Goal: Task Accomplishment & Management: Complete application form

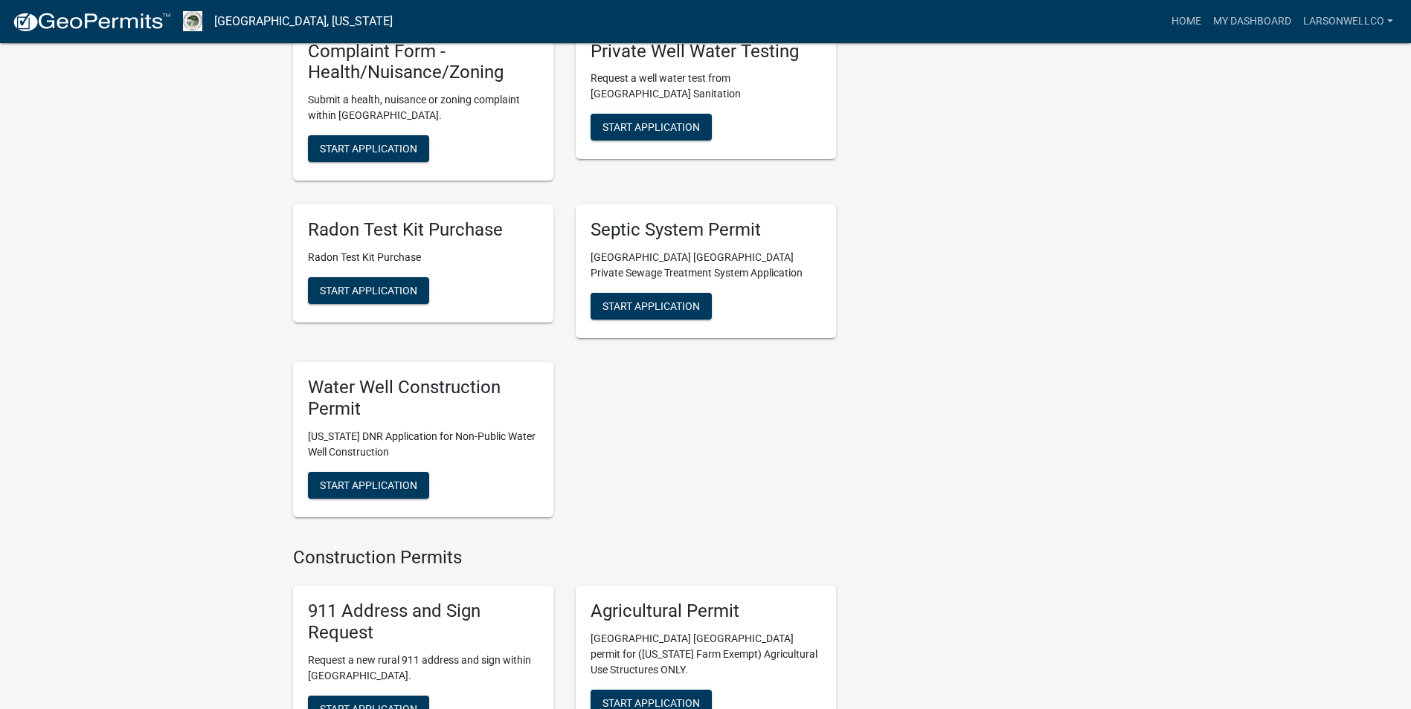
scroll to position [1902, 0]
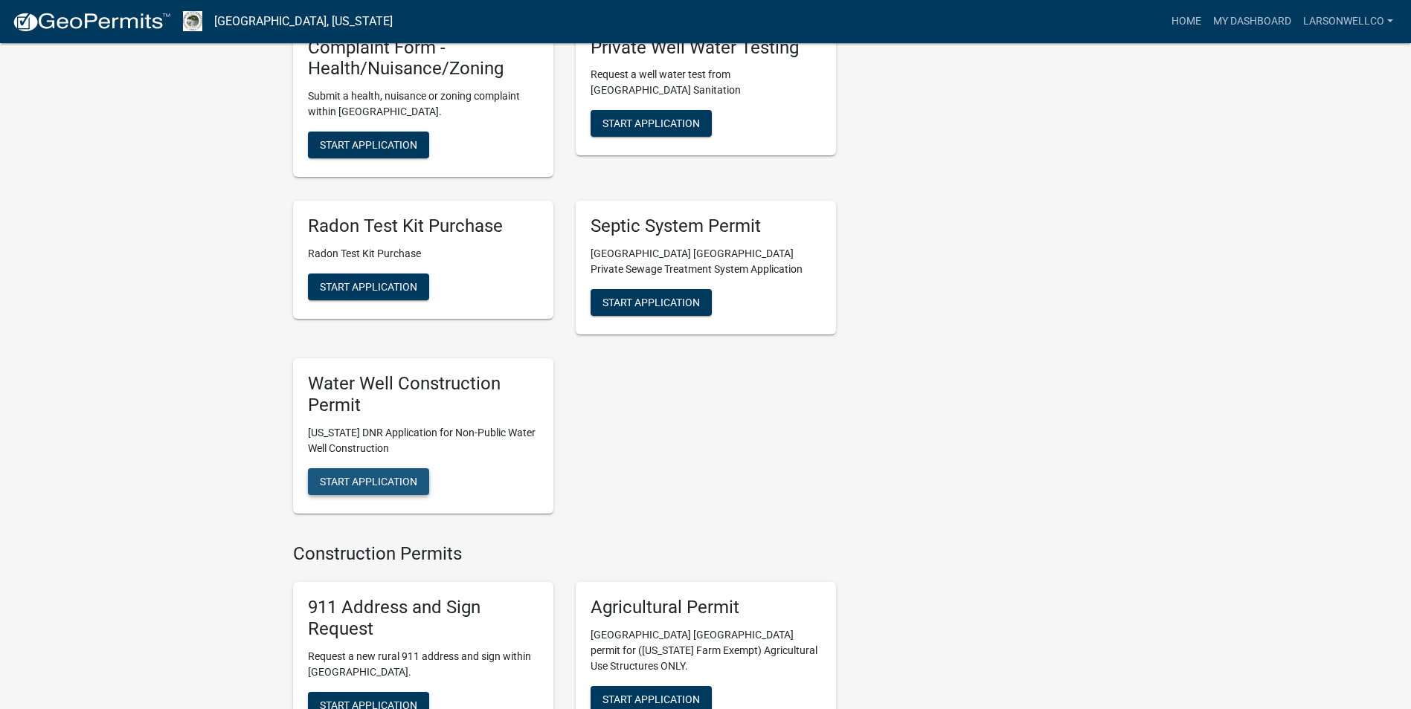
click at [384, 475] on span "Start Application" at bounding box center [368, 481] width 97 height 12
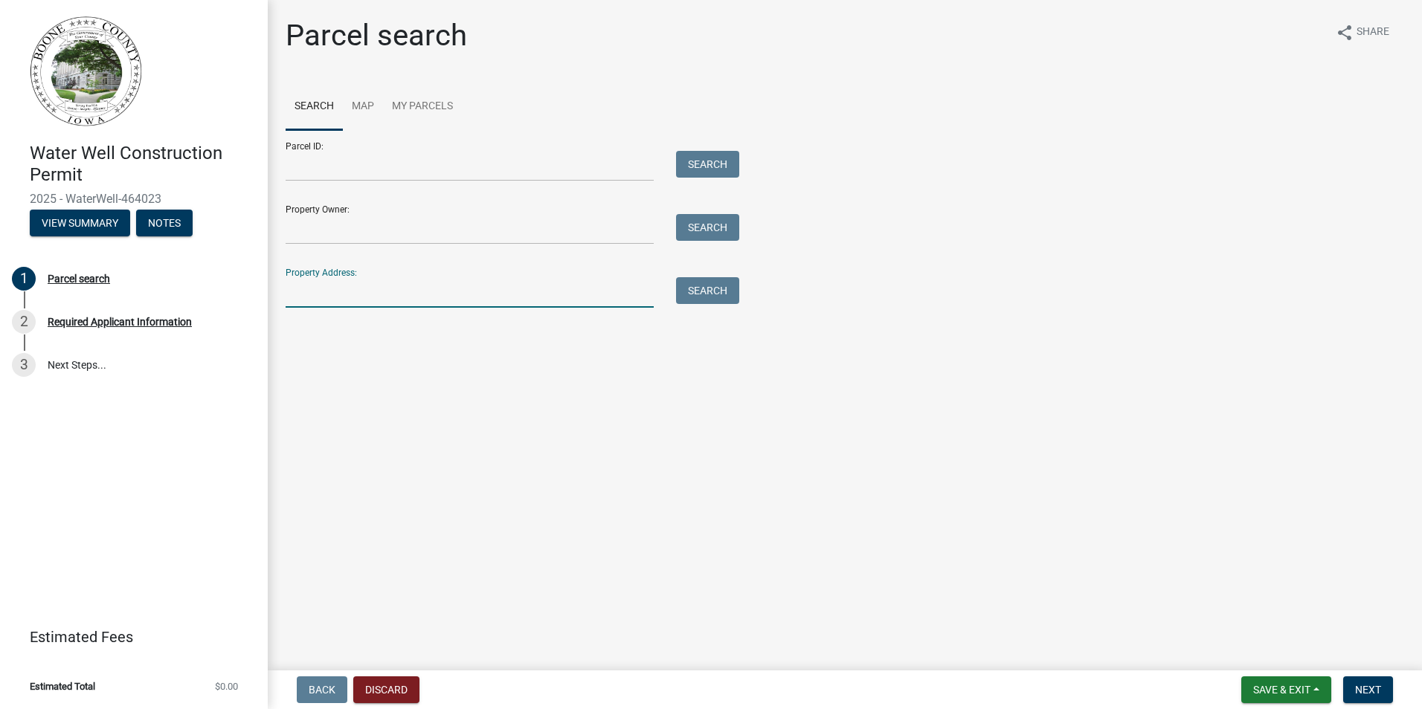
click at [372, 293] on input "Property Address:" at bounding box center [470, 292] width 368 height 30
type input "1158 T Ave"
click at [685, 290] on button "Search" at bounding box center [707, 290] width 63 height 27
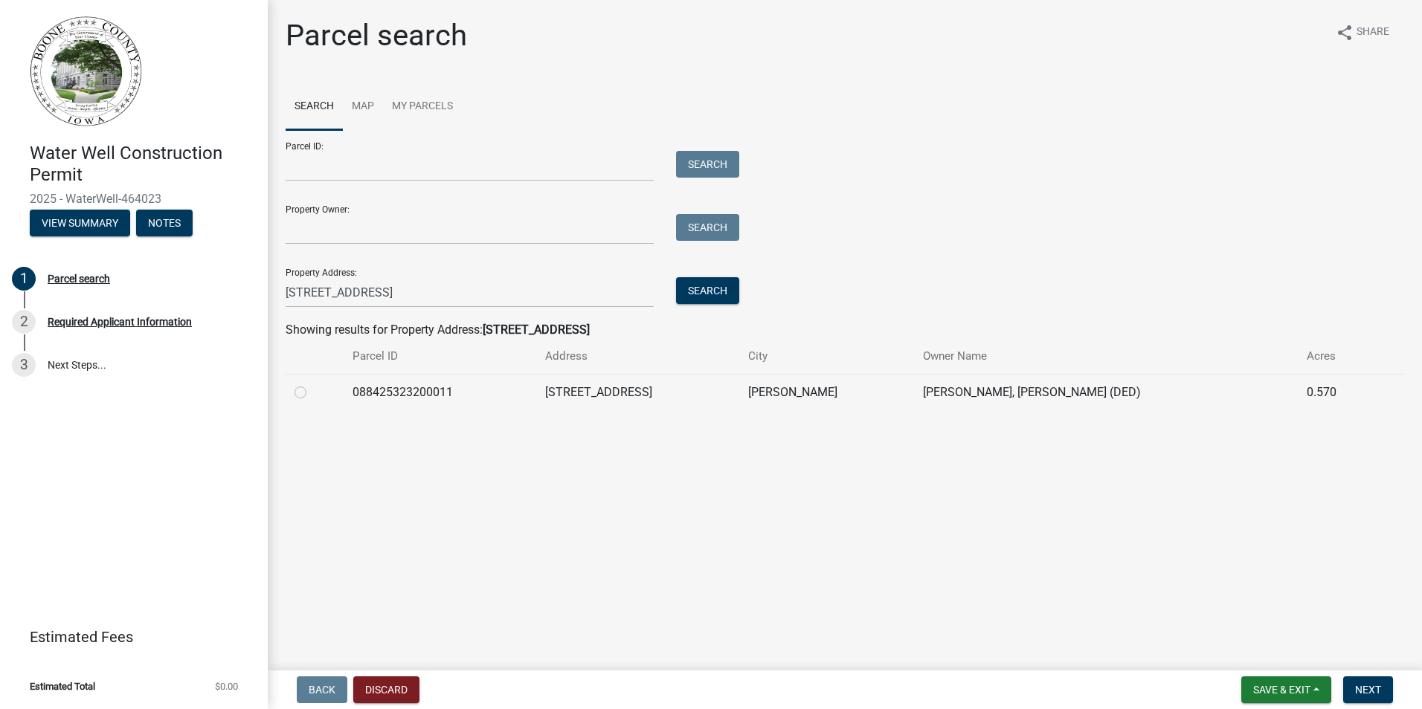
click at [312, 384] on label at bounding box center [312, 384] width 0 height 0
click at [312, 393] on input "radio" at bounding box center [317, 389] width 10 height 10
radio input "true"
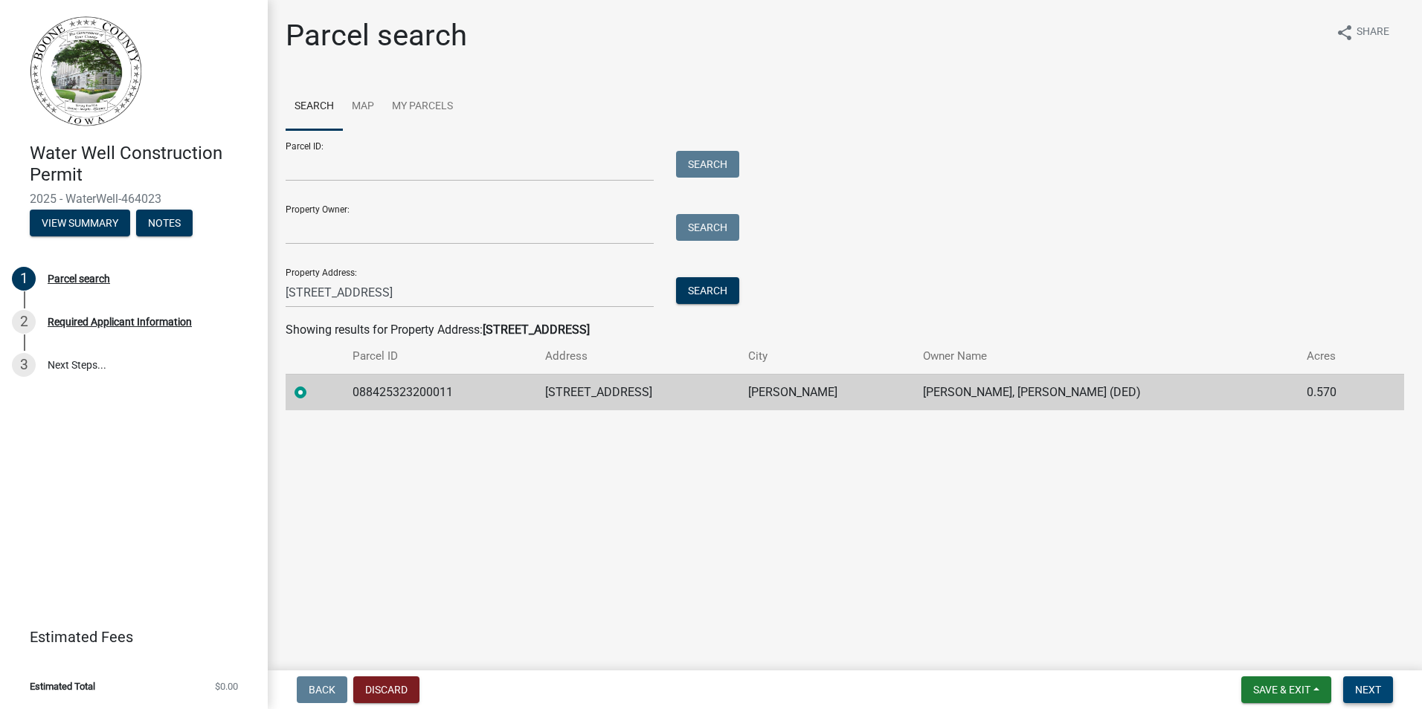
click at [1349, 687] on button "Next" at bounding box center [1368, 690] width 50 height 27
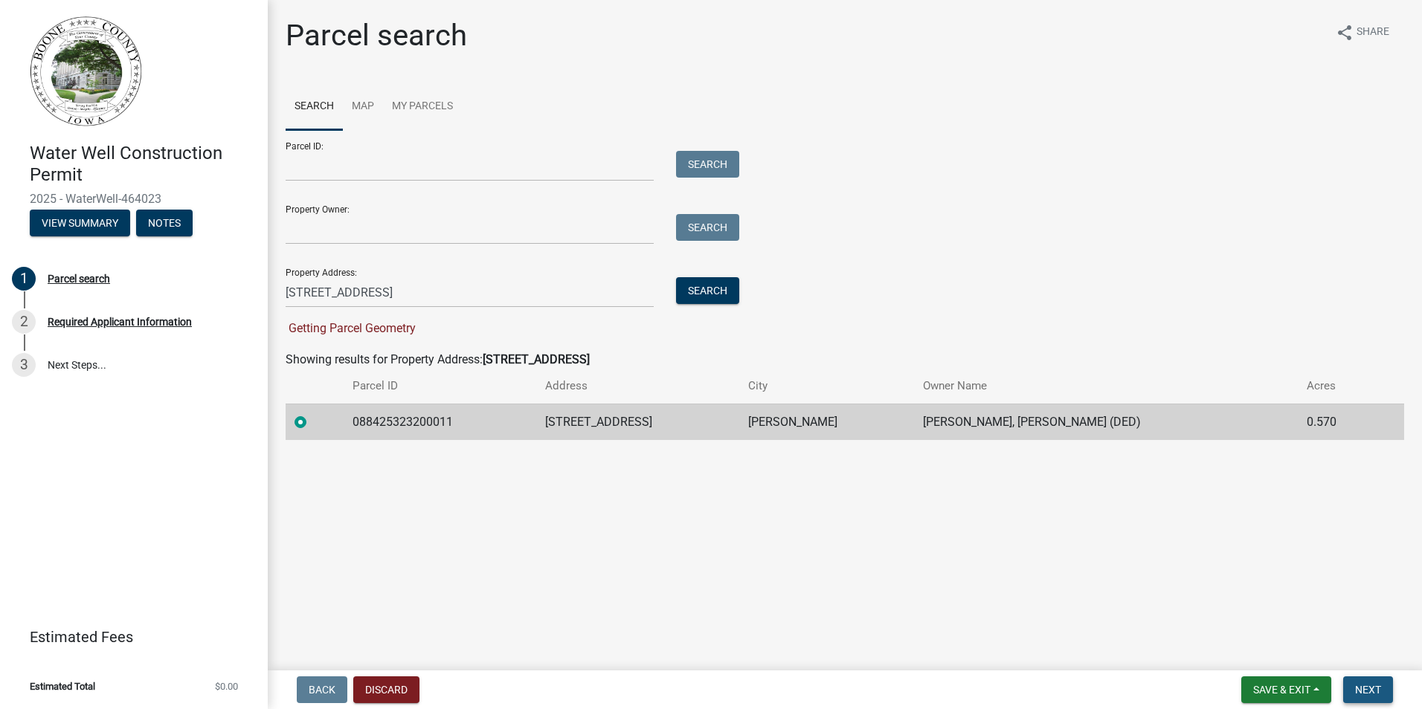
click at [1352, 687] on button "Next" at bounding box center [1368, 690] width 50 height 27
click at [1031, 428] on td "Cameron, Lorelei Kay (DED)" at bounding box center [1106, 422] width 384 height 36
click at [312, 413] on label at bounding box center [312, 413] width 0 height 0
click at [312, 423] on input "radio" at bounding box center [317, 418] width 10 height 10
click at [1357, 686] on span "Next" at bounding box center [1368, 690] width 26 height 12
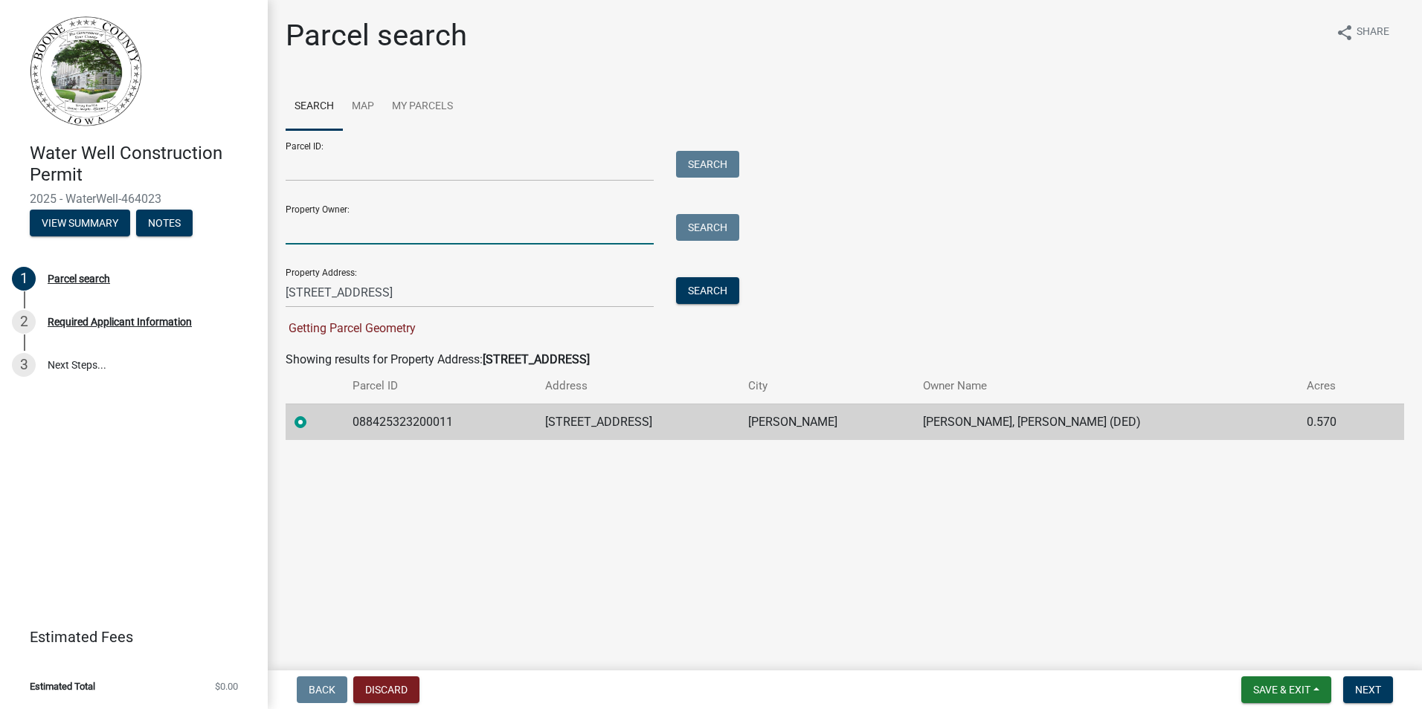
click at [399, 231] on input "Property Owner:" at bounding box center [470, 229] width 368 height 30
click at [391, 164] on input "Parcel ID:" at bounding box center [470, 166] width 368 height 30
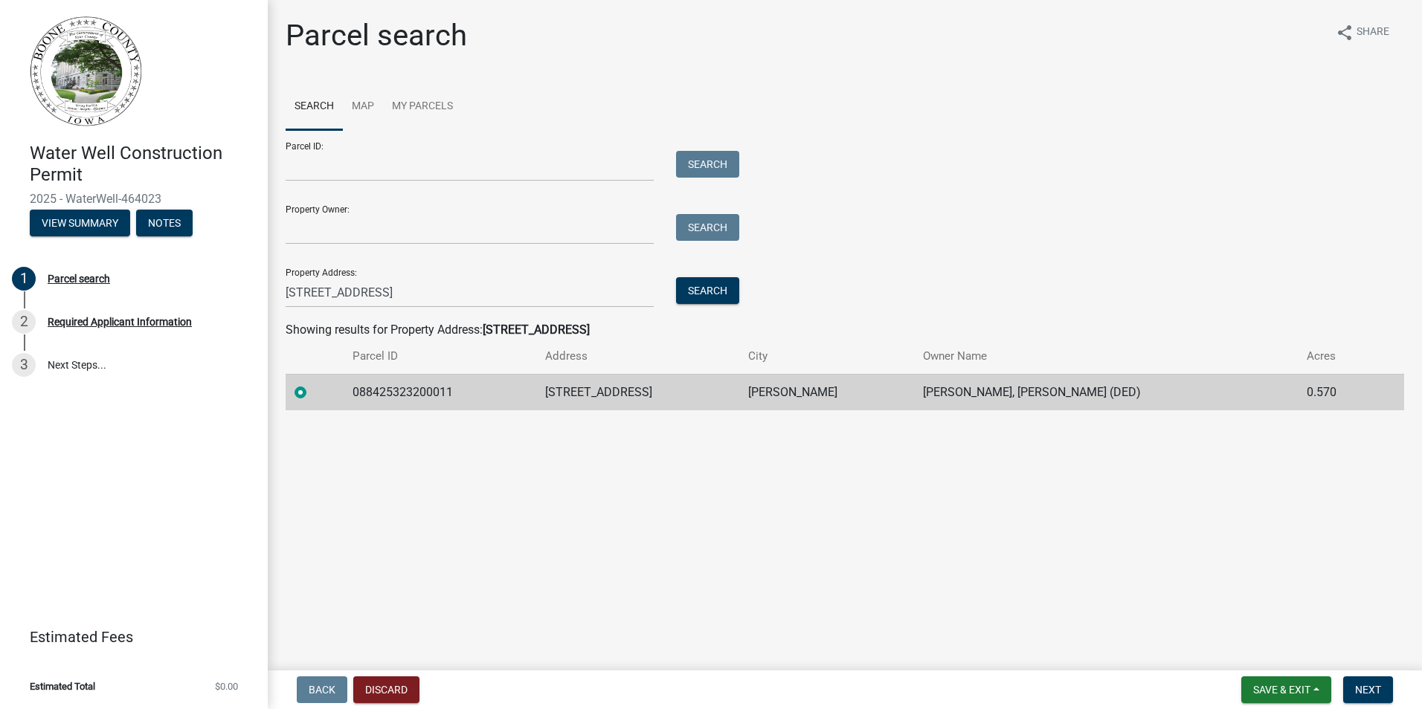
click at [312, 384] on label at bounding box center [312, 384] width 0 height 0
click at [312, 390] on input "radio" at bounding box center [317, 389] width 10 height 10
click at [1378, 690] on span "Next" at bounding box center [1368, 690] width 26 height 12
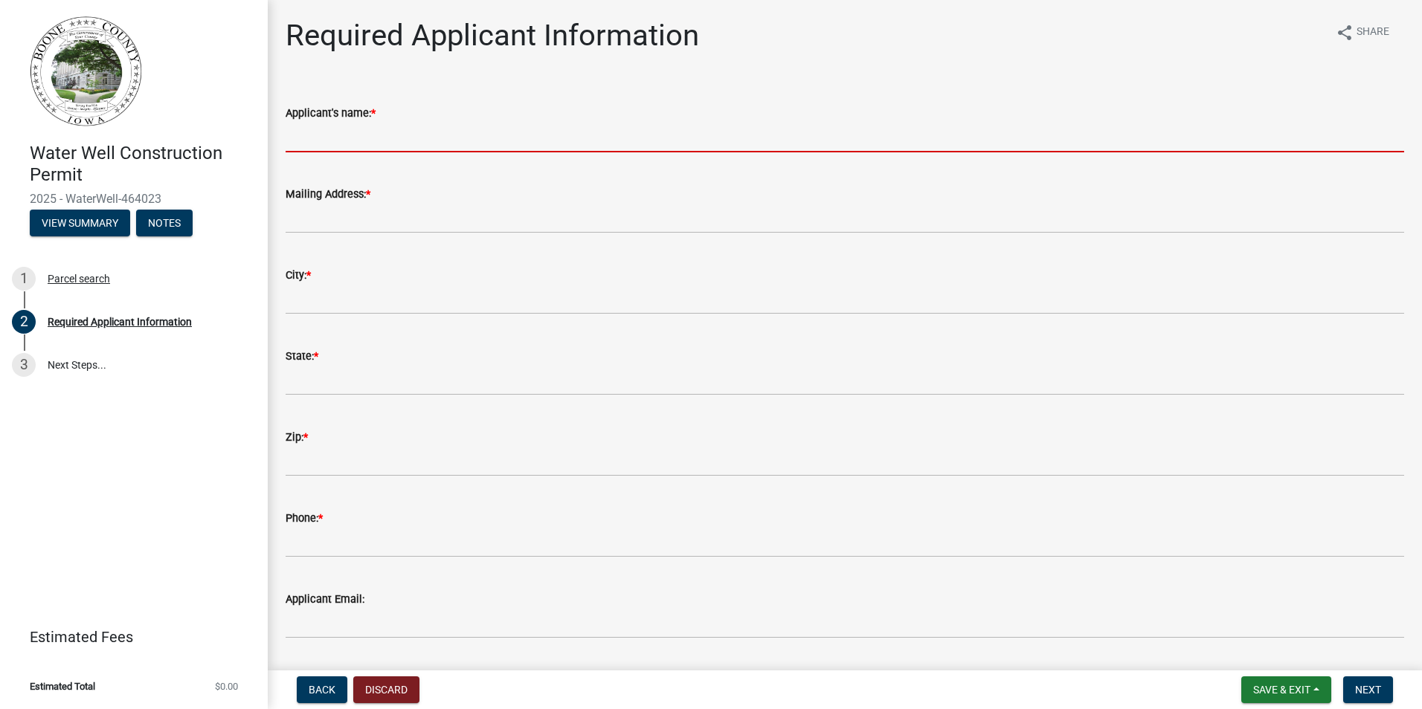
click at [368, 136] on input "Applicant's name: *" at bounding box center [845, 137] width 1118 height 30
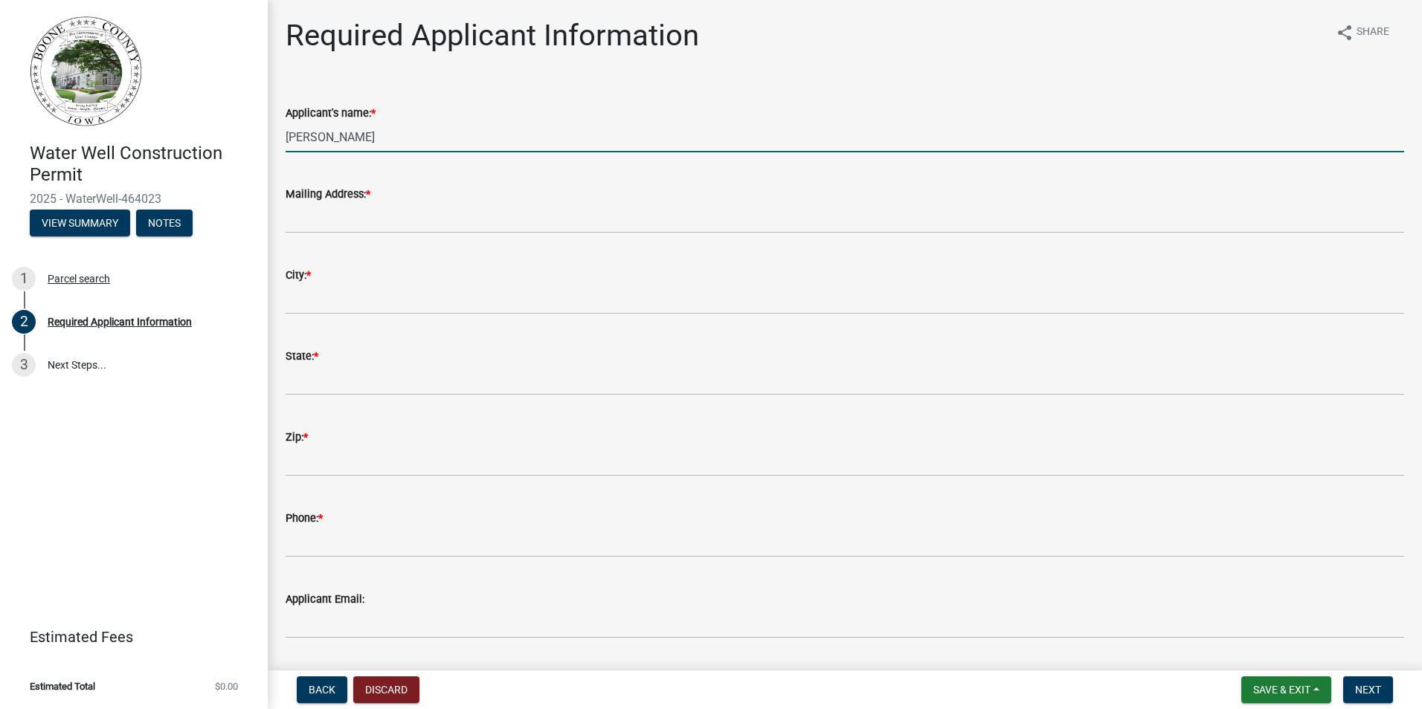
type input "[PERSON_NAME]"
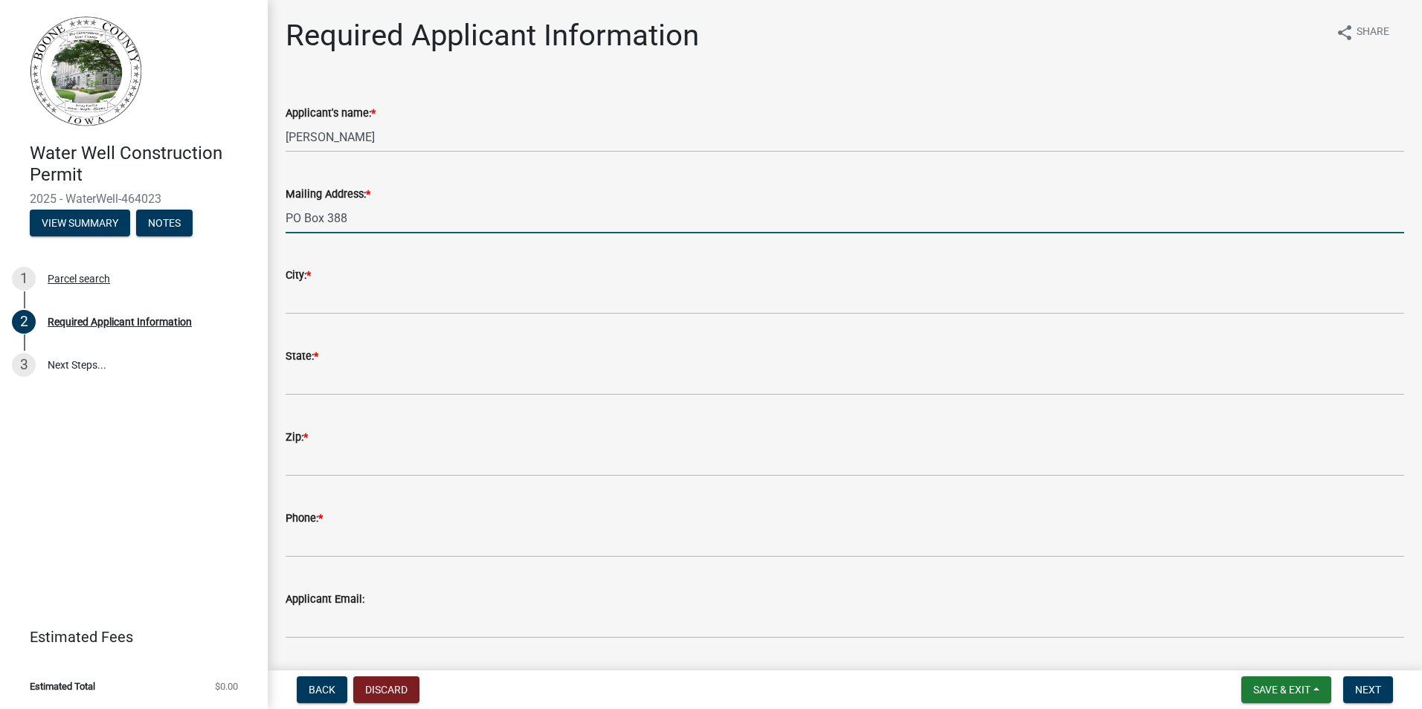
type input "PO Box 388"
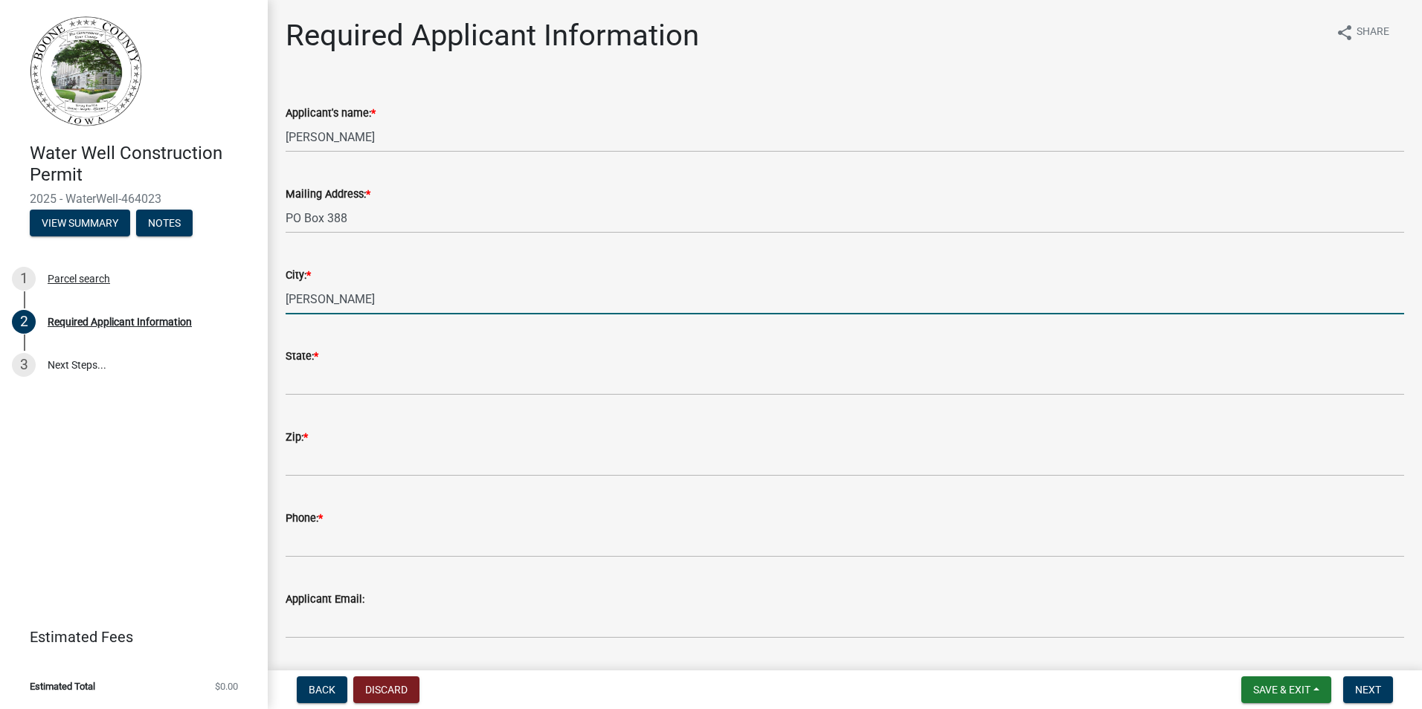
type input "Roland"
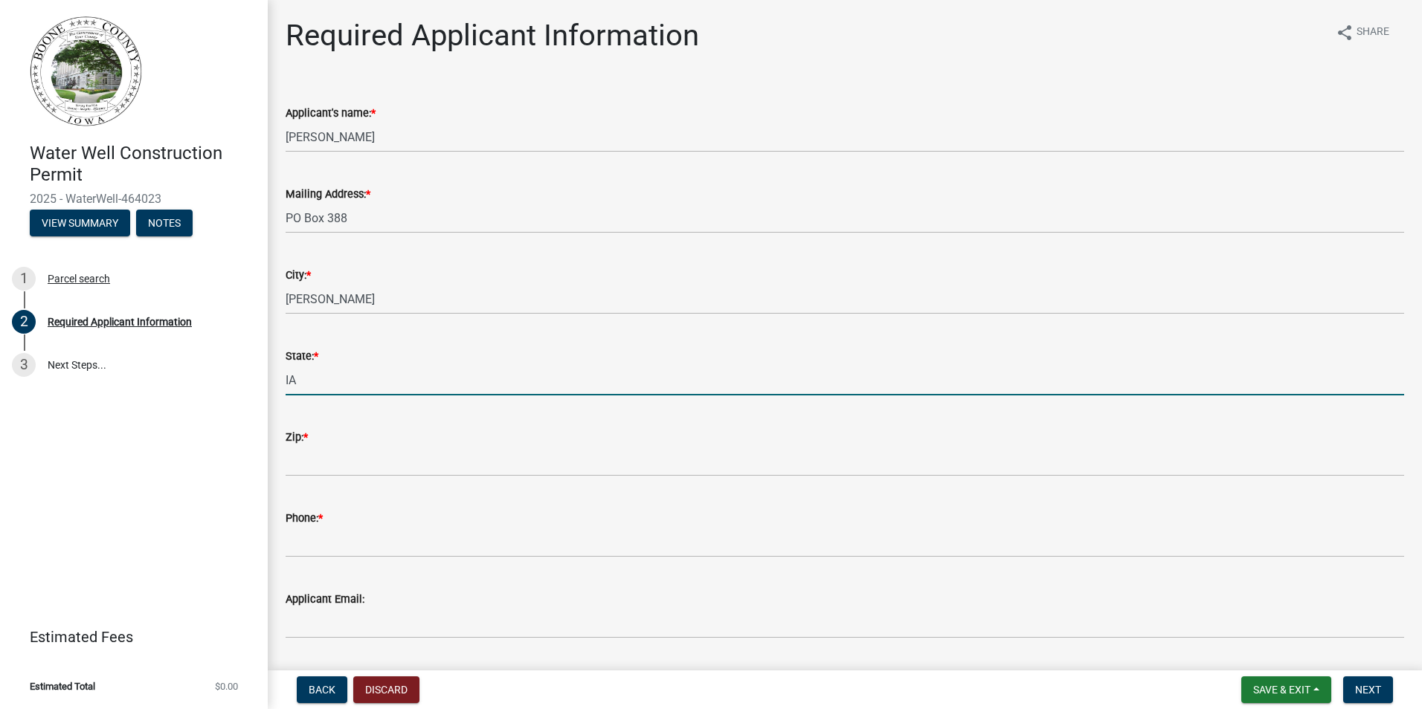
type input "IA"
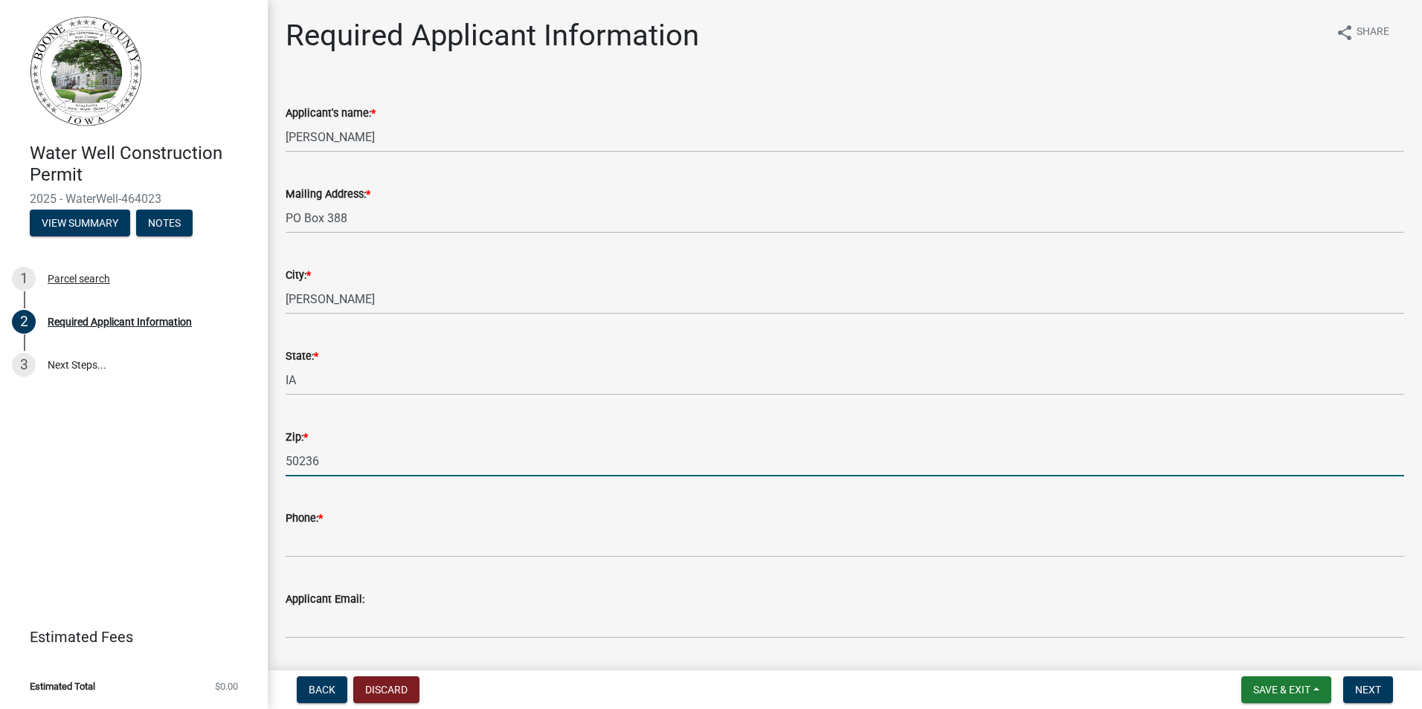
type input "50236"
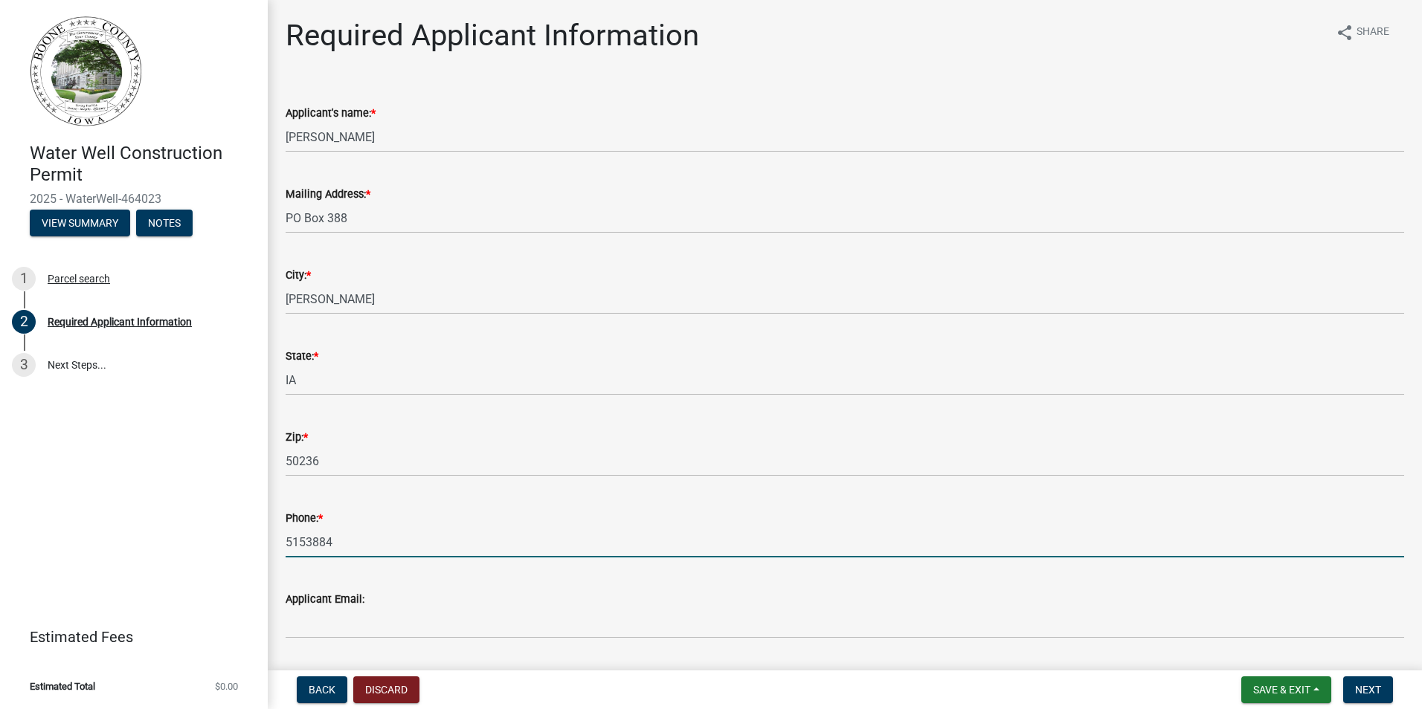
type input "5153884732"
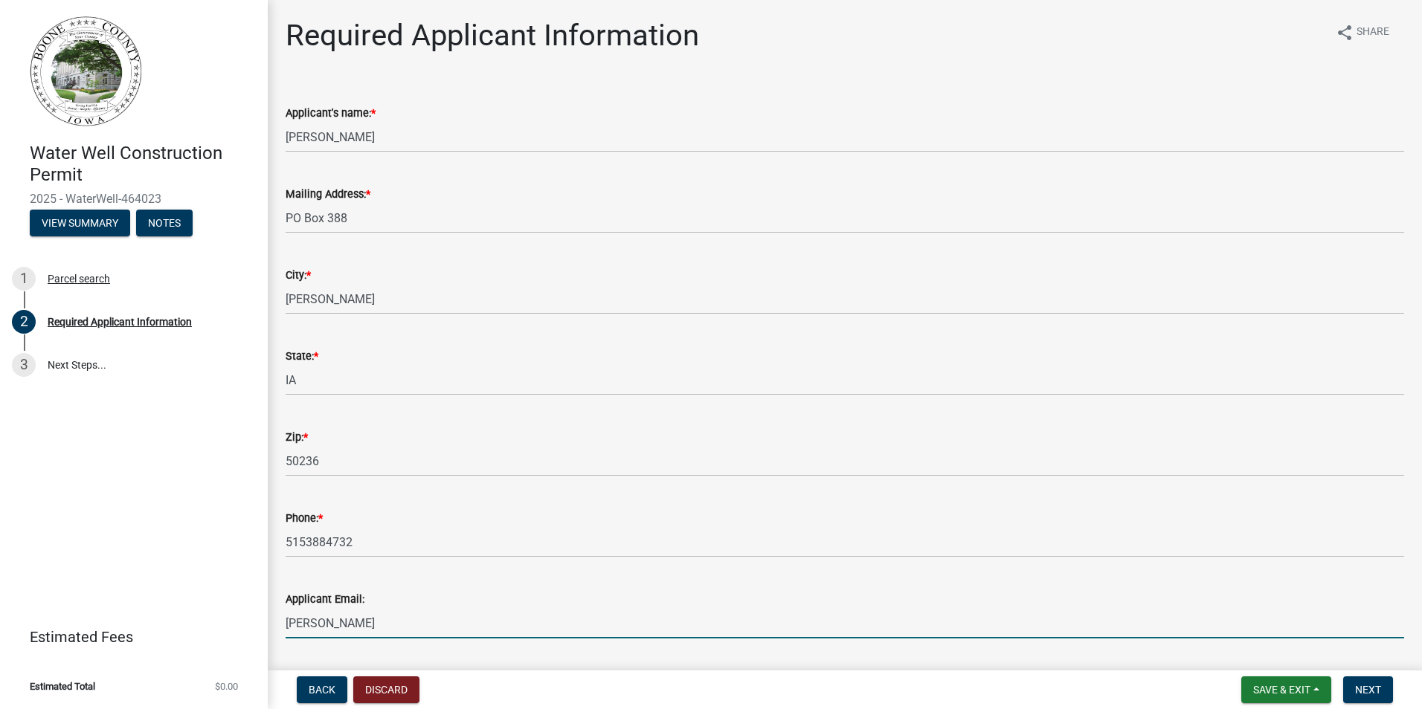
type input "riley@larsondrilling.com"
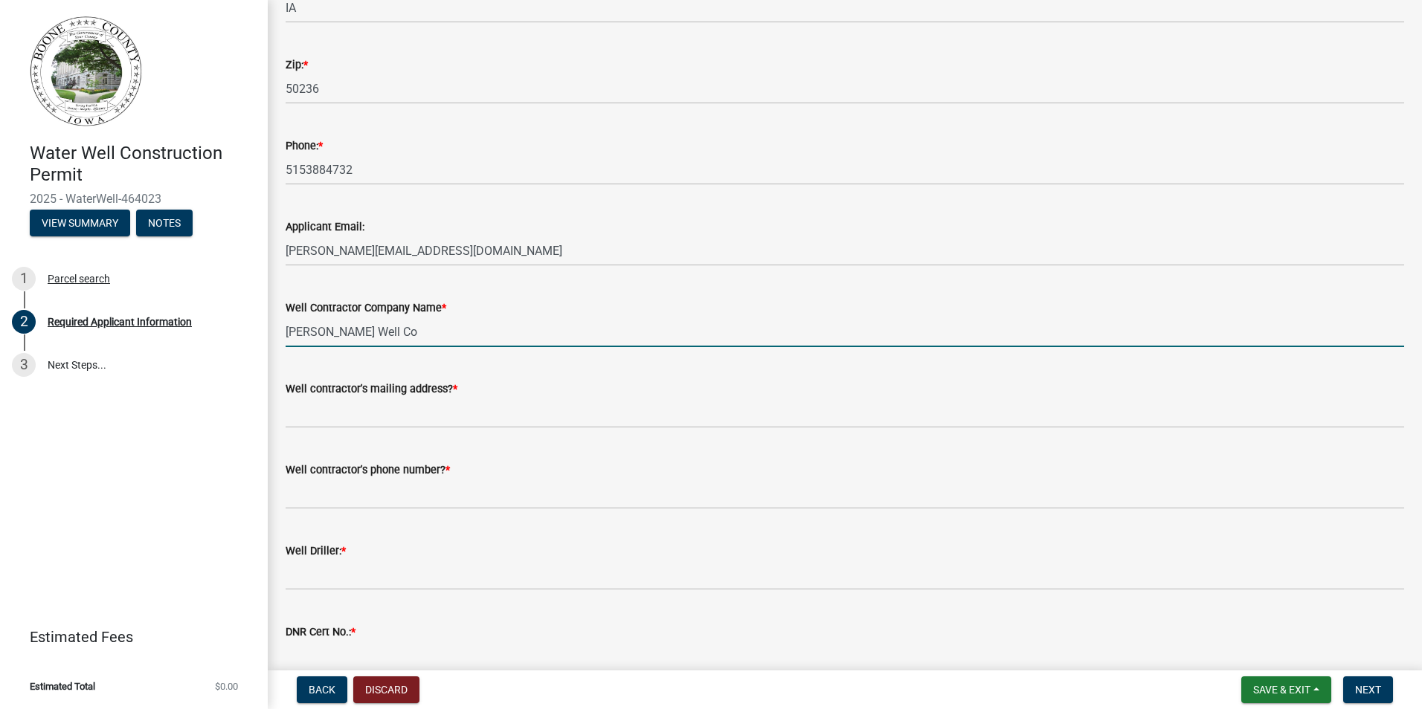
type input "Larson Well Co"
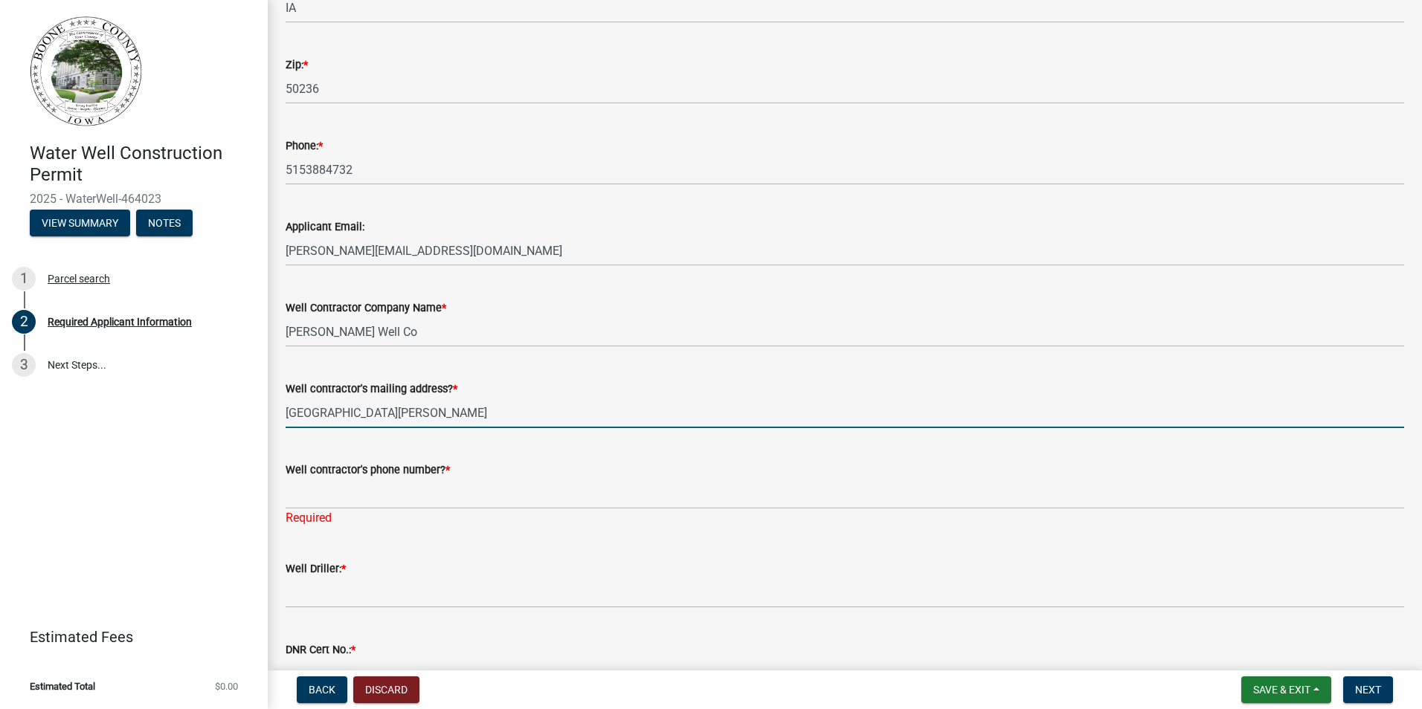
type input "PO Box 388 Roland, IA 50236"
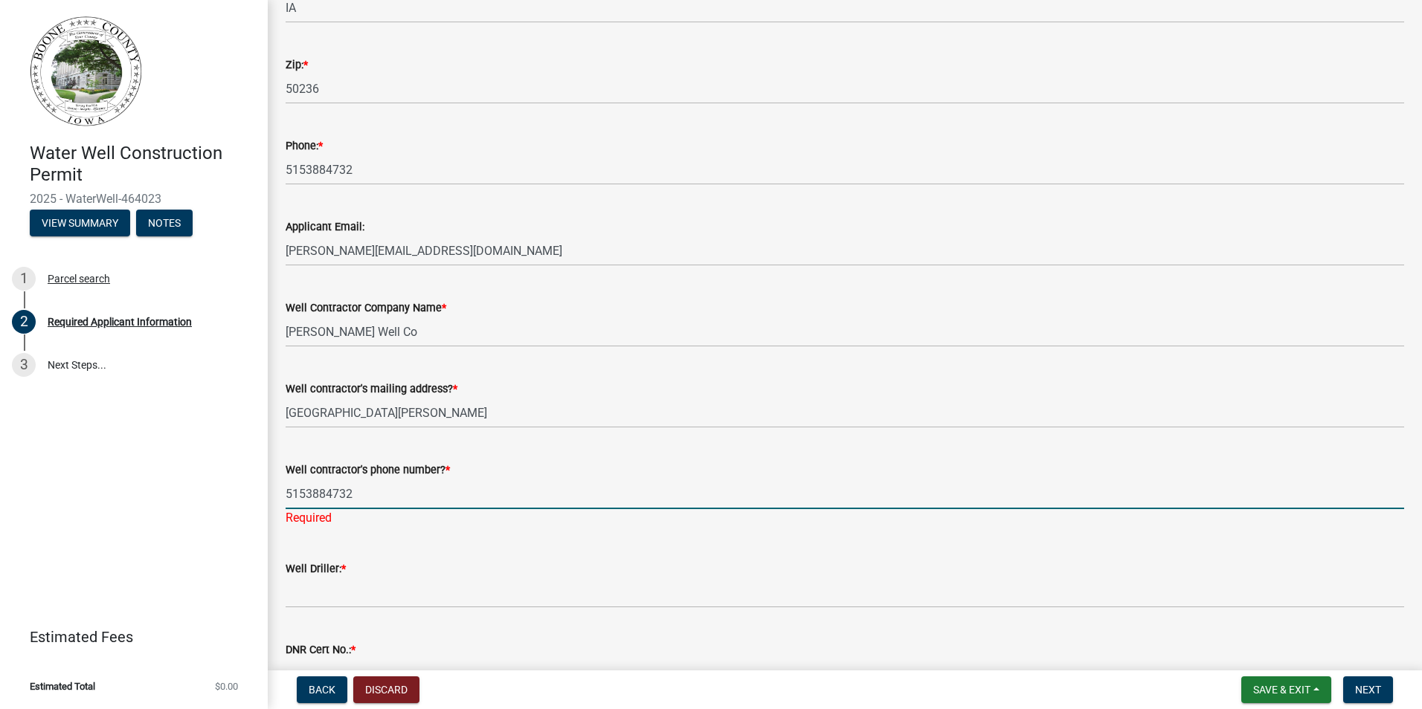
type input "5153884732"
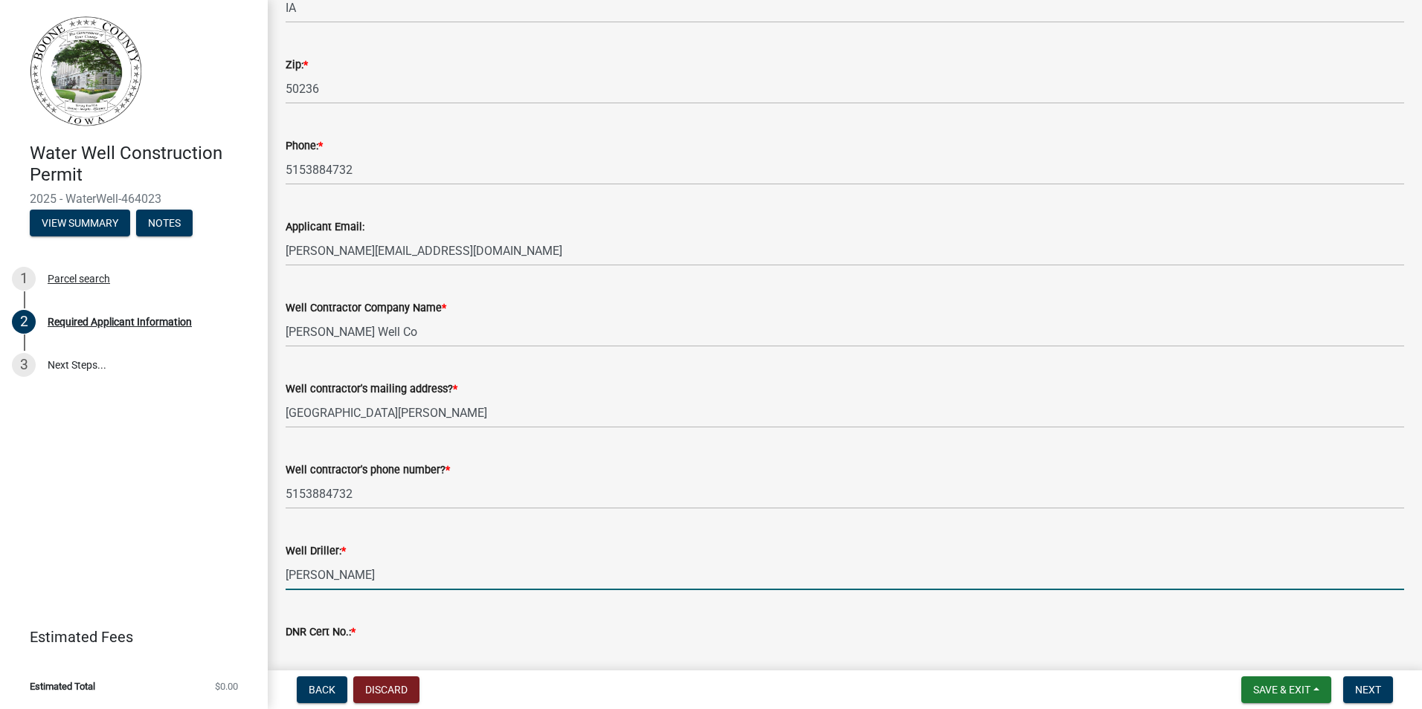
type input "Riley Larson"
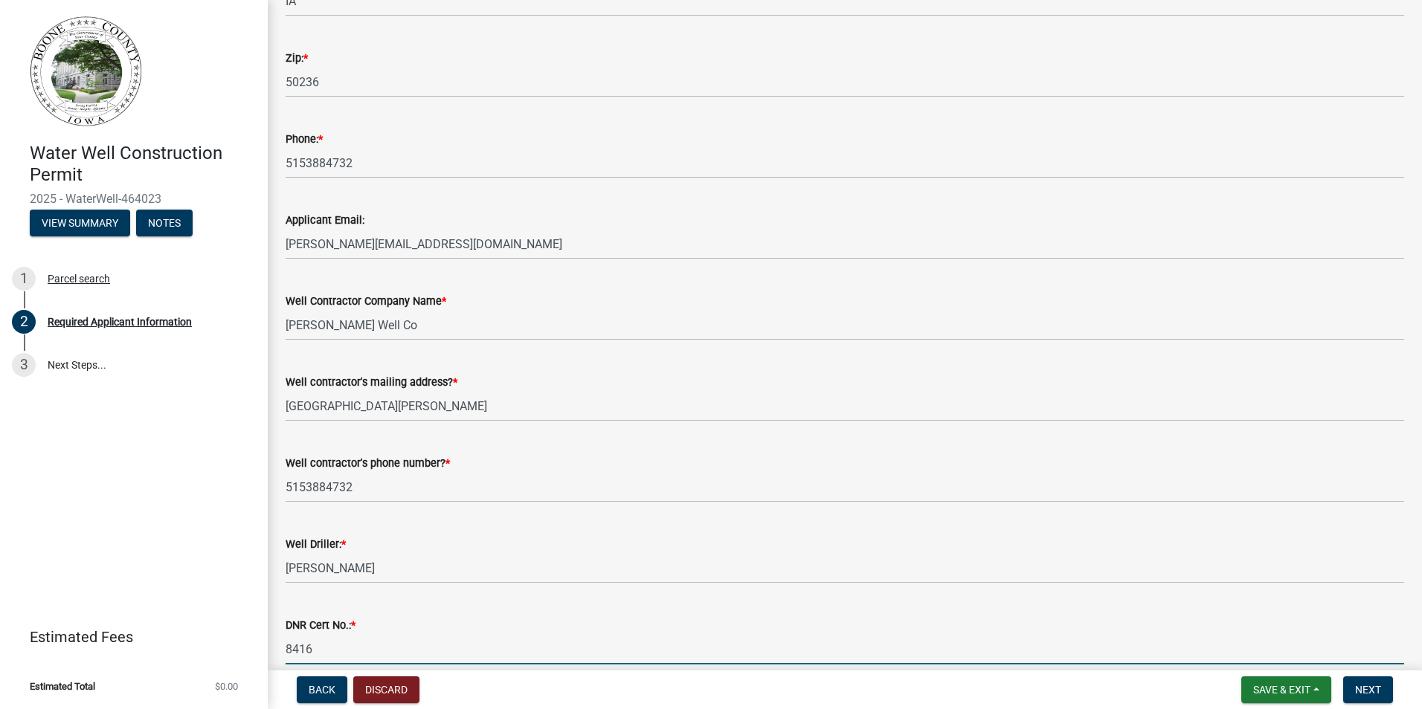
type input "8416"
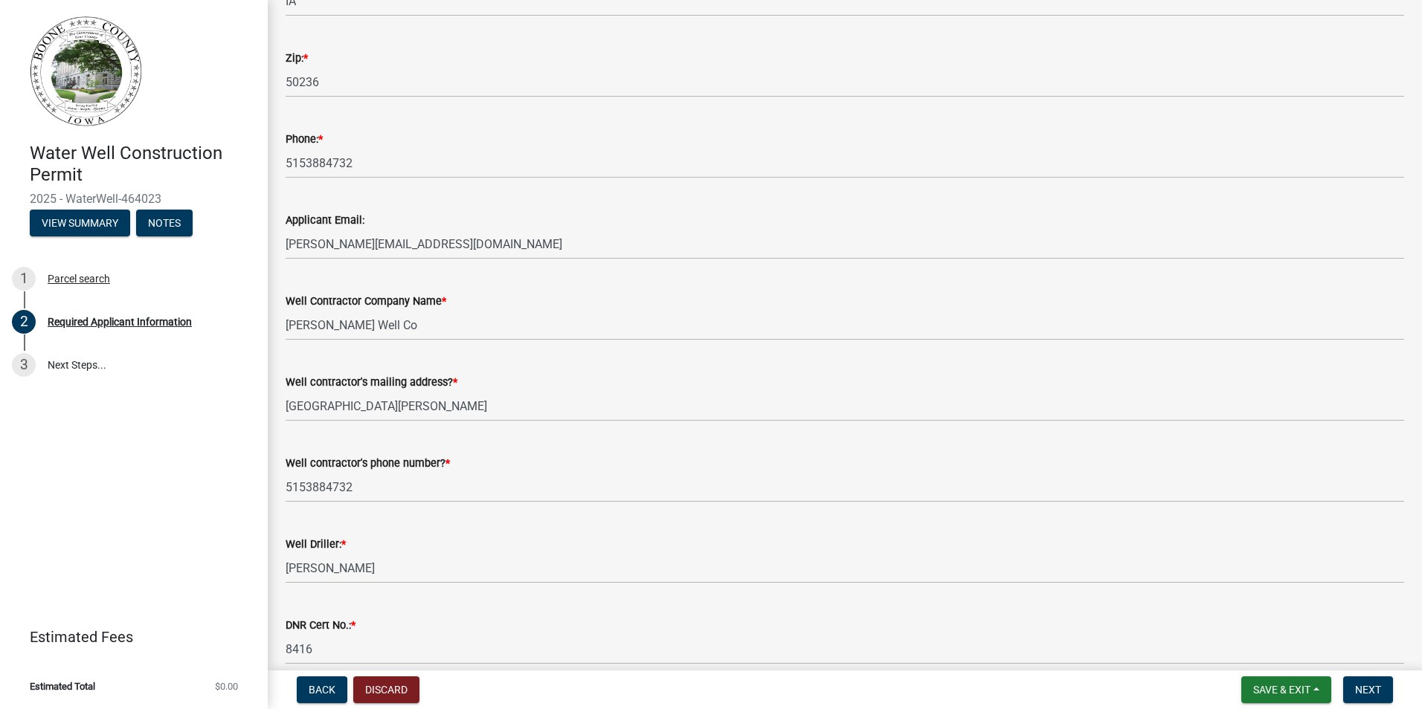
scroll to position [534, 0]
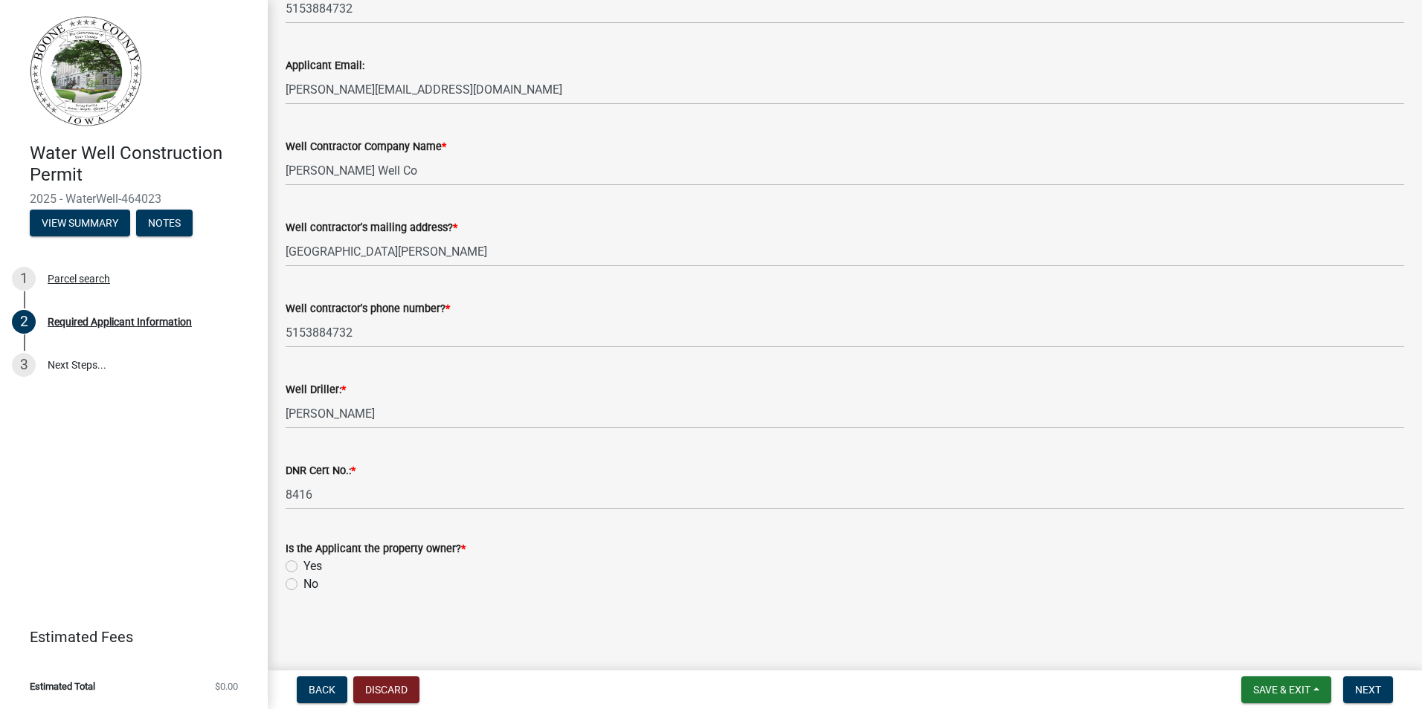
click at [303, 587] on label "No" at bounding box center [310, 585] width 15 height 18
click at [303, 585] on input "No" at bounding box center [308, 581] width 10 height 10
radio input "true"
click at [1377, 690] on span "Next" at bounding box center [1368, 690] width 26 height 12
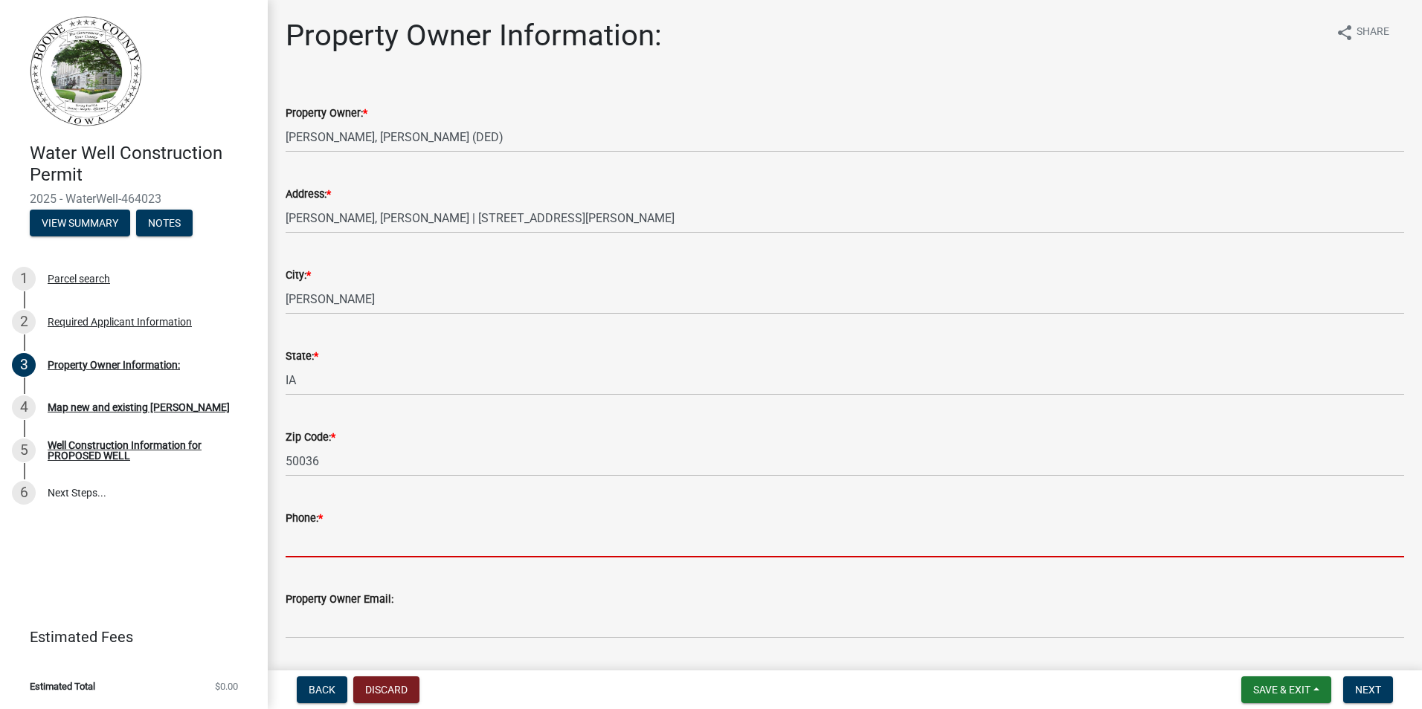
click at [321, 543] on input "Phone: *" at bounding box center [845, 542] width 1118 height 30
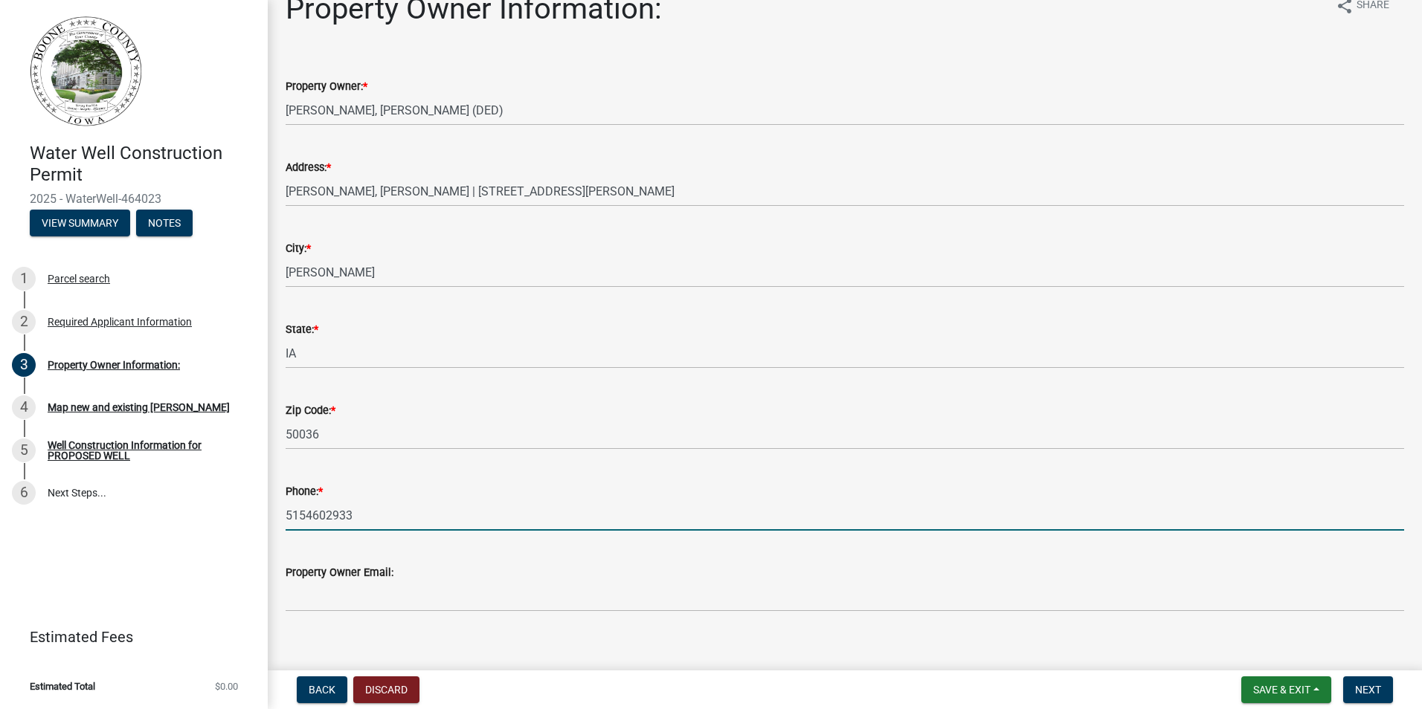
scroll to position [44, 0]
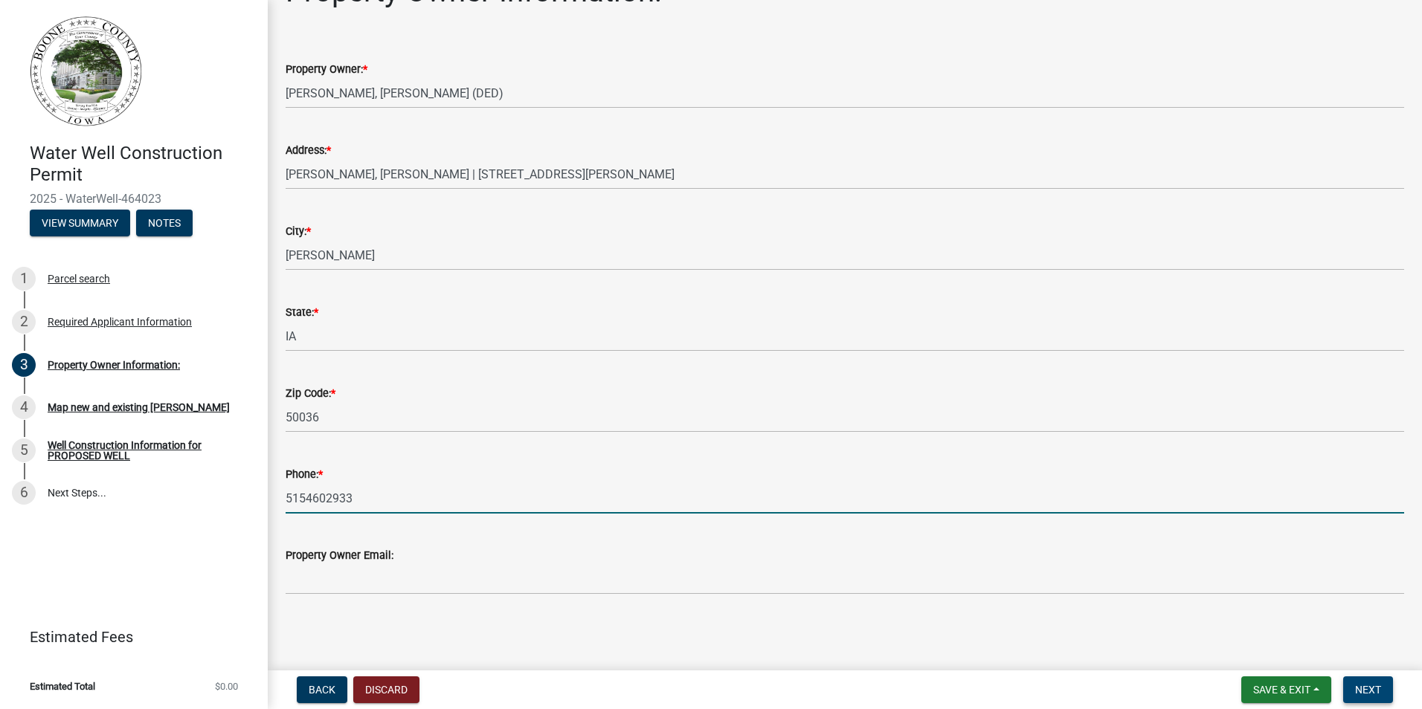
type input "5154602933"
click at [1373, 695] on span "Next" at bounding box center [1368, 690] width 26 height 12
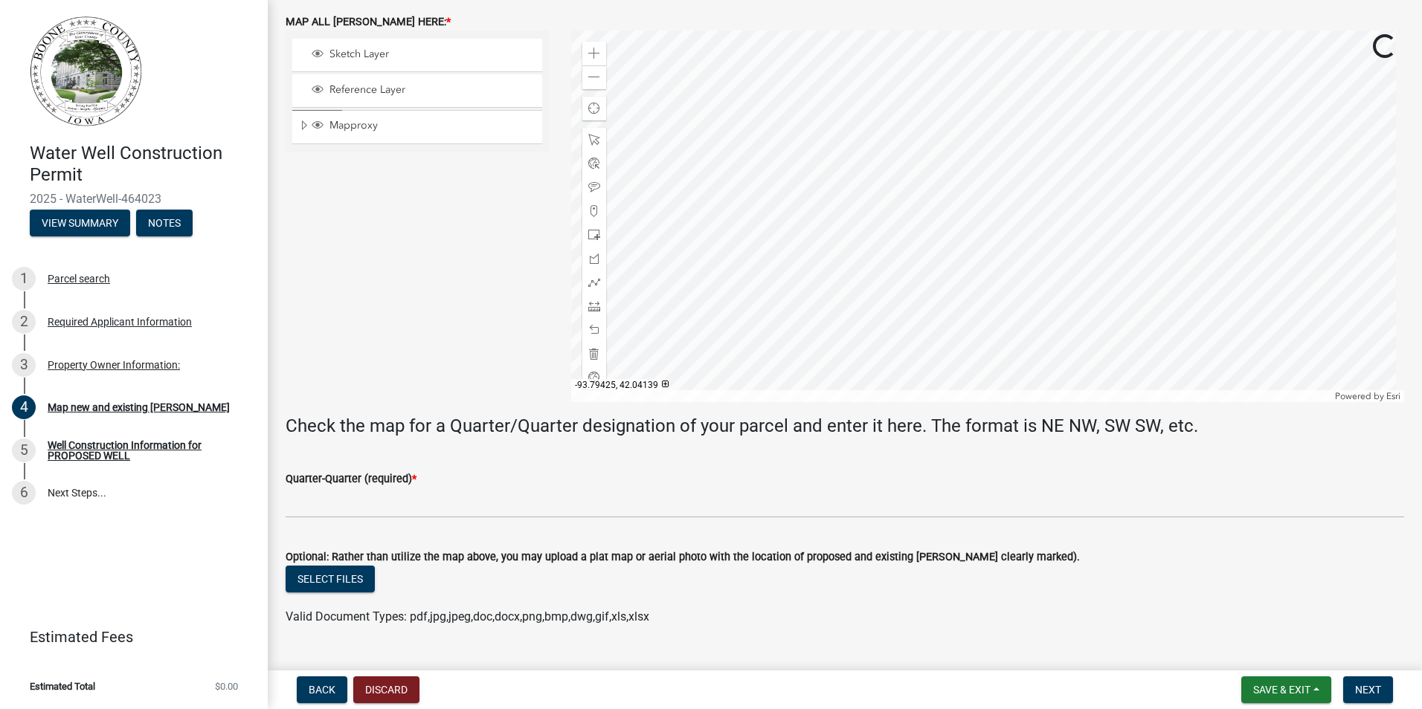
scroll to position [660, 0]
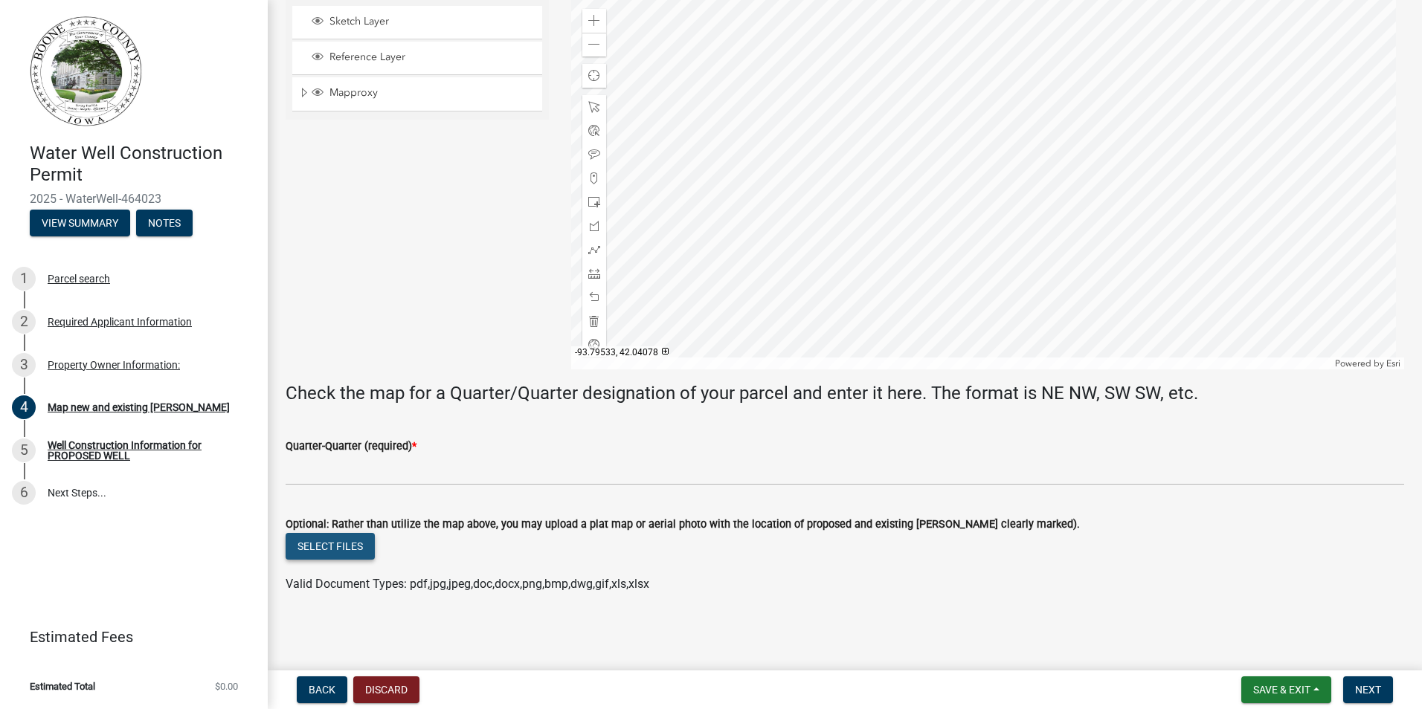
click at [348, 546] on button "Select files" at bounding box center [330, 546] width 89 height 27
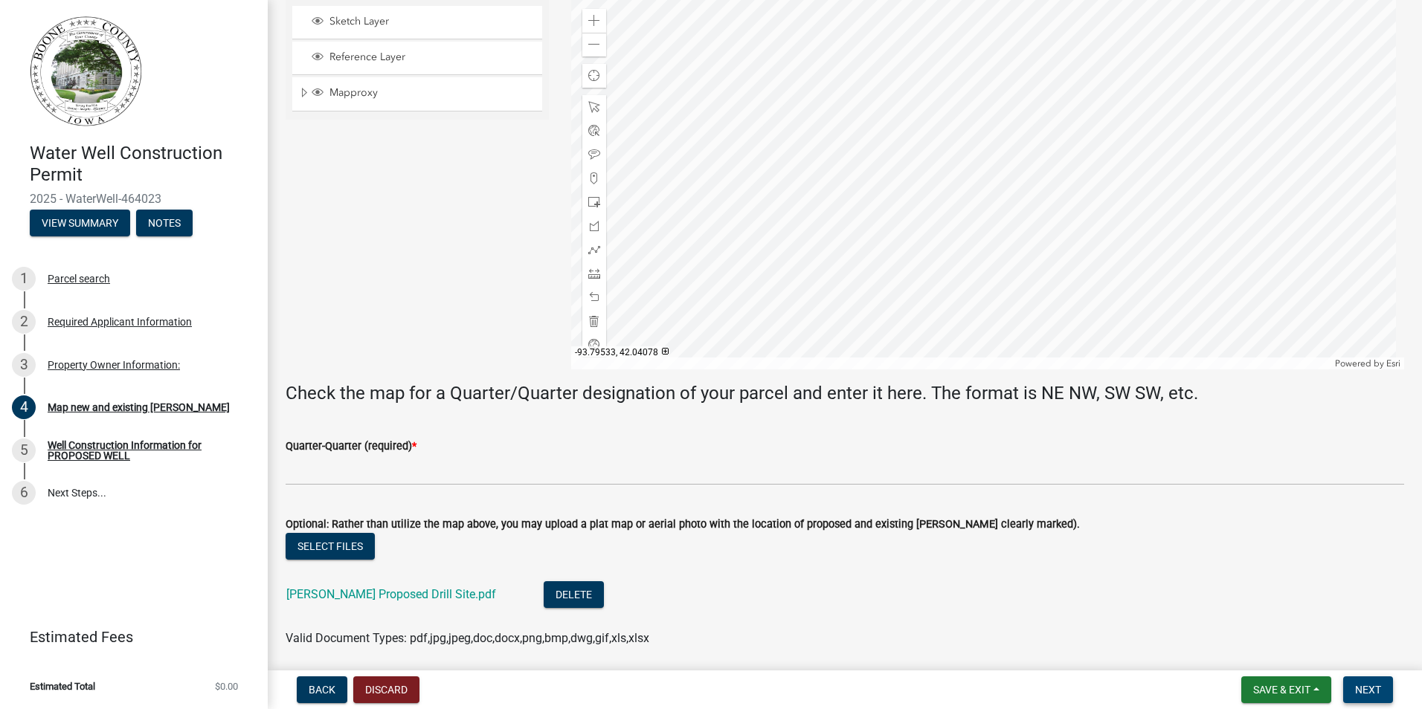
click at [1354, 690] on button "Next" at bounding box center [1368, 690] width 50 height 27
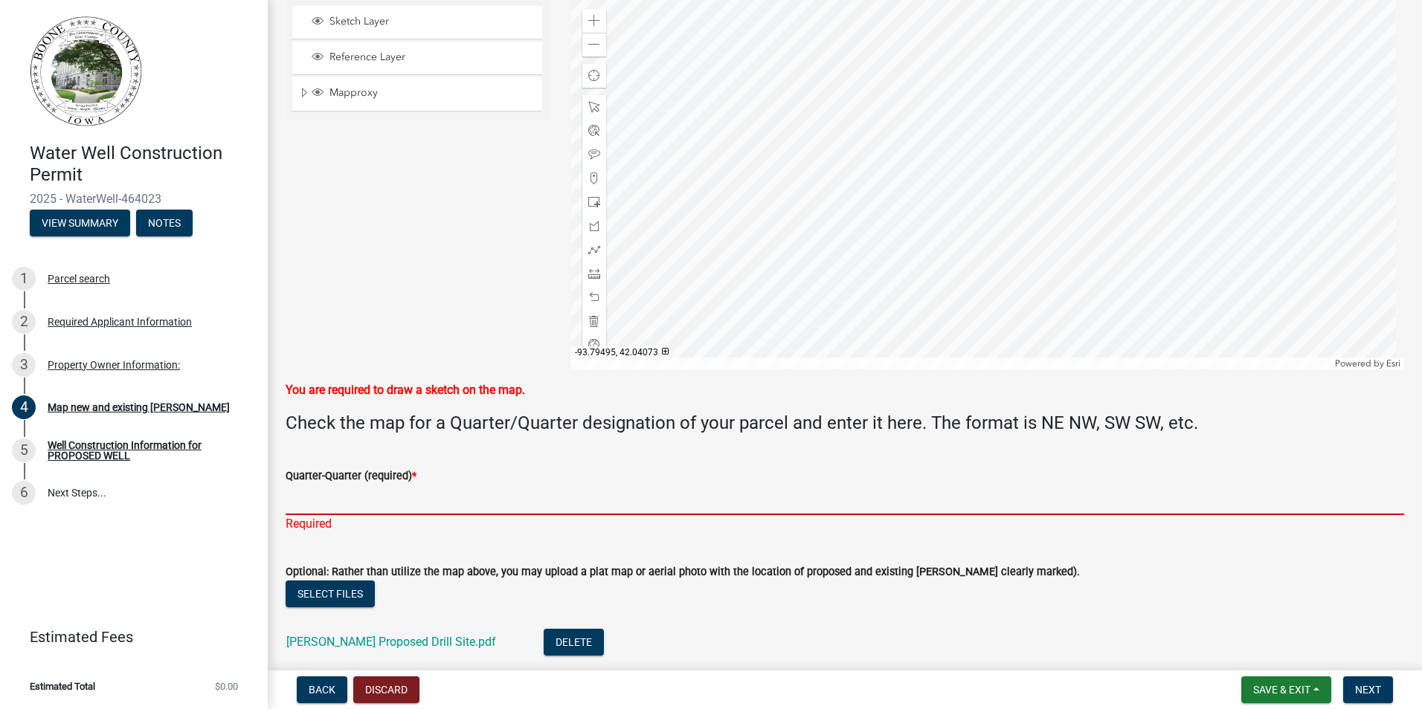
click at [376, 500] on input "Quarter-Quarter (required) *" at bounding box center [845, 500] width 1118 height 30
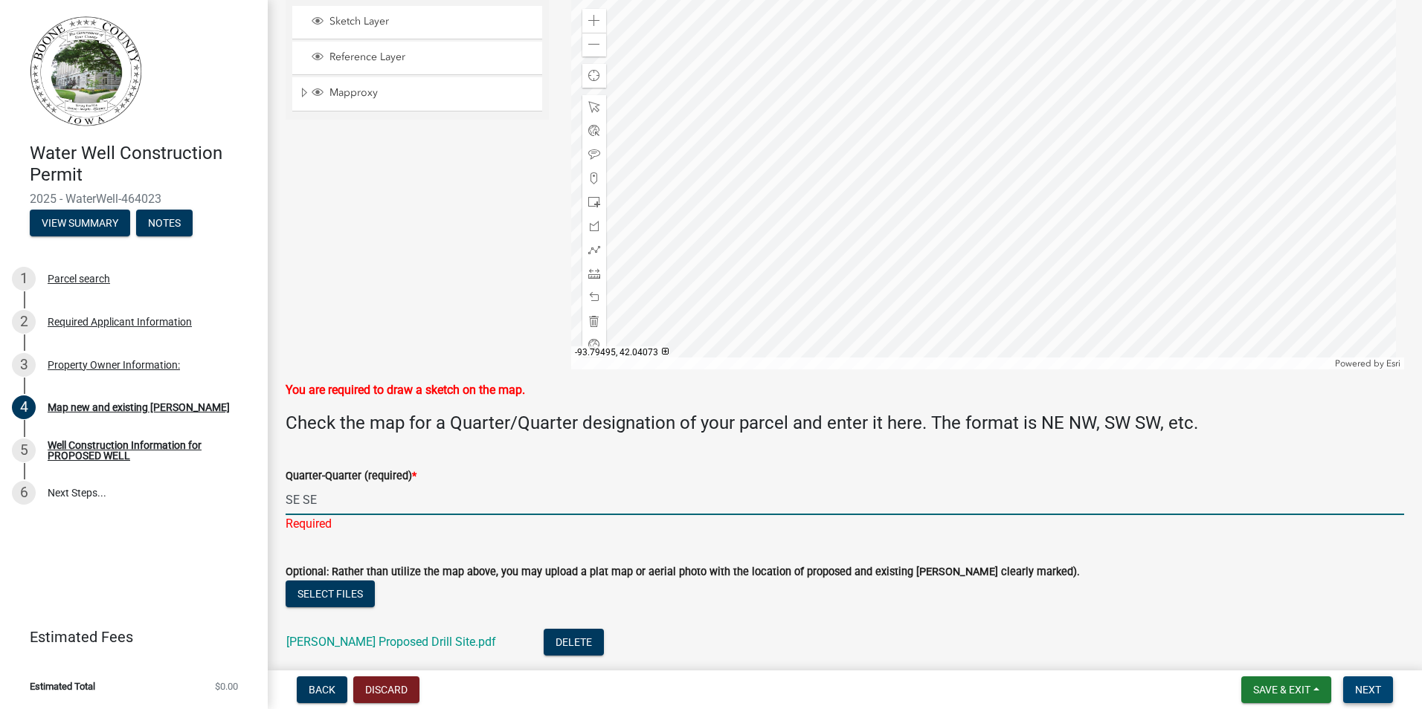
click at [1361, 692] on span "Next" at bounding box center [1368, 690] width 26 height 12
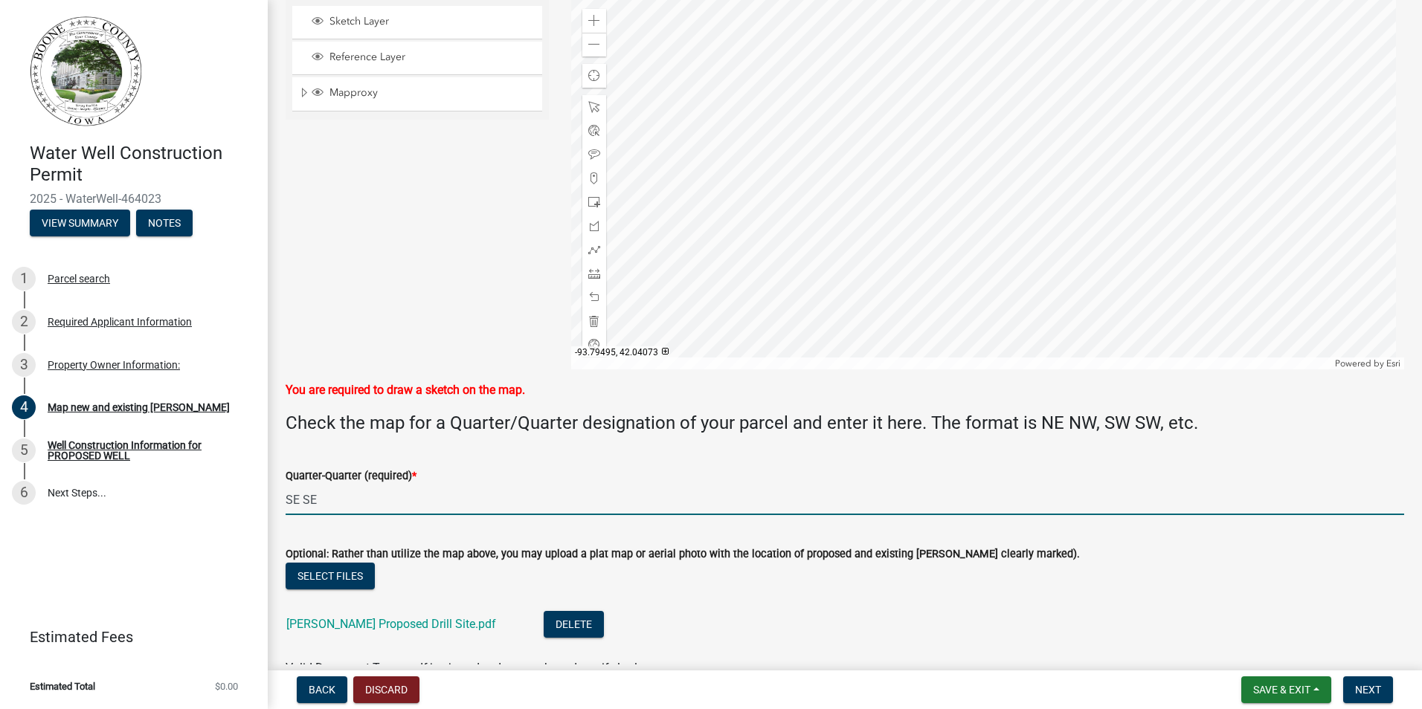
click at [322, 503] on input "SE SE" at bounding box center [845, 500] width 1118 height 30
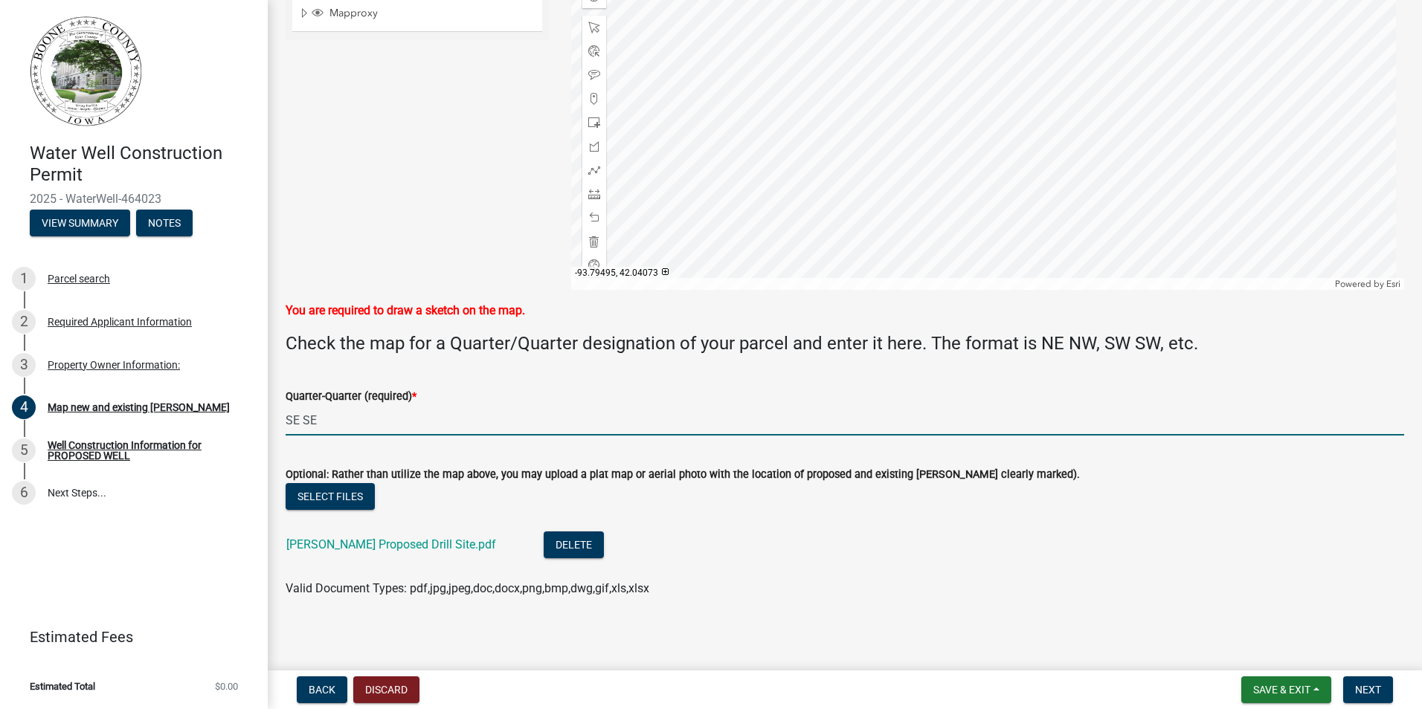
scroll to position [744, 0]
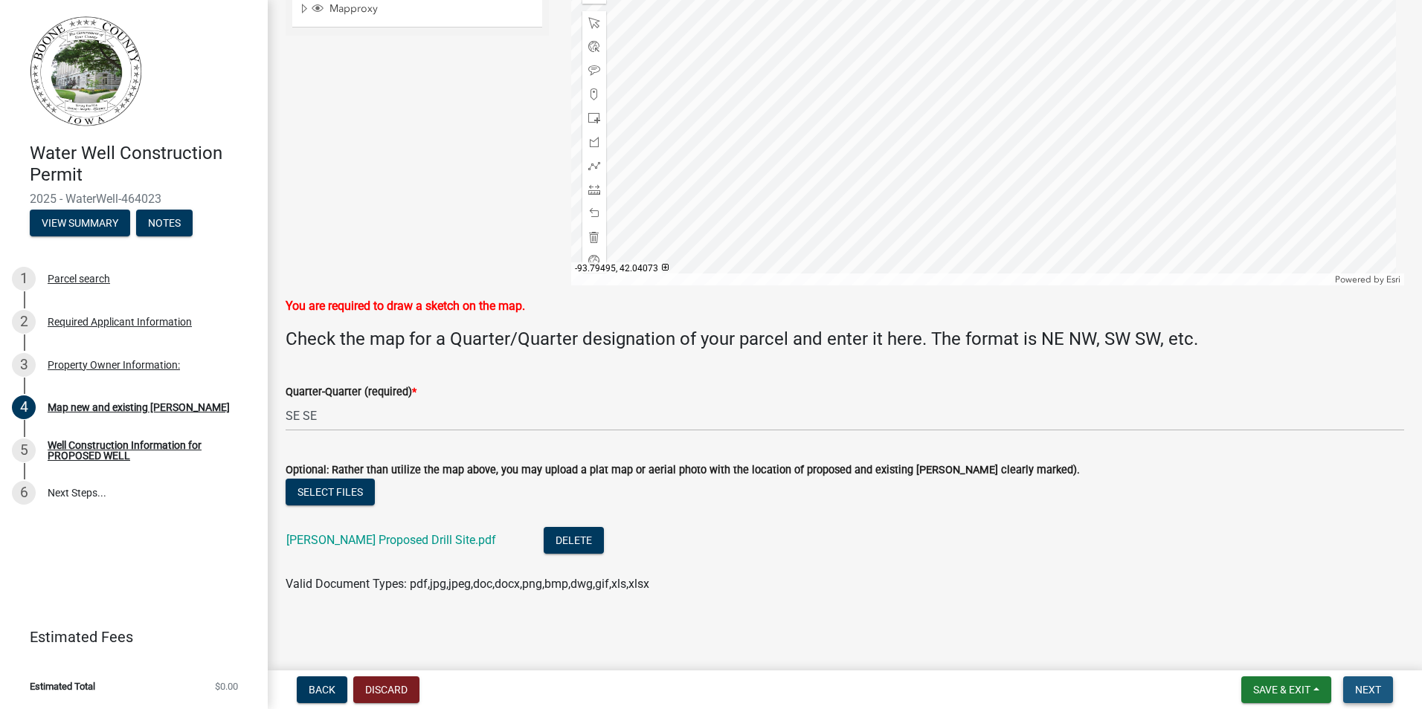
click at [1370, 694] on span "Next" at bounding box center [1368, 690] width 26 height 12
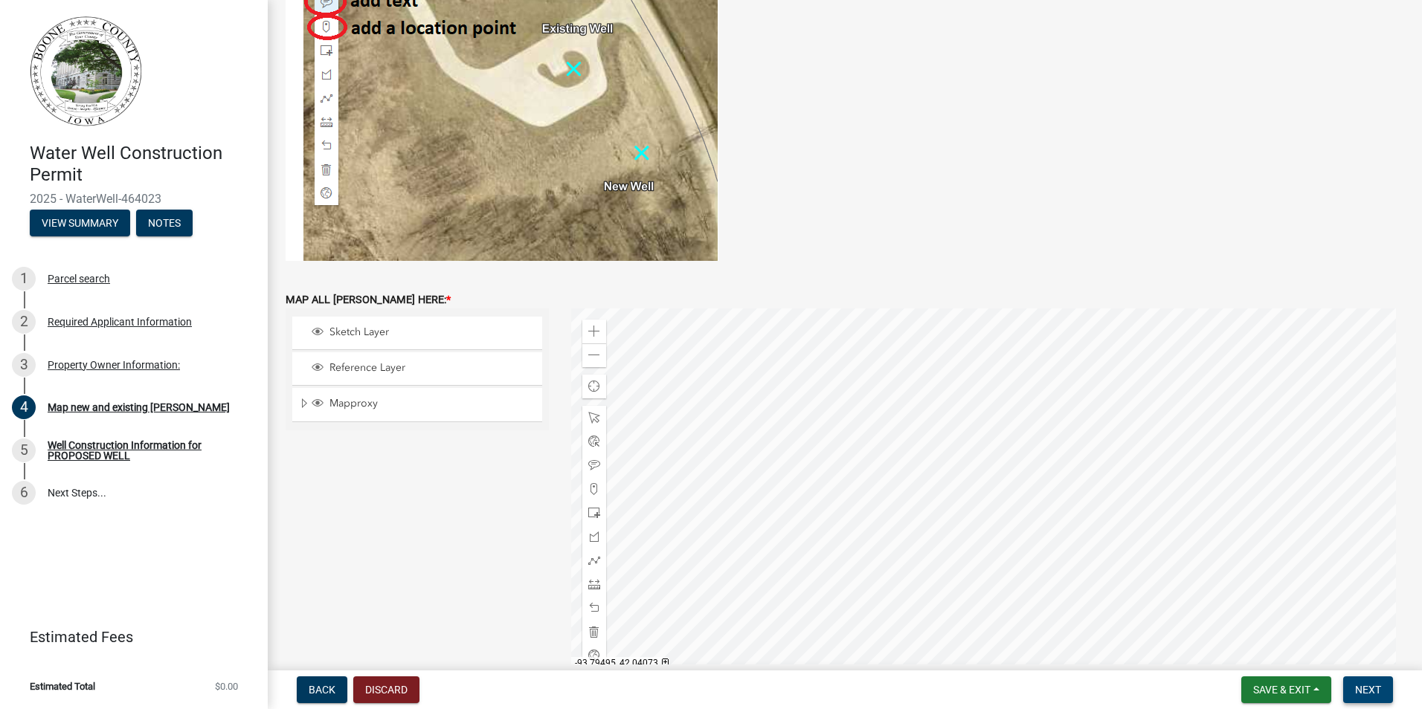
scroll to position [687, 0]
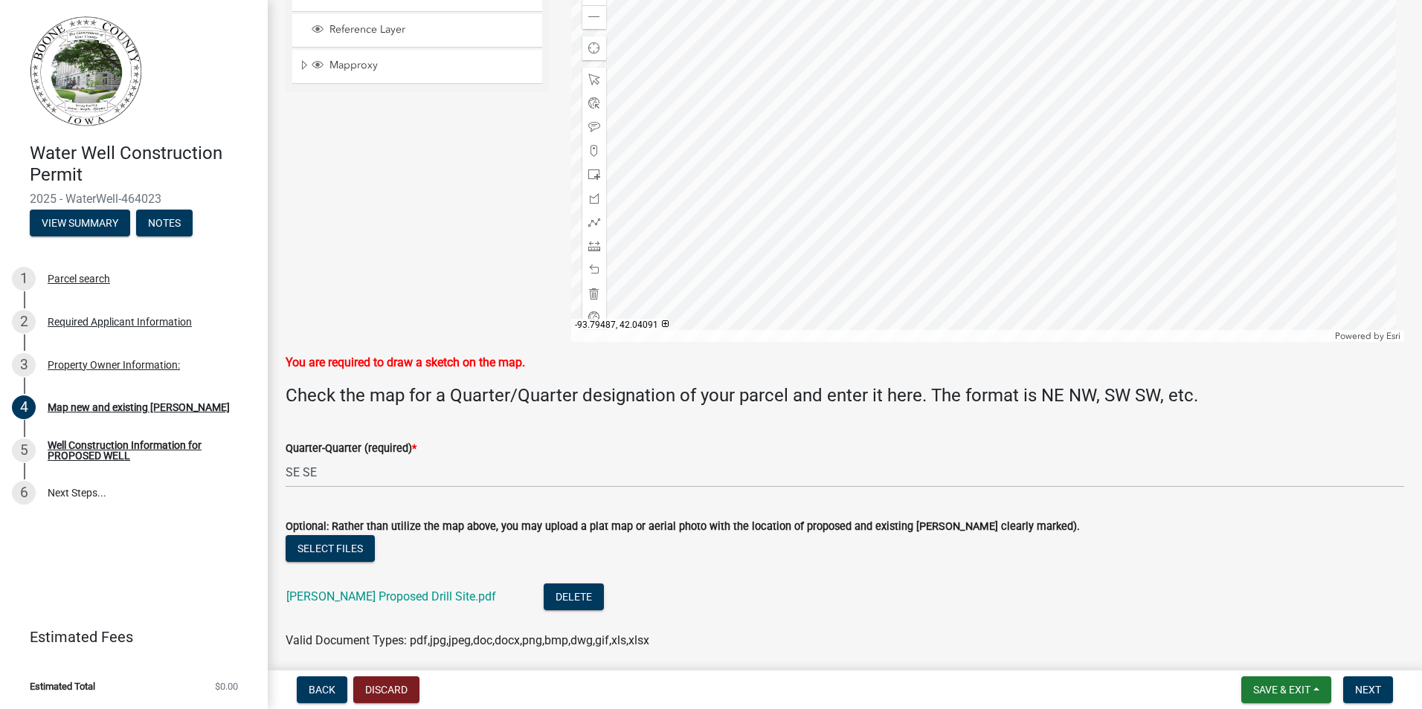
click at [767, 187] on div at bounding box center [988, 156] width 834 height 372
click at [836, 78] on div at bounding box center [988, 156] width 834 height 372
click at [905, 224] on div at bounding box center [988, 156] width 834 height 372
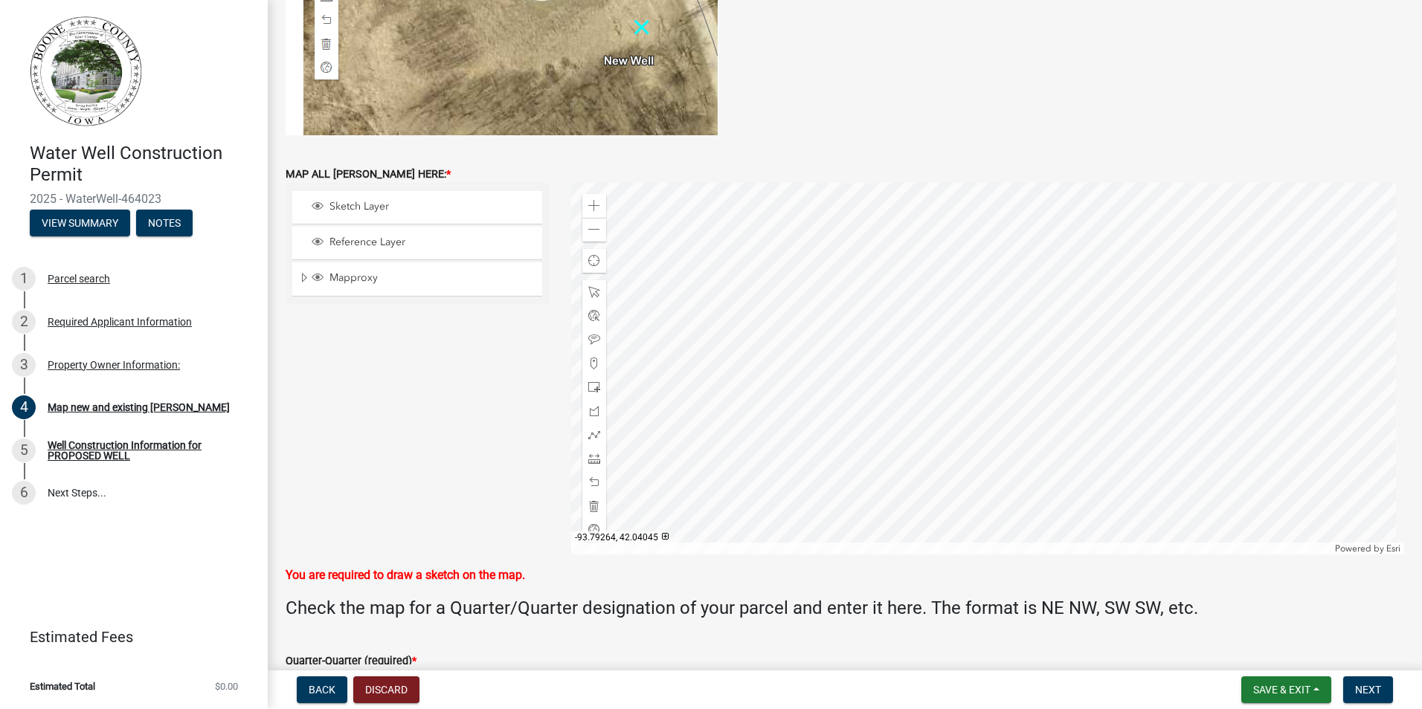
scroll to position [460, 0]
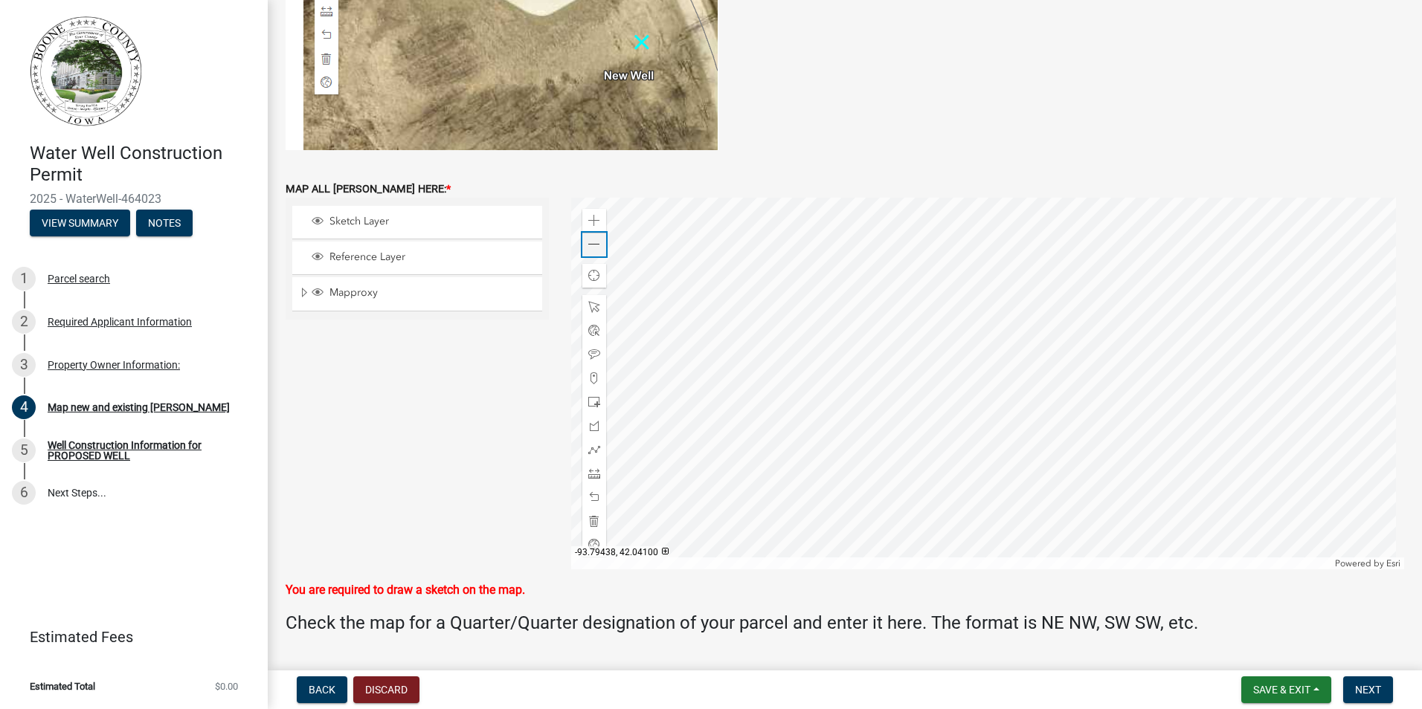
click at [599, 242] on div "Zoom out" at bounding box center [594, 245] width 24 height 24
click at [1048, 394] on div at bounding box center [988, 384] width 834 height 372
click at [348, 220] on span "Sketch Layer" at bounding box center [431, 221] width 211 height 13
click at [1051, 396] on div at bounding box center [988, 384] width 834 height 372
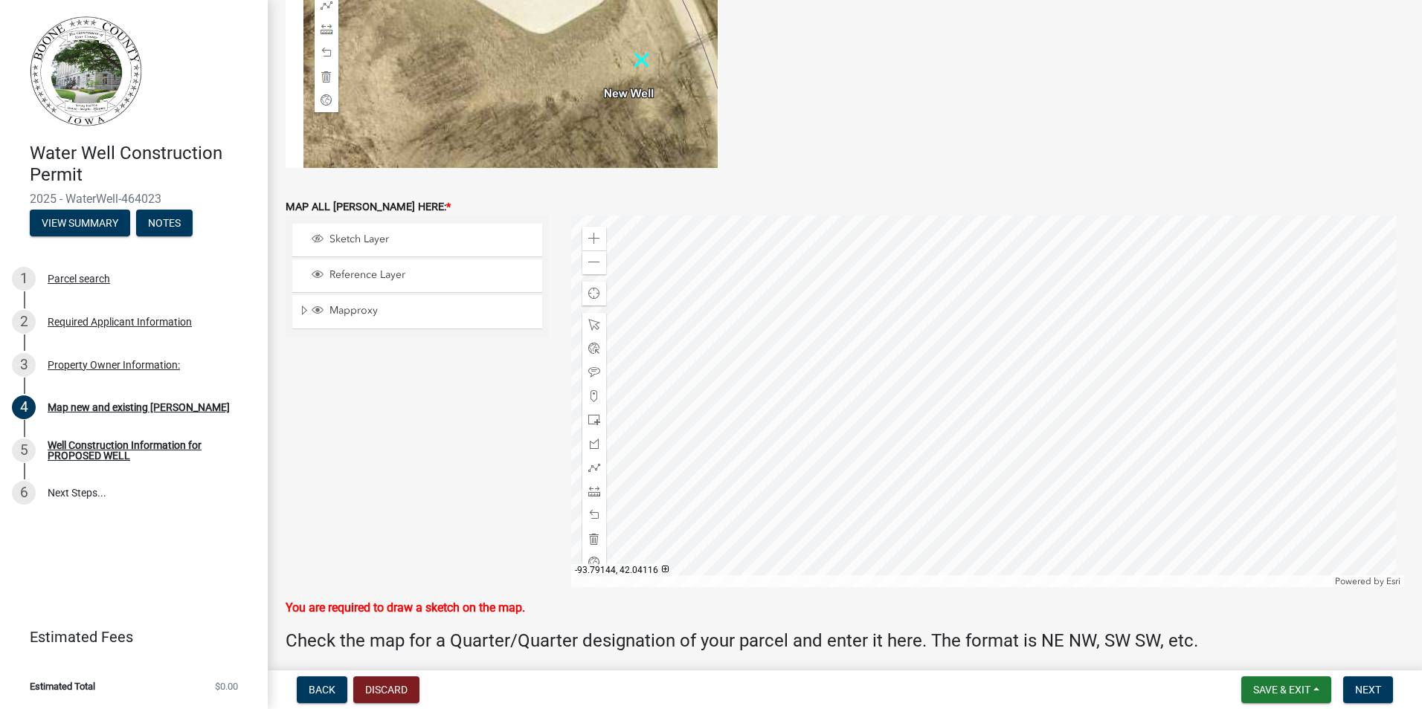
scroll to position [455, 0]
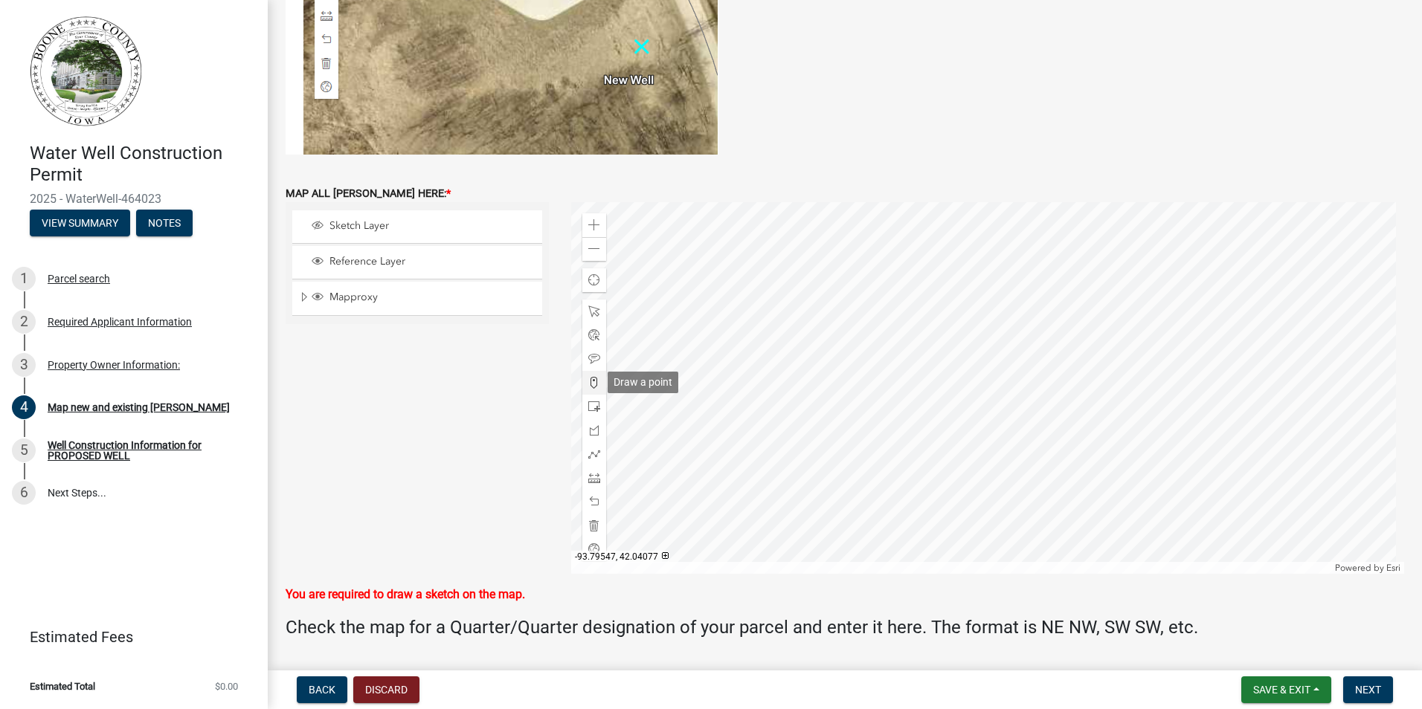
click at [583, 384] on div at bounding box center [594, 383] width 24 height 24
click at [1052, 402] on div at bounding box center [988, 388] width 834 height 372
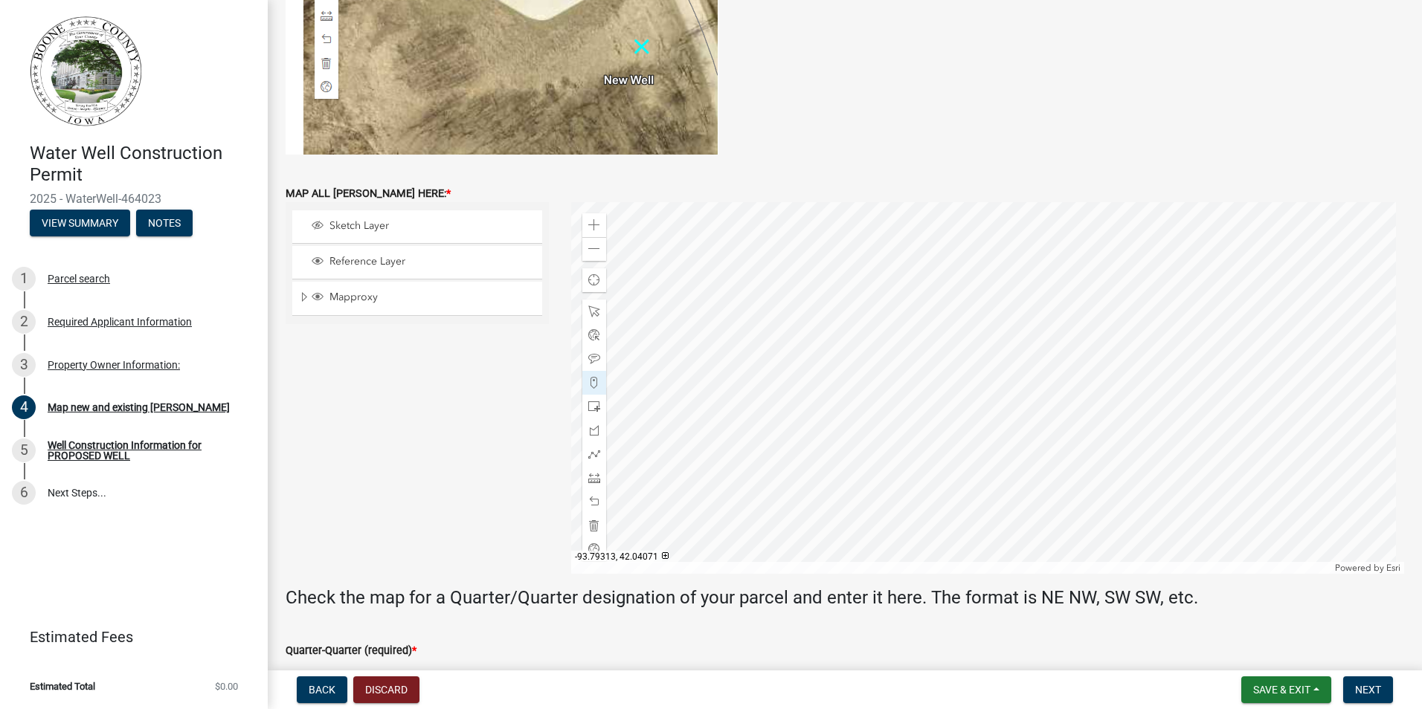
click at [1052, 401] on div at bounding box center [988, 388] width 834 height 372
click at [1055, 407] on div at bounding box center [988, 388] width 834 height 372
click at [1057, 410] on div at bounding box center [988, 388] width 834 height 372
click at [590, 383] on span at bounding box center [594, 383] width 12 height 12
click at [1061, 409] on div at bounding box center [988, 388] width 834 height 372
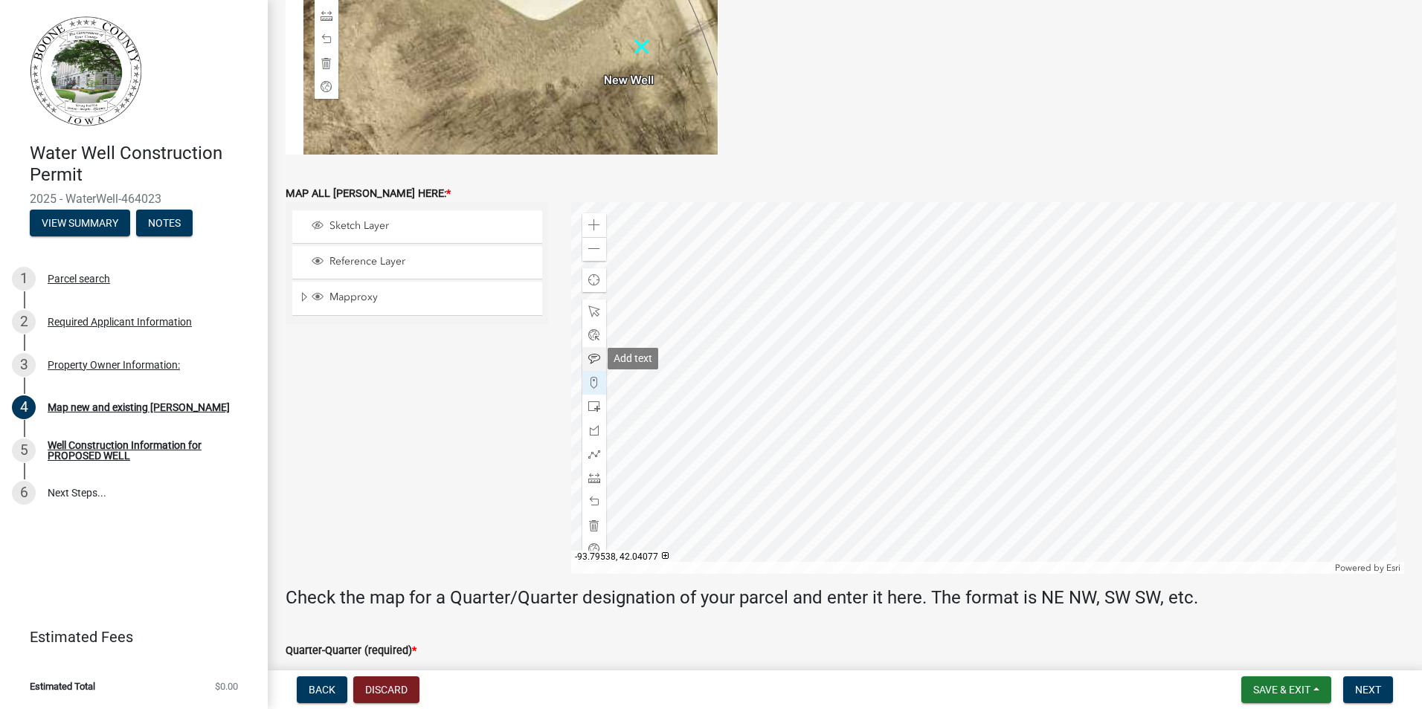
click at [597, 359] on div at bounding box center [594, 359] width 24 height 24
click at [1112, 449] on div at bounding box center [988, 388] width 834 height 372
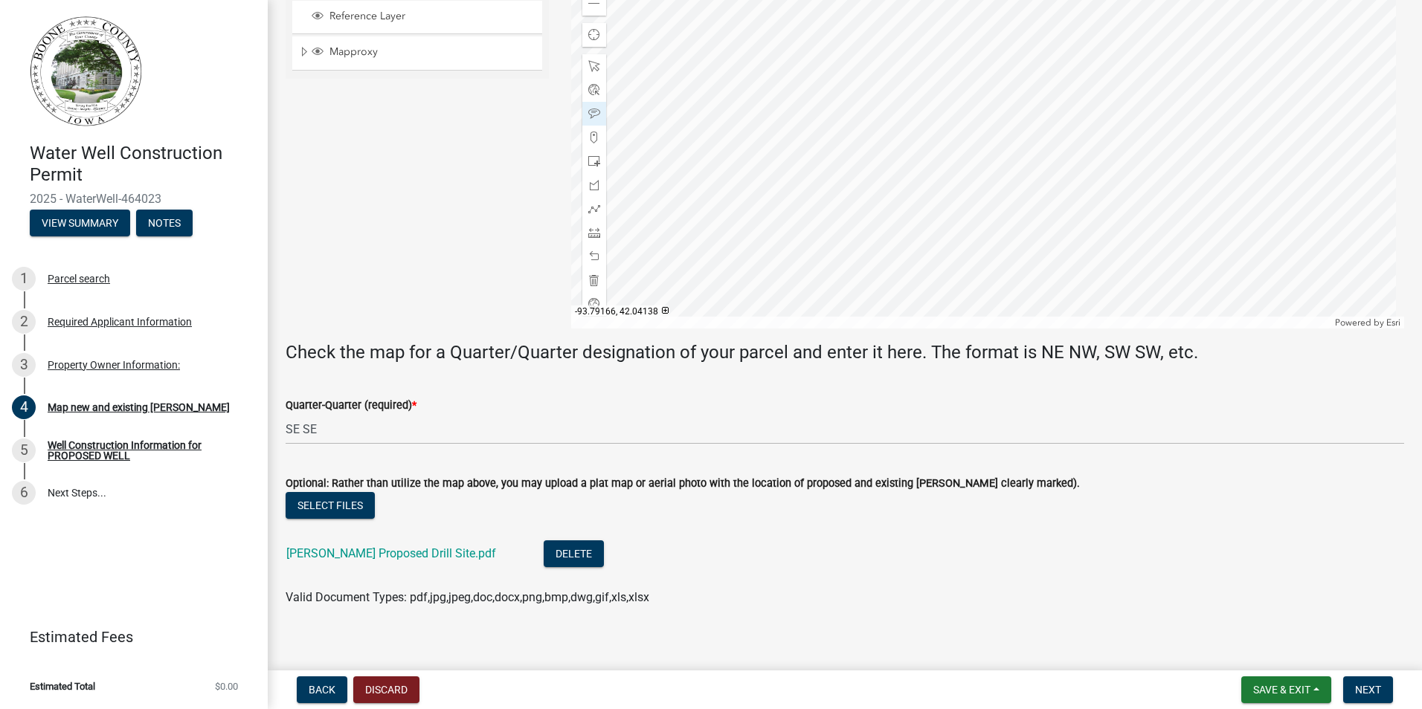
scroll to position [714, 0]
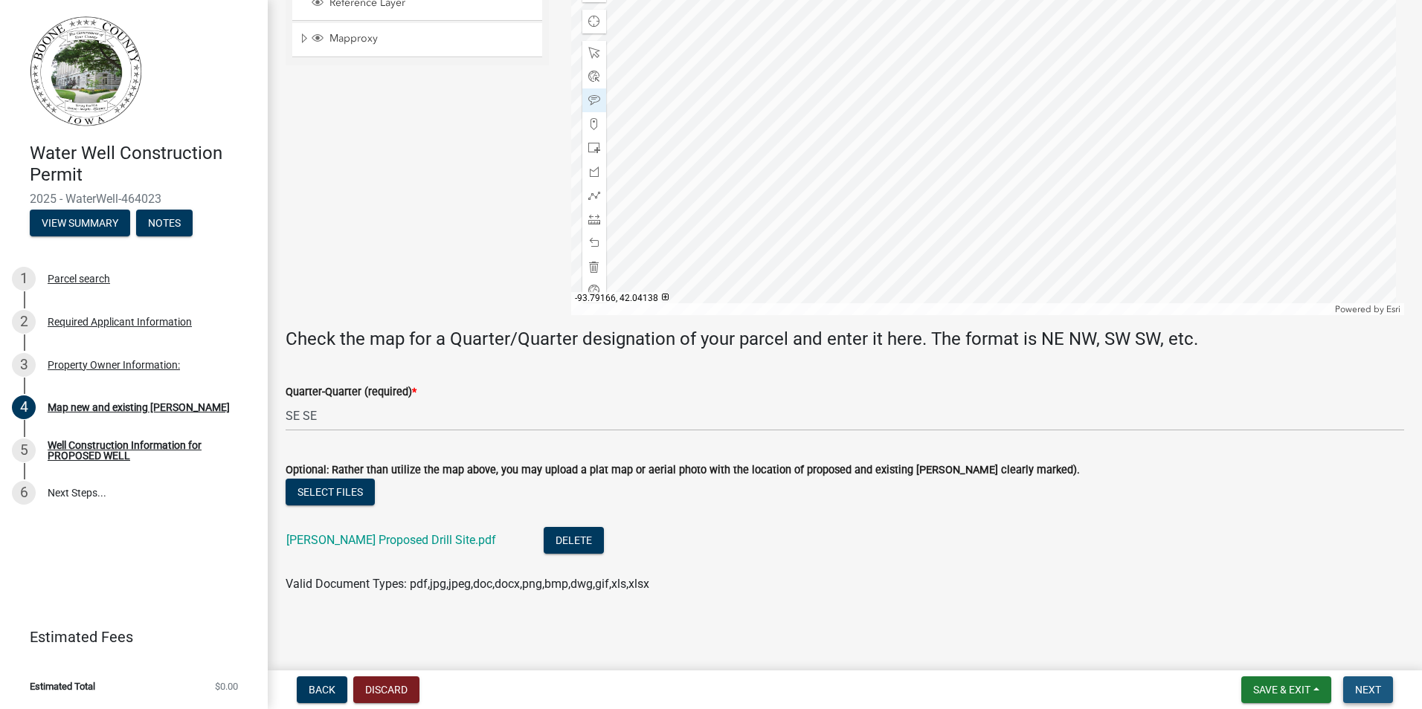
click at [1351, 684] on button "Next" at bounding box center [1368, 690] width 50 height 27
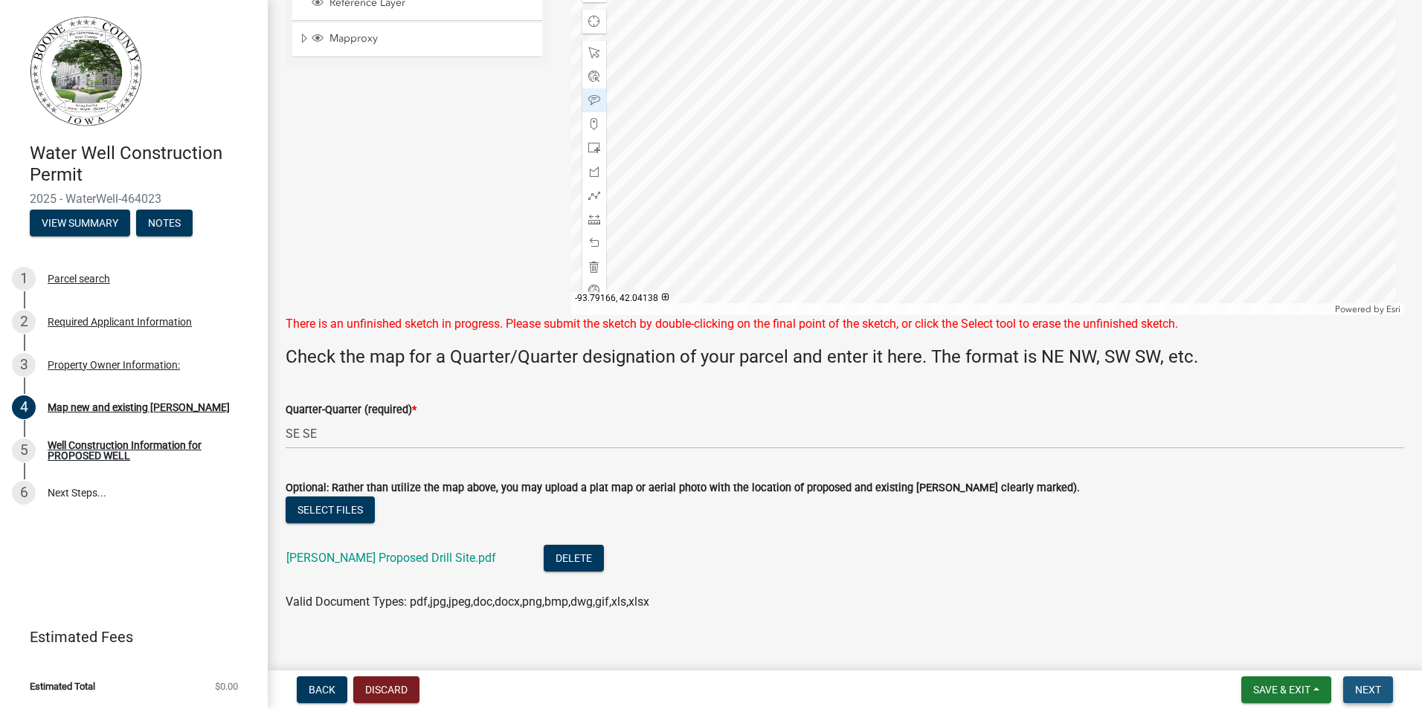
click at [1373, 692] on span "Next" at bounding box center [1368, 690] width 26 height 12
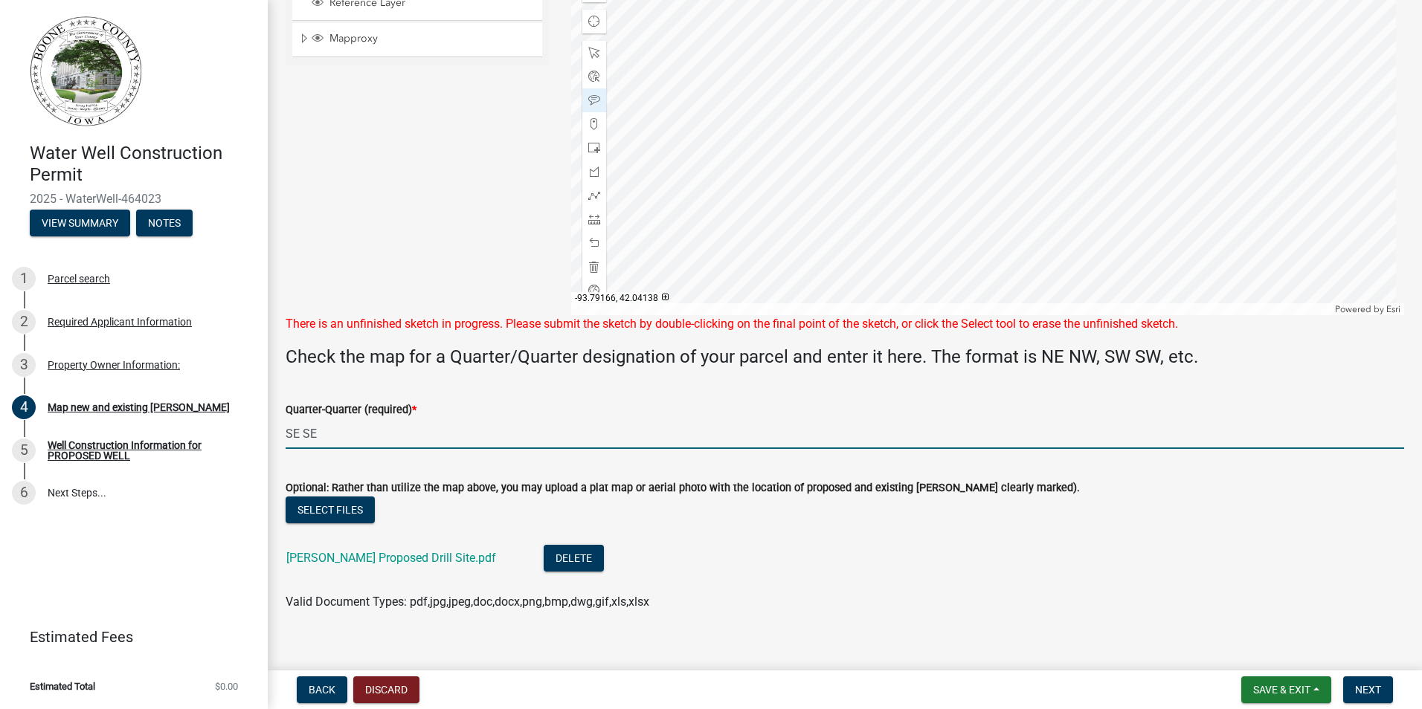
click at [405, 427] on input "SE SE" at bounding box center [845, 434] width 1118 height 30
type input "SE SE, SE SE"
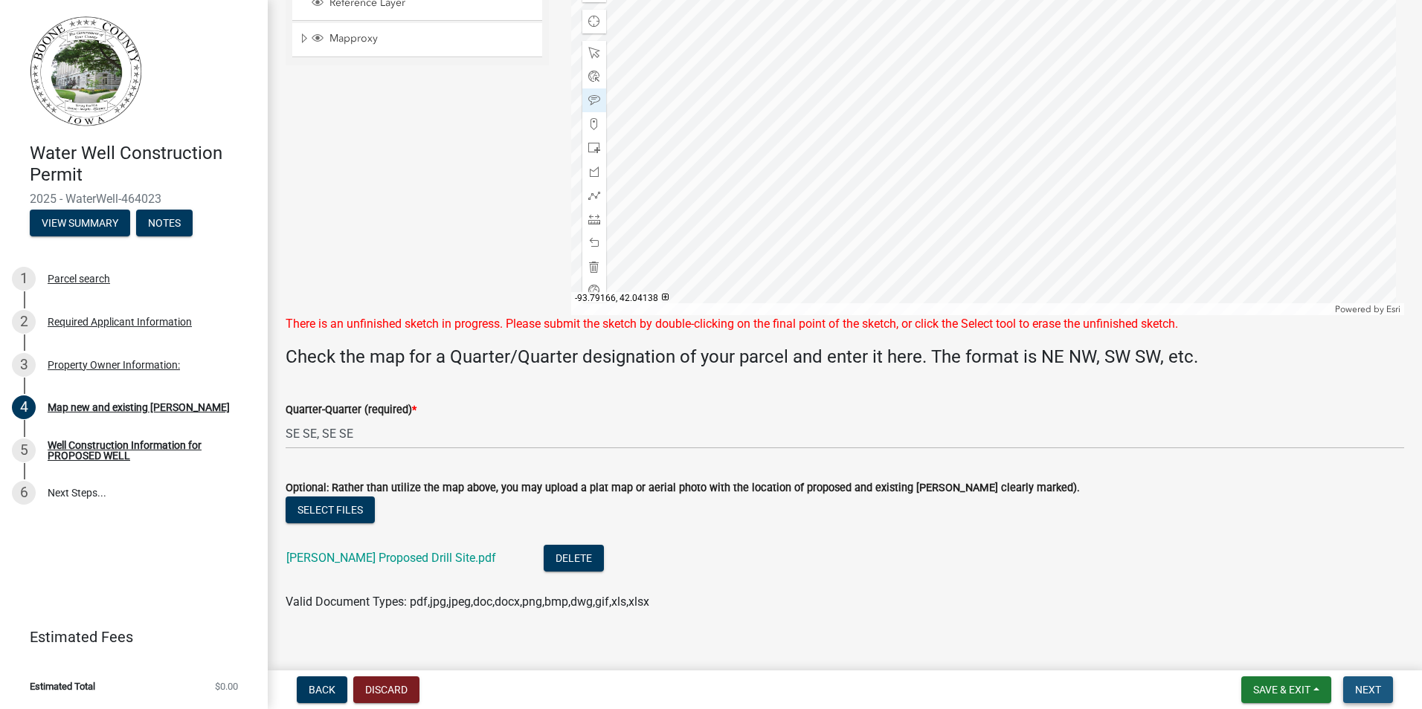
click at [1379, 691] on span "Next" at bounding box center [1368, 690] width 26 height 12
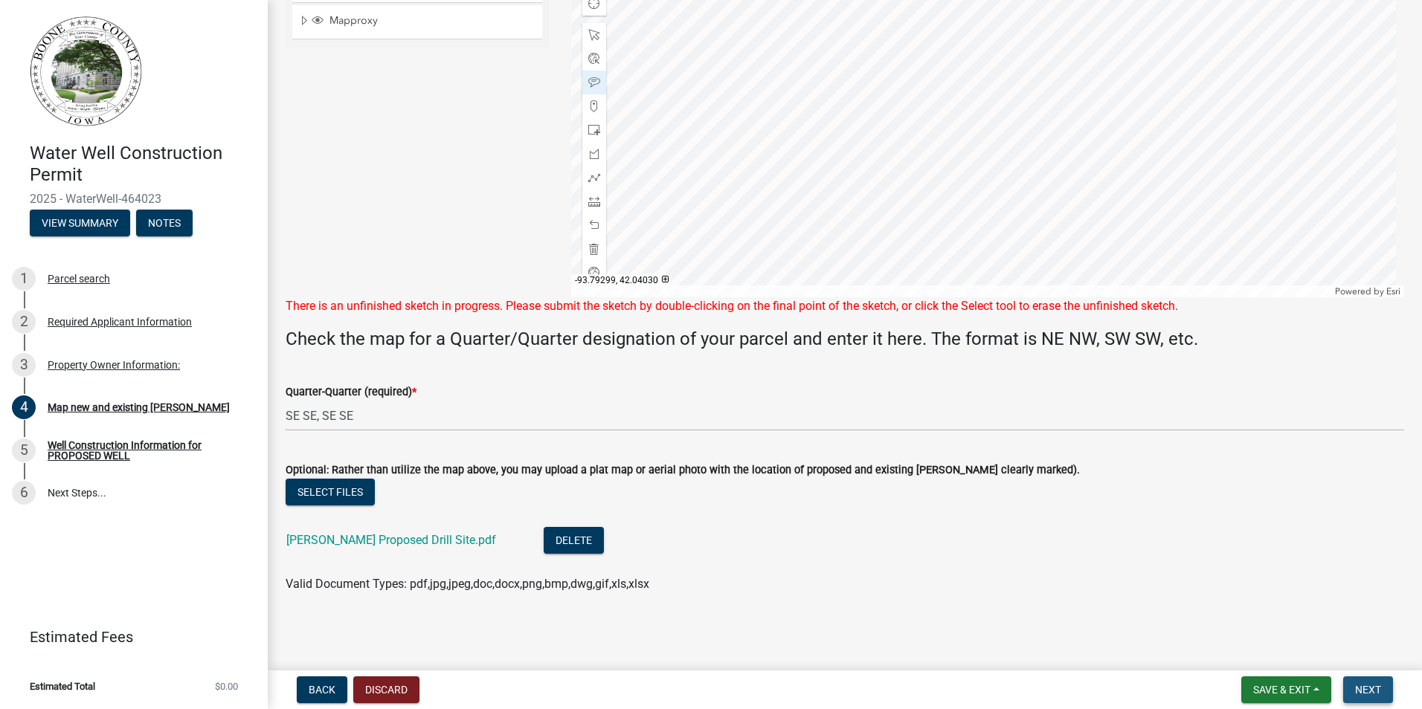
click at [1373, 694] on span "Next" at bounding box center [1368, 690] width 26 height 12
click at [1387, 682] on button "Next" at bounding box center [1368, 690] width 50 height 27
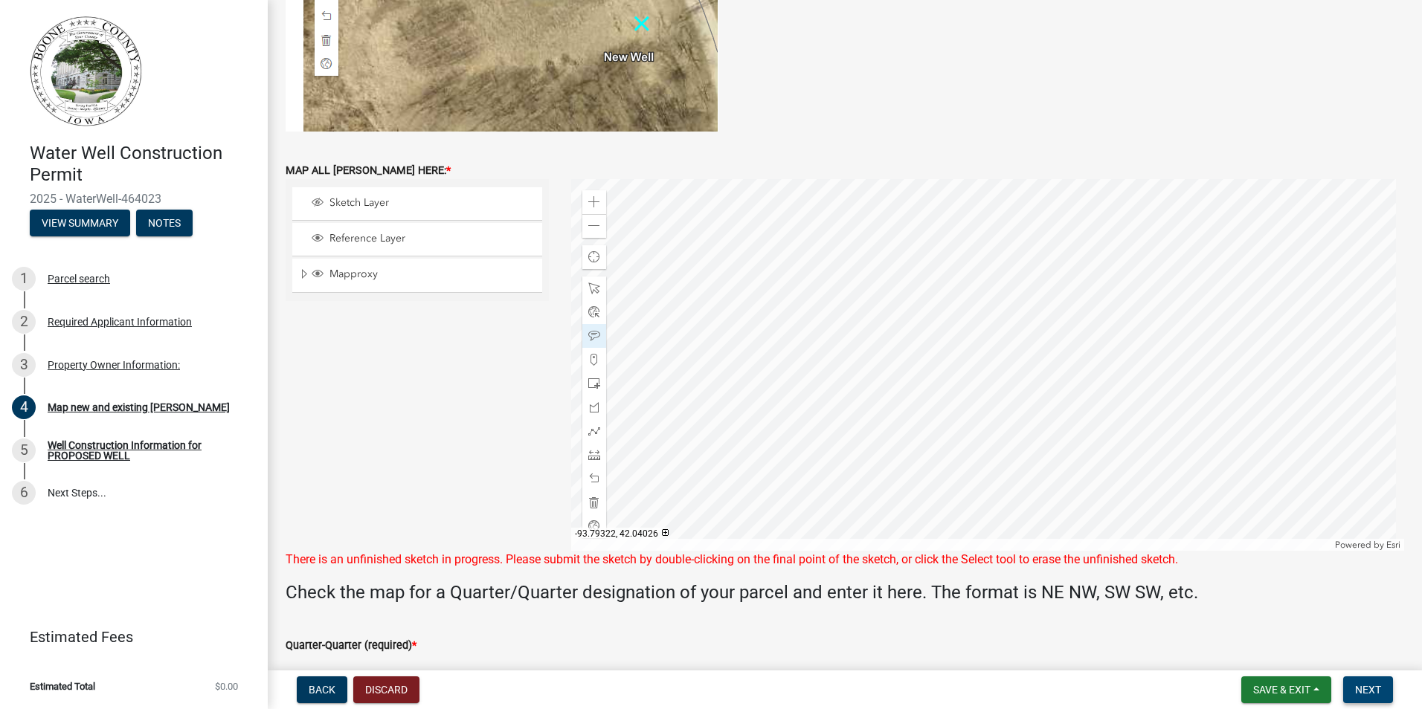
scroll to position [447, 0]
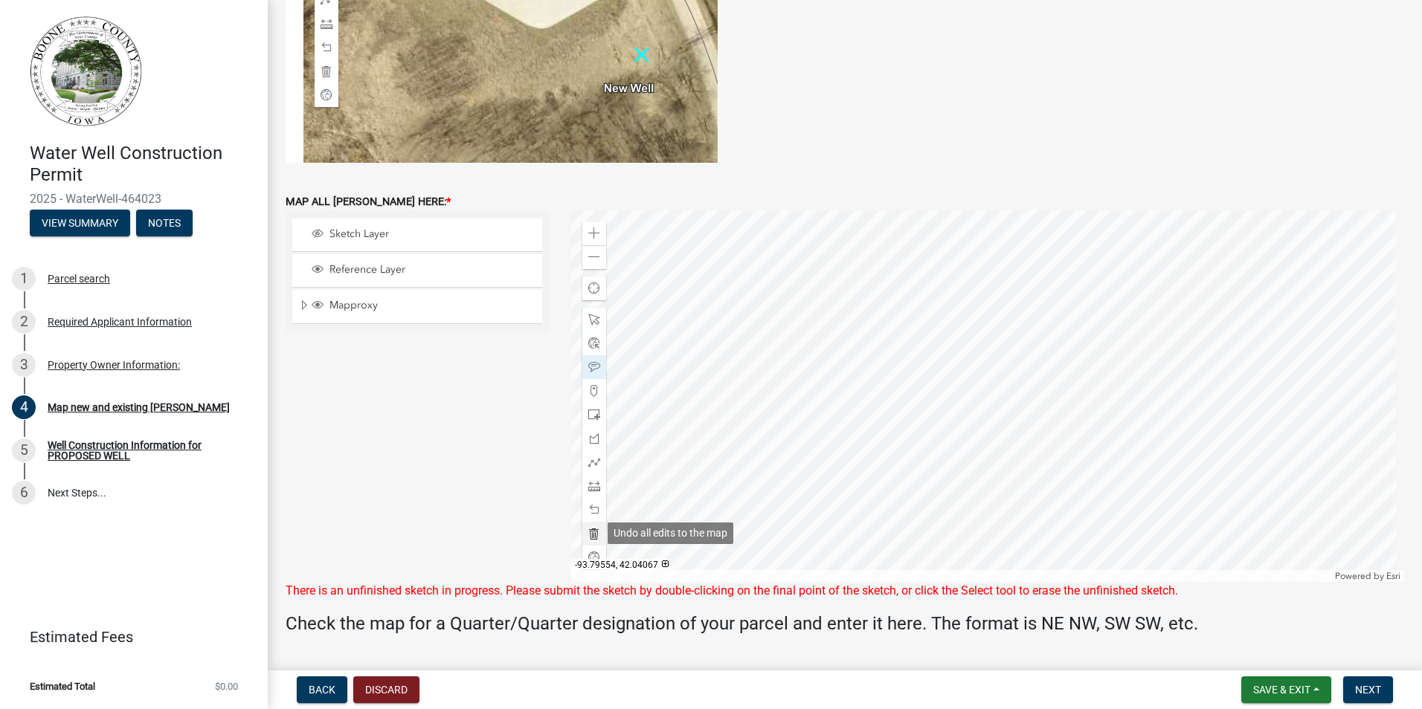
click at [593, 539] on span at bounding box center [594, 534] width 12 height 12
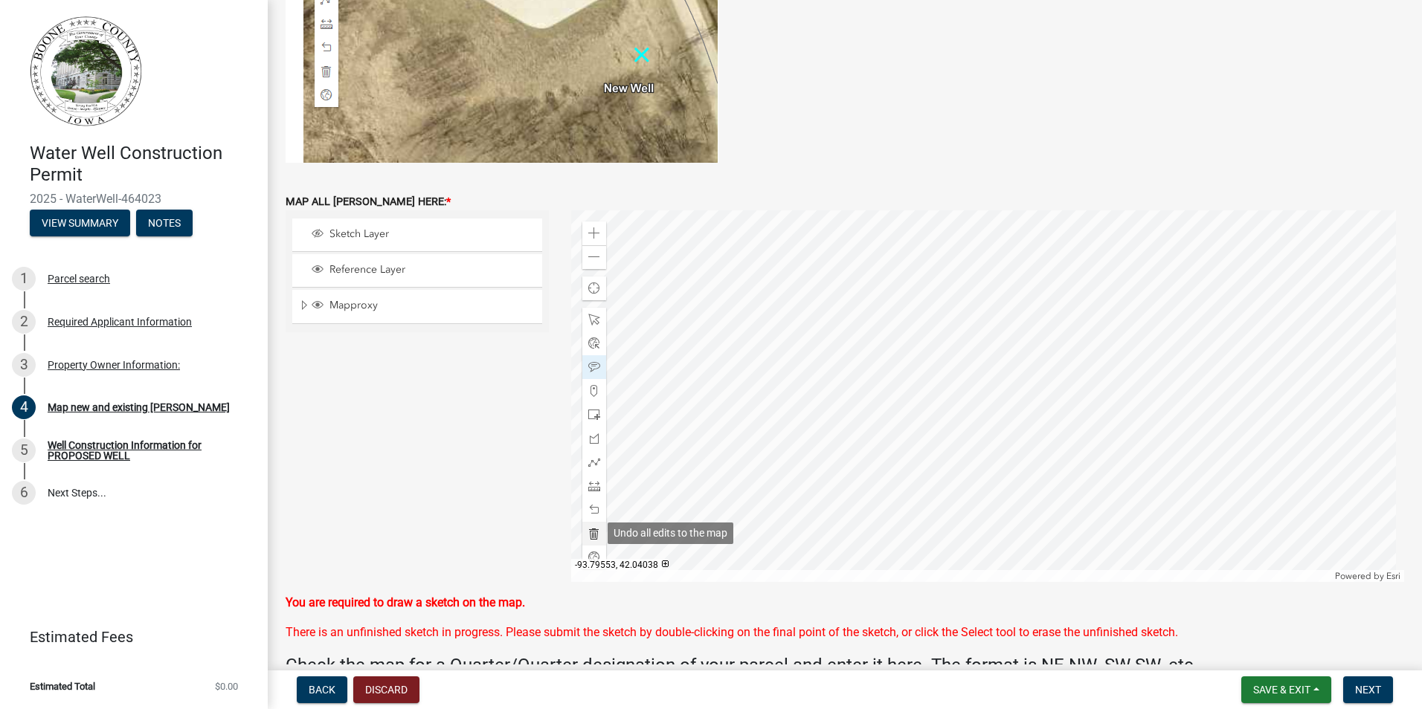
click at [588, 530] on span at bounding box center [594, 534] width 12 height 12
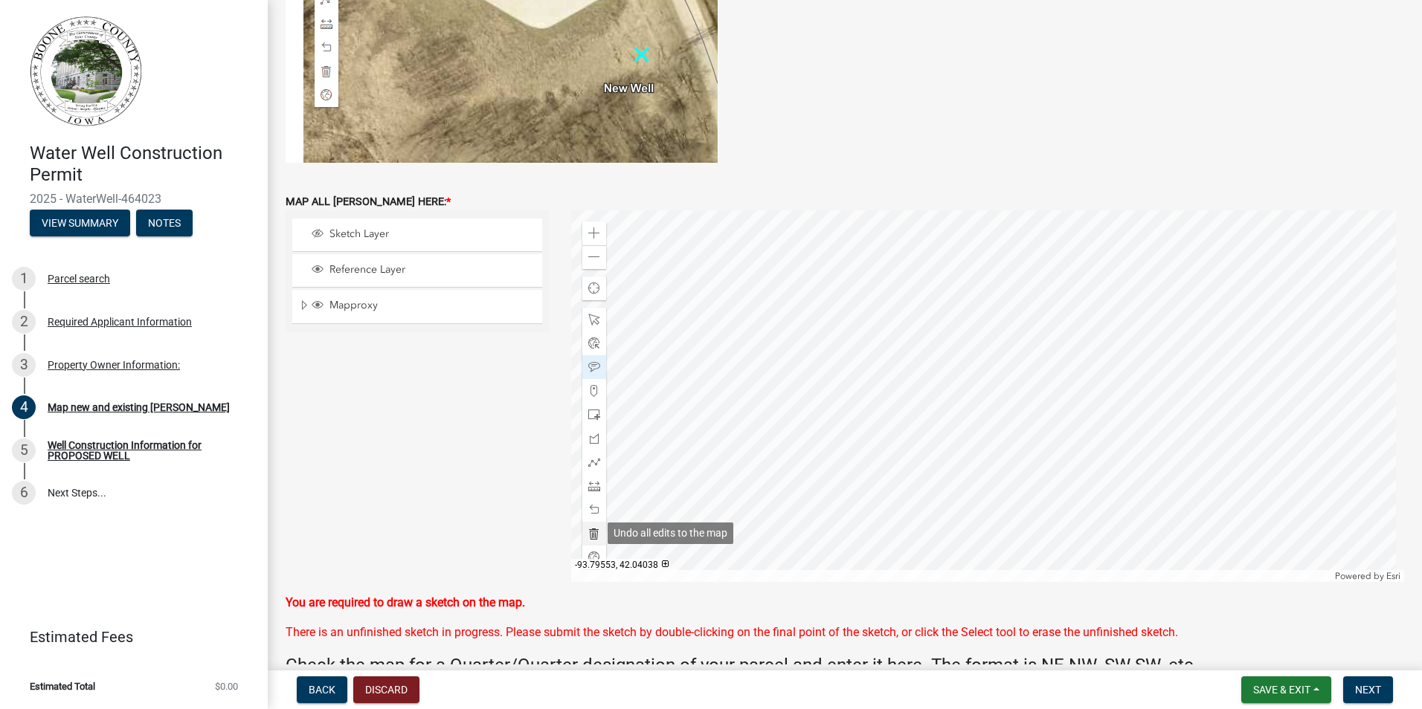
click at [588, 530] on span at bounding box center [594, 534] width 12 height 12
click at [480, 239] on span "Sketch Layer" at bounding box center [431, 234] width 211 height 13
click at [590, 535] on span at bounding box center [594, 534] width 12 height 12
click at [590, 383] on div at bounding box center [594, 391] width 24 height 24
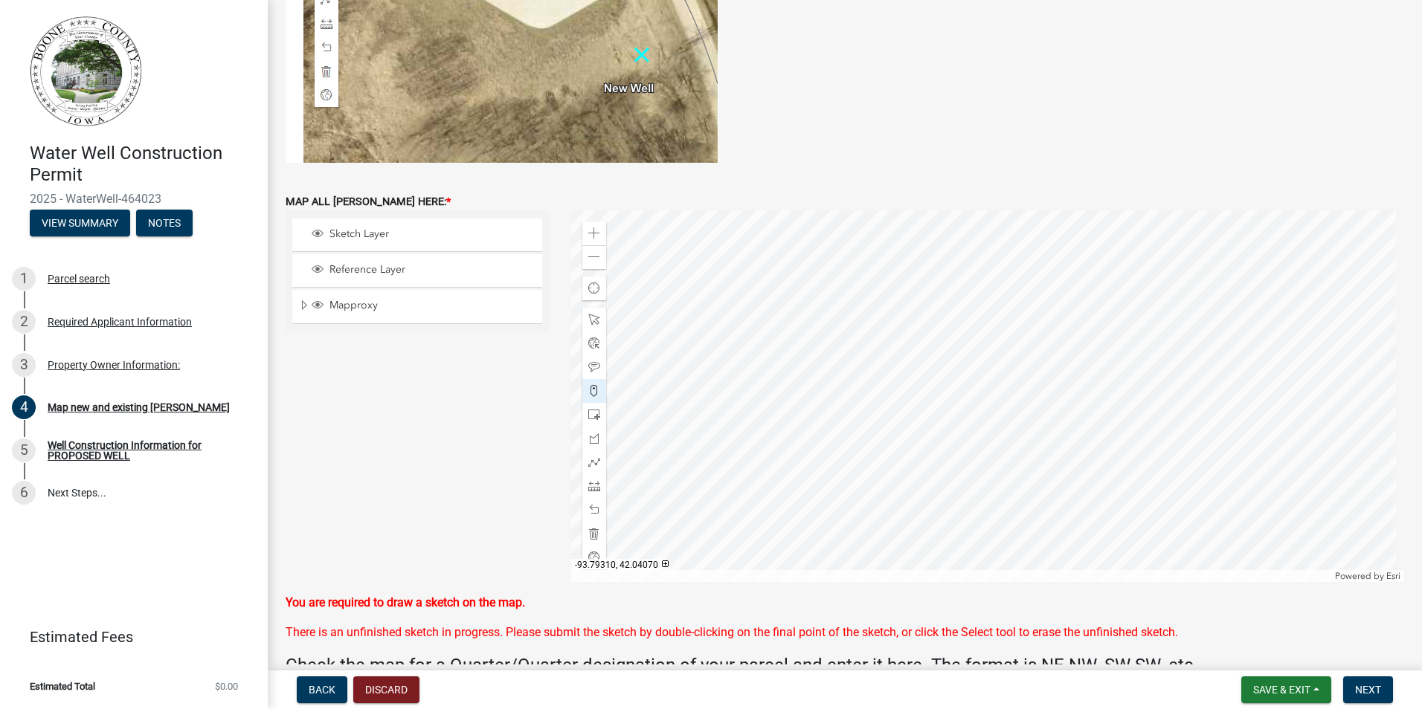
click at [1094, 442] on div at bounding box center [988, 396] width 834 height 372
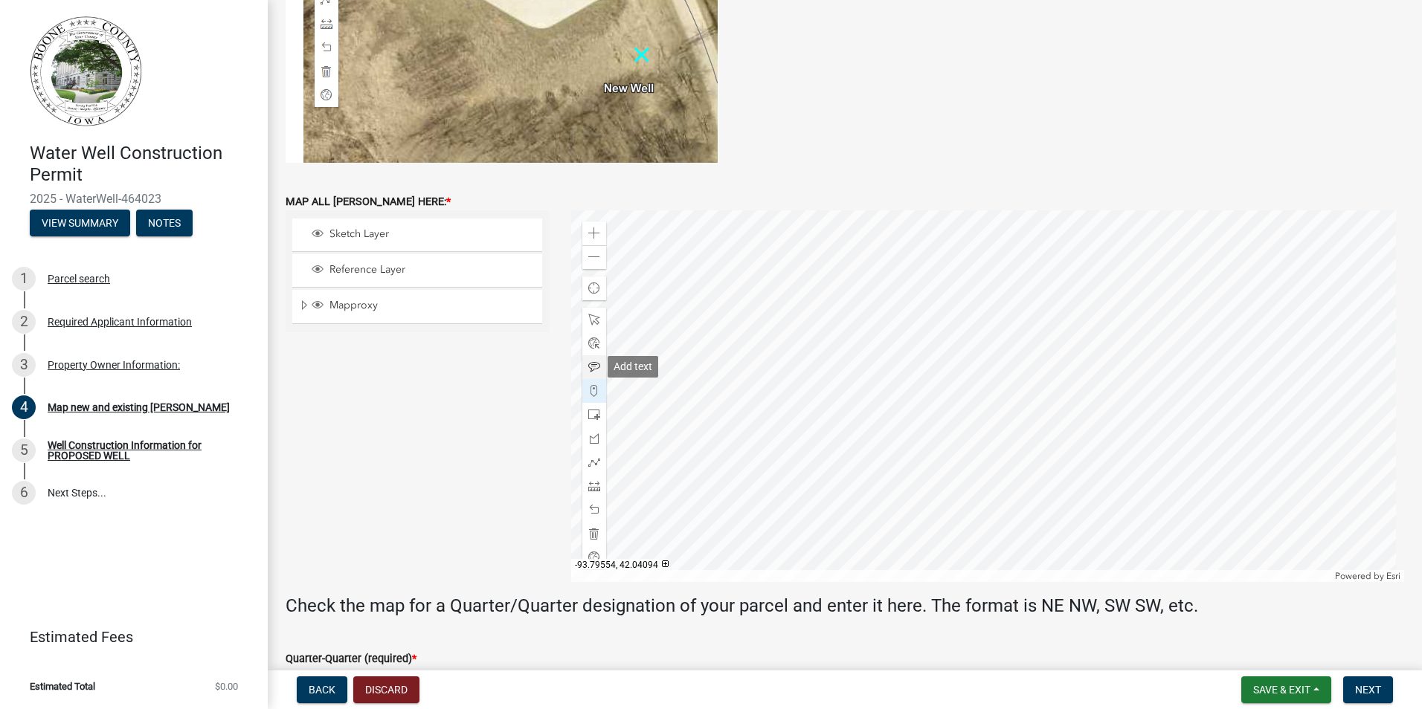
click at [601, 370] on div at bounding box center [594, 367] width 24 height 24
click at [1141, 454] on div at bounding box center [988, 396] width 834 height 372
click at [596, 364] on span at bounding box center [594, 367] width 12 height 12
click at [1121, 466] on div at bounding box center [988, 396] width 834 height 372
click at [593, 392] on span at bounding box center [594, 391] width 12 height 12
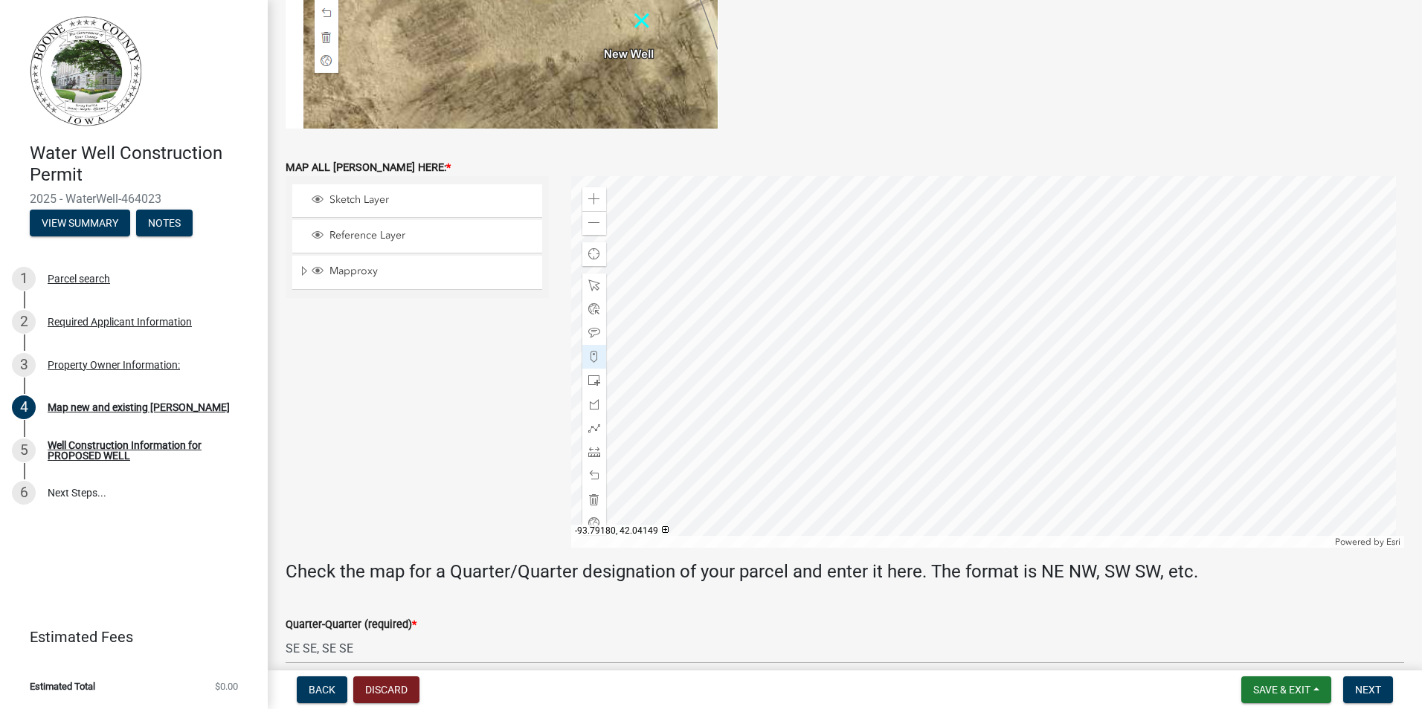
scroll to position [505, 0]
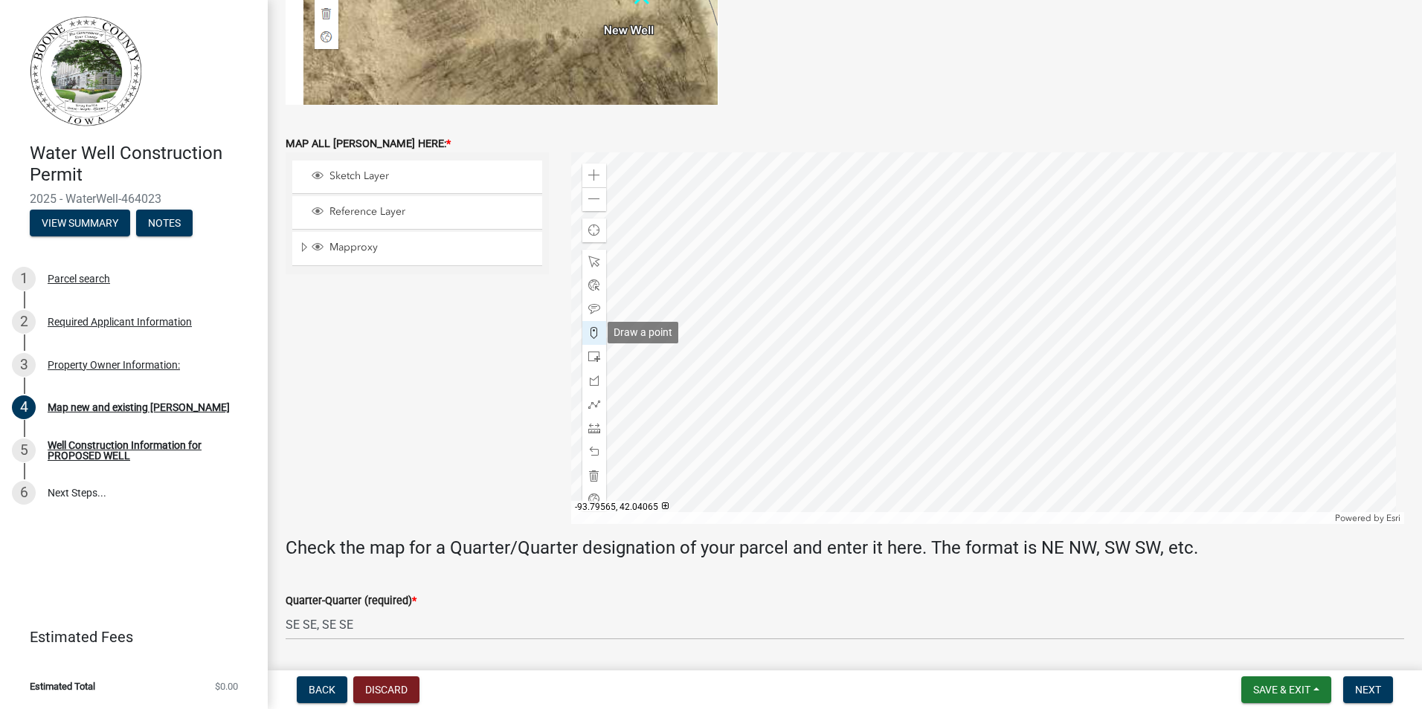
click at [588, 330] on span at bounding box center [594, 333] width 12 height 12
click at [751, 370] on div at bounding box center [988, 338] width 834 height 372
click at [591, 310] on span at bounding box center [594, 309] width 12 height 12
click at [745, 388] on div at bounding box center [988, 338] width 834 height 372
click at [1379, 695] on span "Next" at bounding box center [1368, 690] width 26 height 12
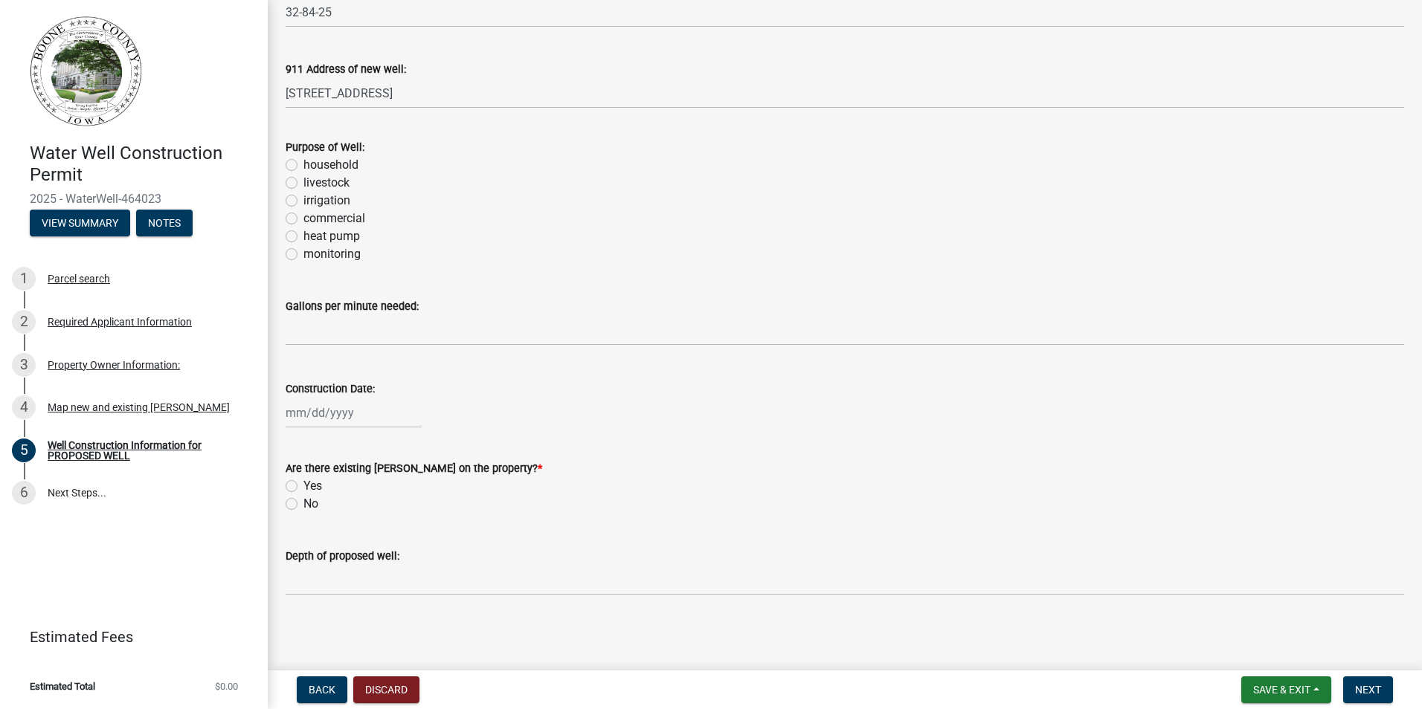
scroll to position [292, 0]
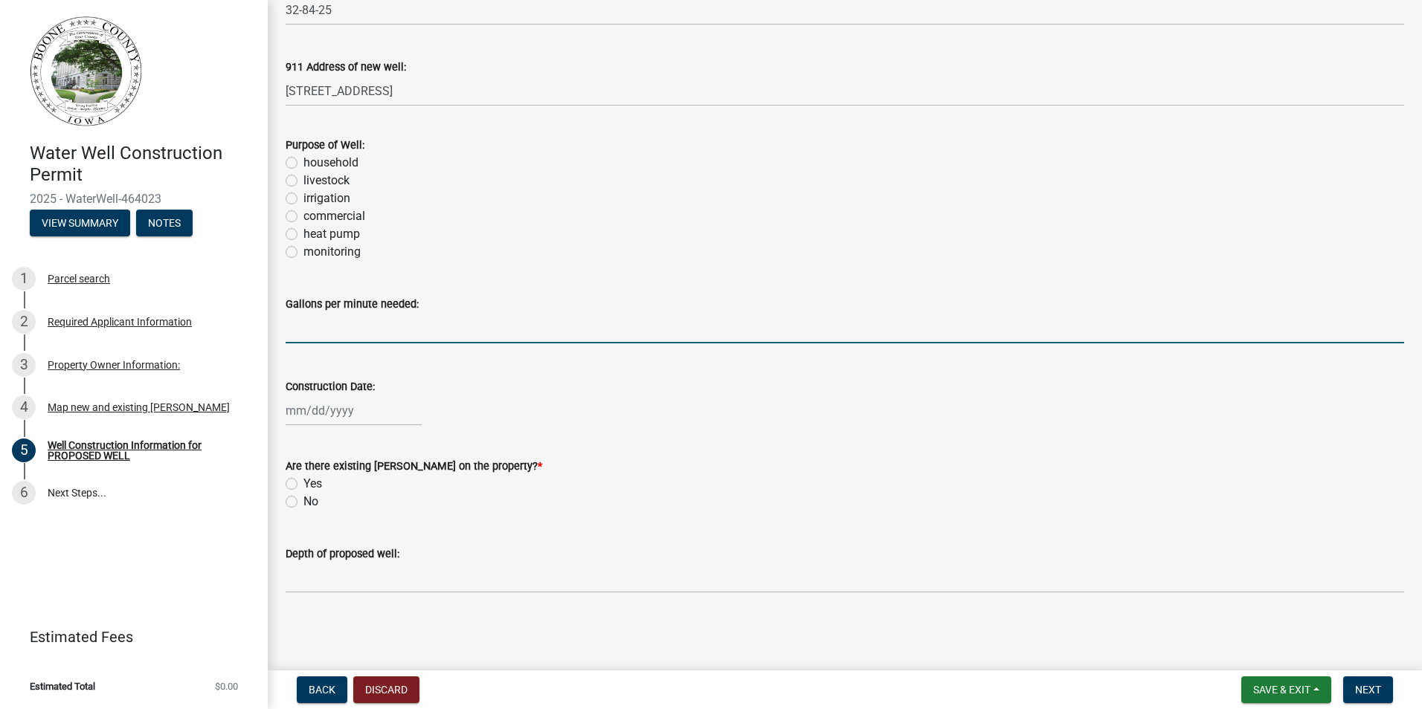
click at [309, 326] on input "text" at bounding box center [845, 328] width 1118 height 30
click at [300, 406] on div at bounding box center [354, 411] width 136 height 30
type input "15"
select select "8"
select select "2025"
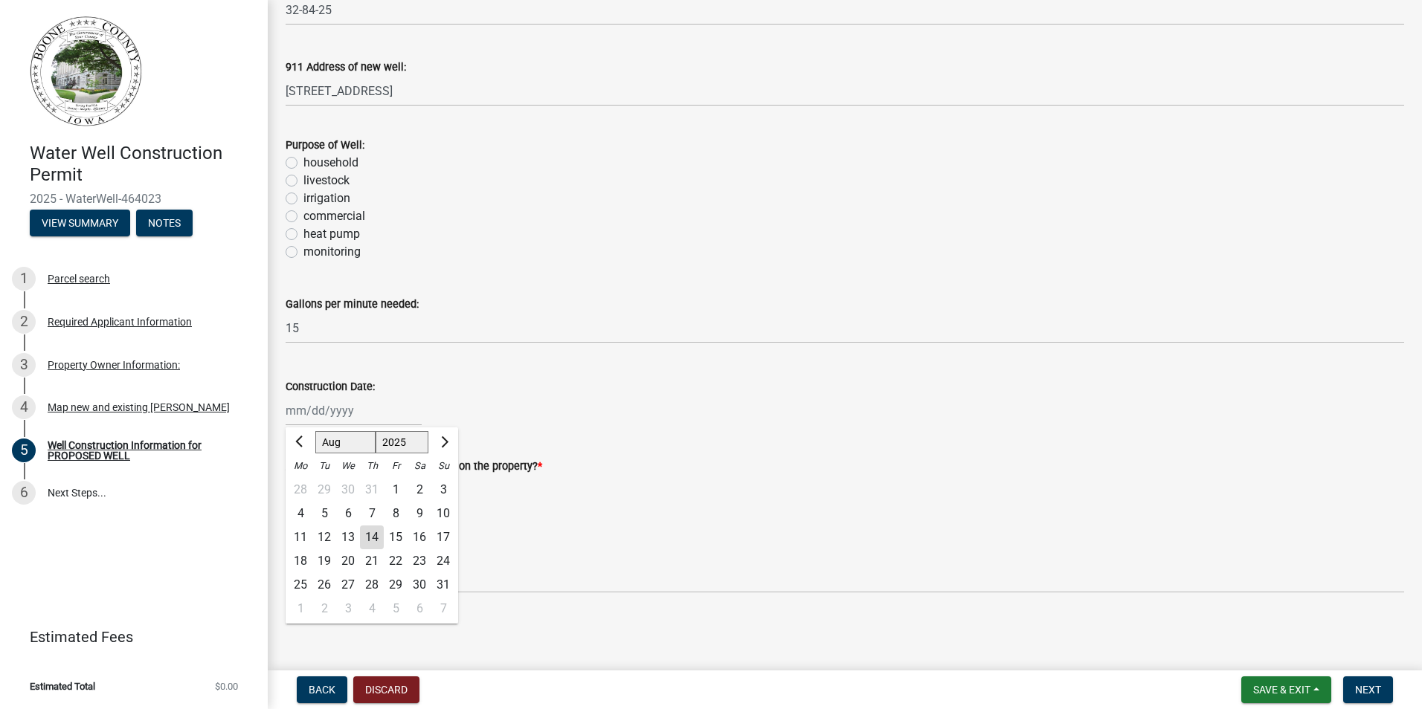
click at [373, 535] on div "14" at bounding box center [372, 538] width 24 height 24
type input "08/14/2025"
click at [303, 480] on label "Yes" at bounding box center [312, 484] width 19 height 18
click at [303, 480] on input "Yes" at bounding box center [308, 480] width 10 height 10
radio input "true"
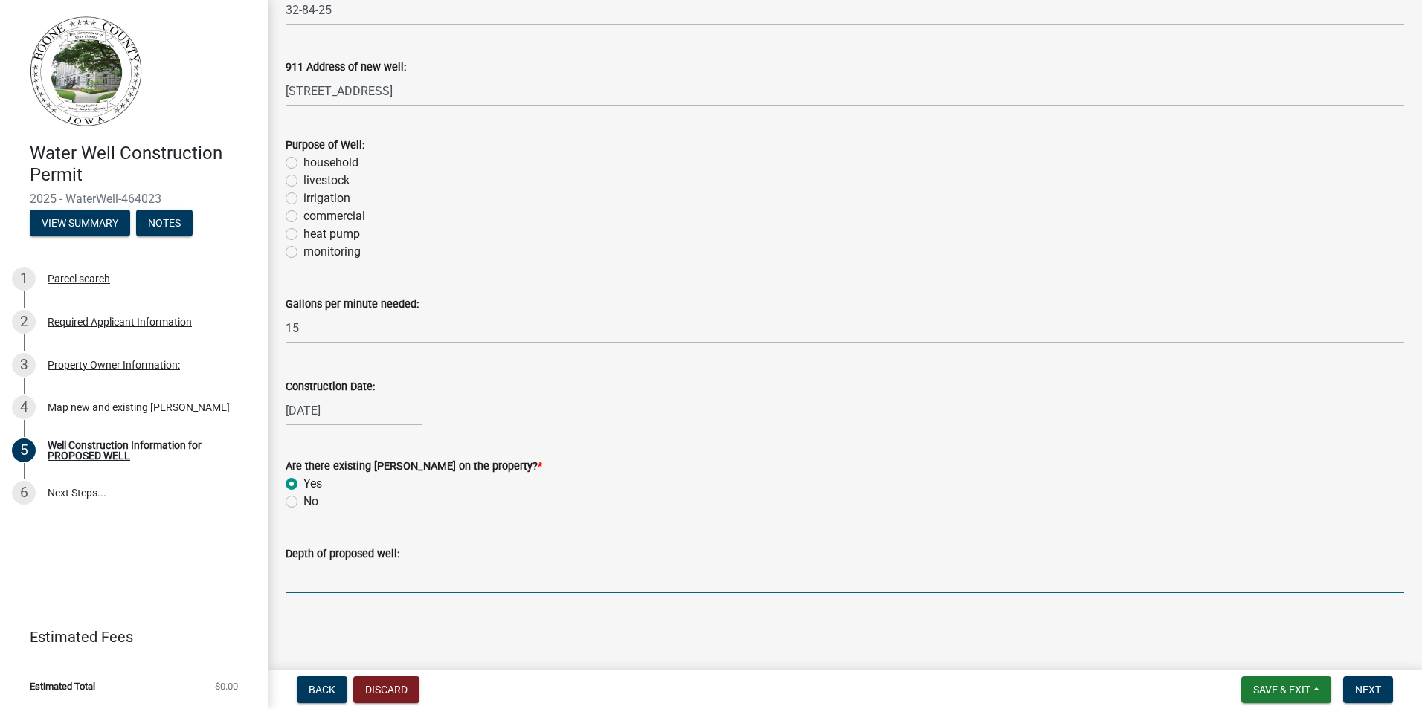
click at [300, 581] on input "text" at bounding box center [845, 578] width 1118 height 30
click at [303, 180] on label "livestock" at bounding box center [326, 181] width 46 height 18
click at [303, 180] on input "livestock" at bounding box center [308, 177] width 10 height 10
radio input "true"
click at [295, 577] on input "text" at bounding box center [845, 578] width 1118 height 30
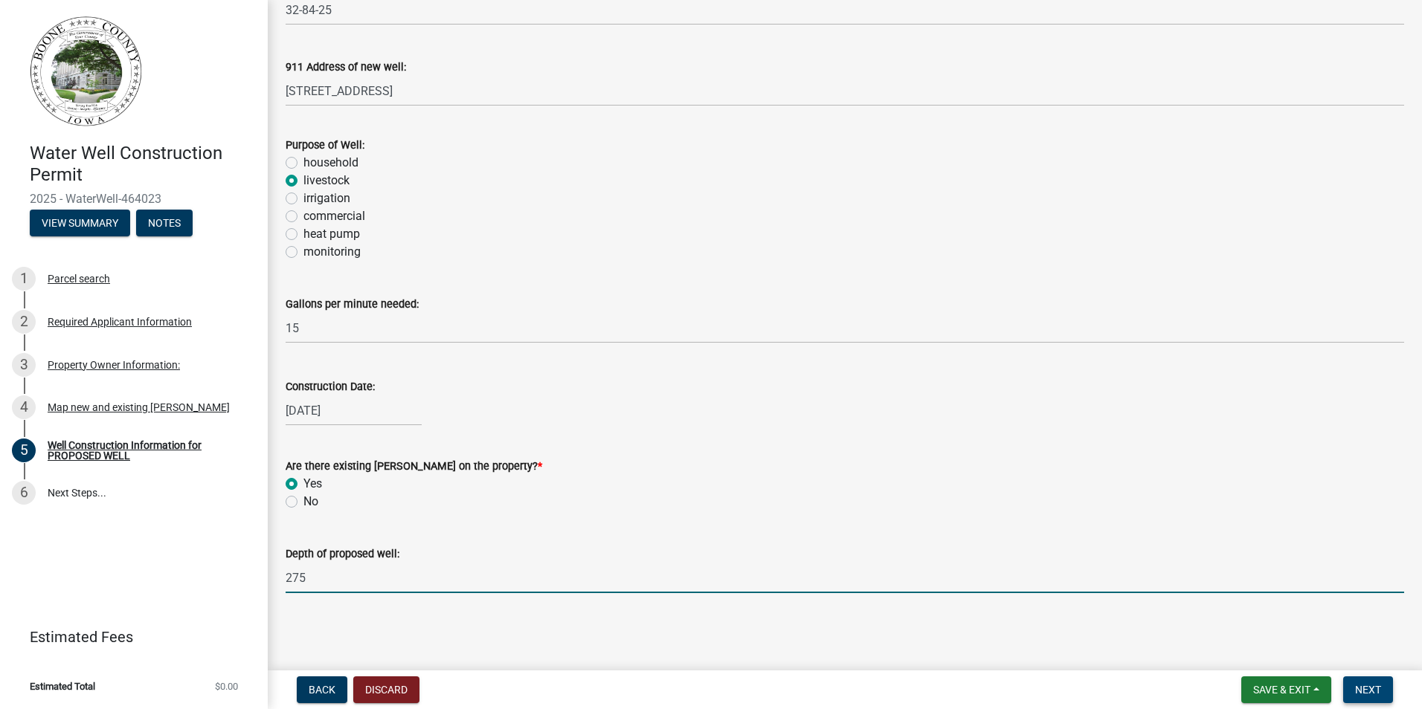
type input "275"
click at [1361, 695] on span "Next" at bounding box center [1368, 690] width 26 height 12
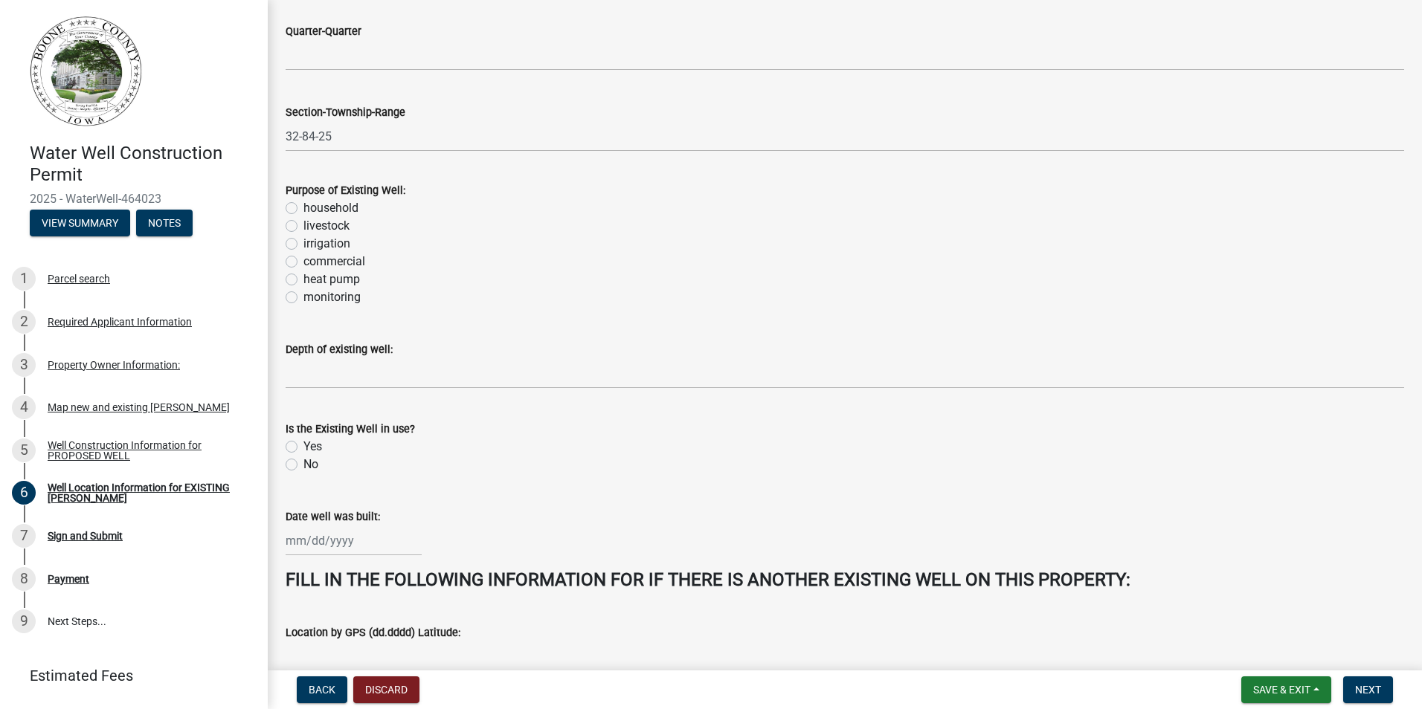
scroll to position [310, 0]
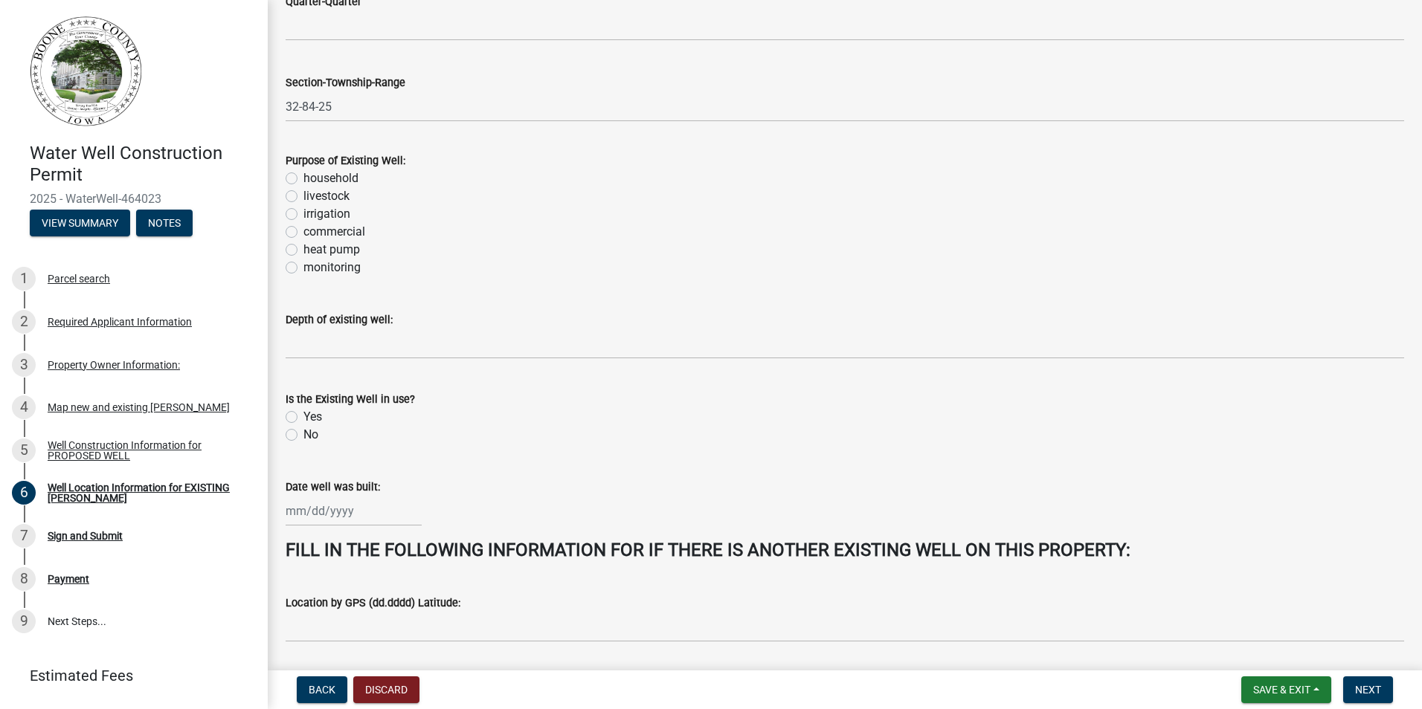
click at [303, 417] on label "Yes" at bounding box center [312, 417] width 19 height 18
click at [303, 417] on input "Yes" at bounding box center [308, 413] width 10 height 10
radio input "true"
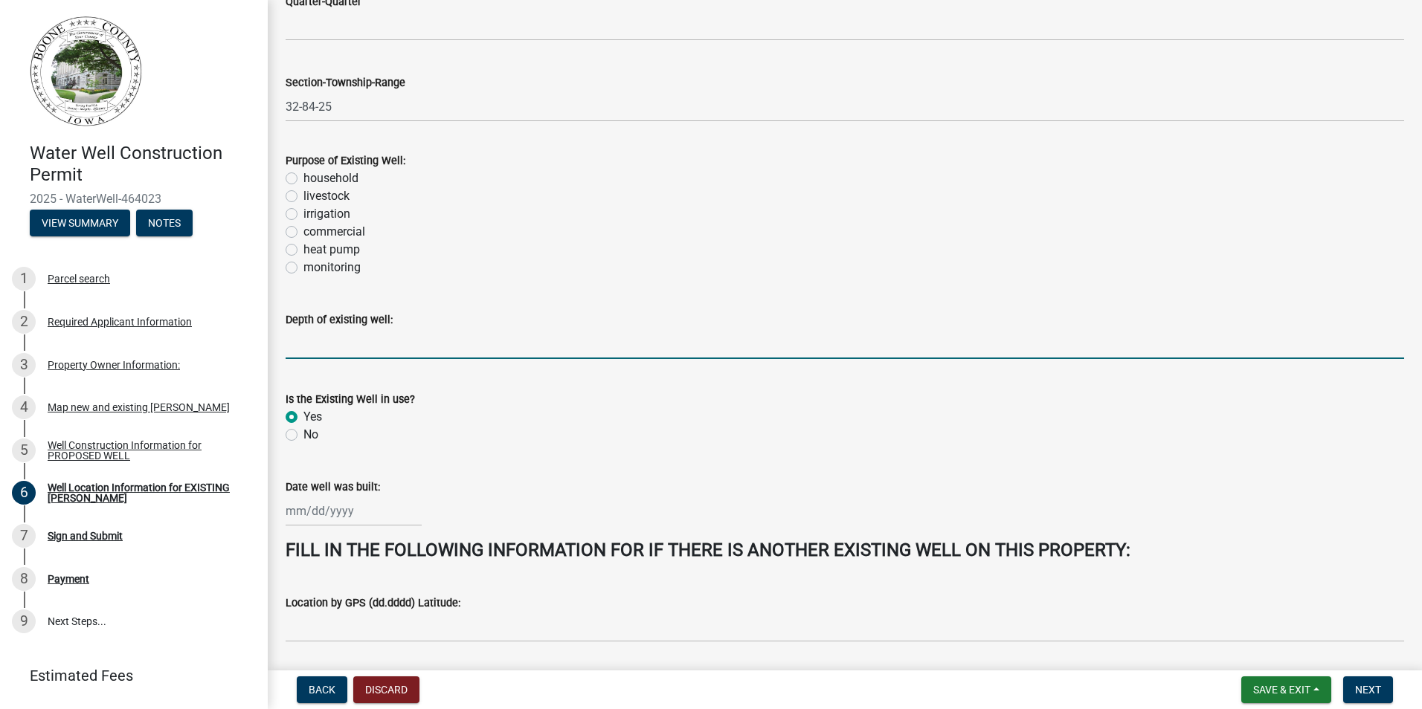
click at [349, 344] on input "text" at bounding box center [845, 344] width 1118 height 30
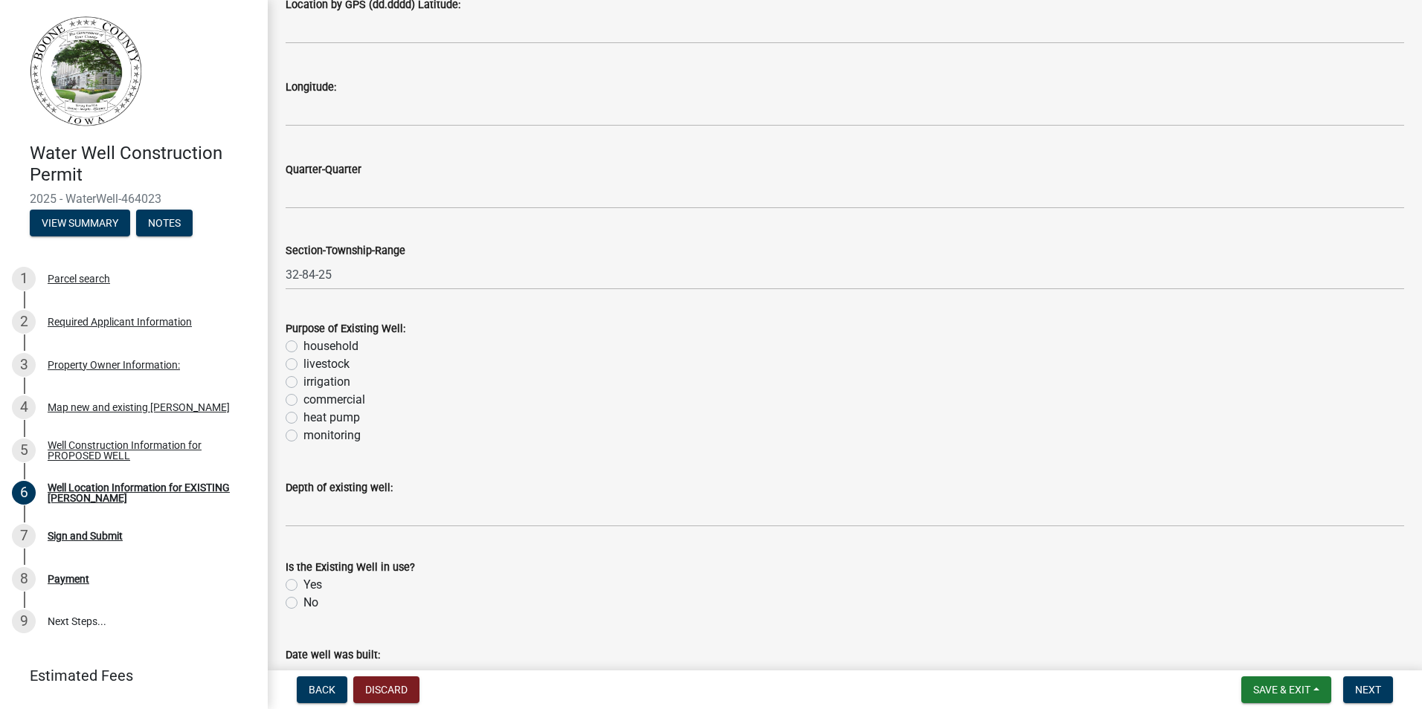
scroll to position [1010, 0]
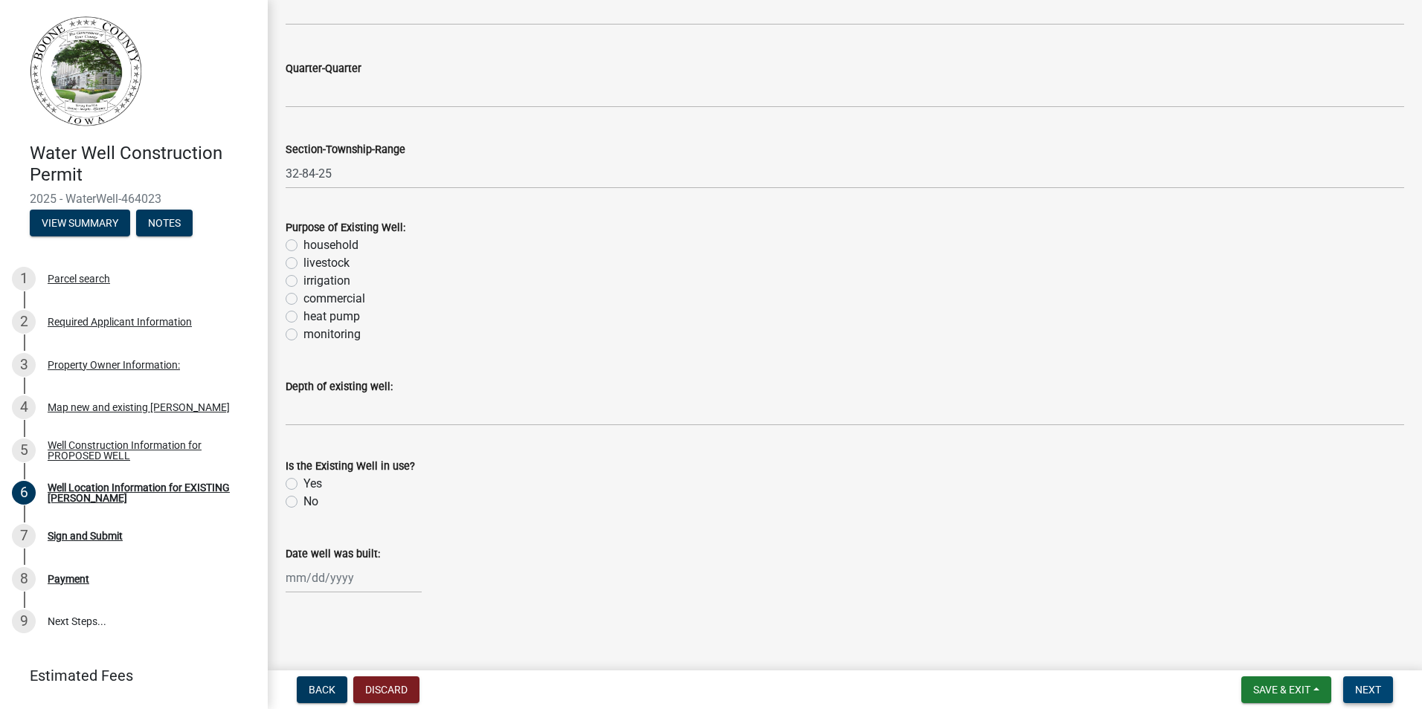
type input "0"
click at [1373, 688] on span "Next" at bounding box center [1368, 690] width 26 height 12
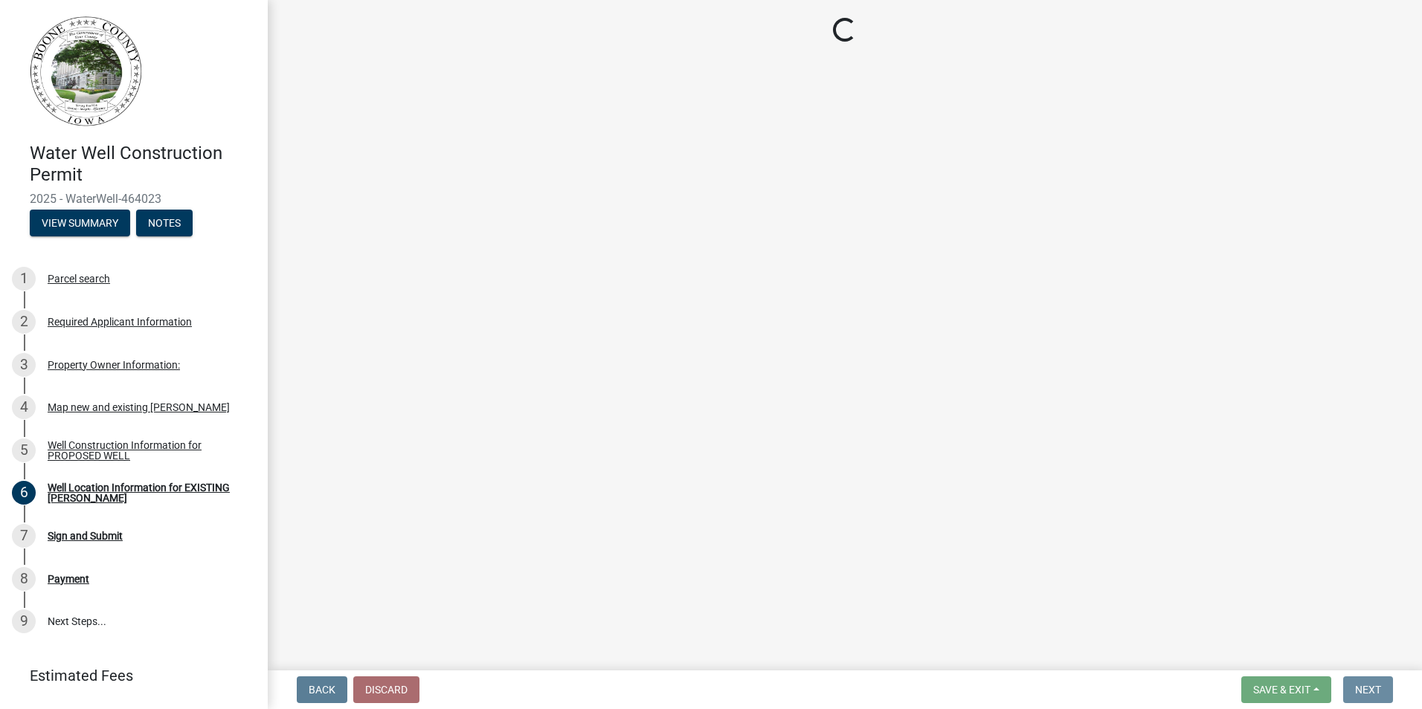
scroll to position [0, 0]
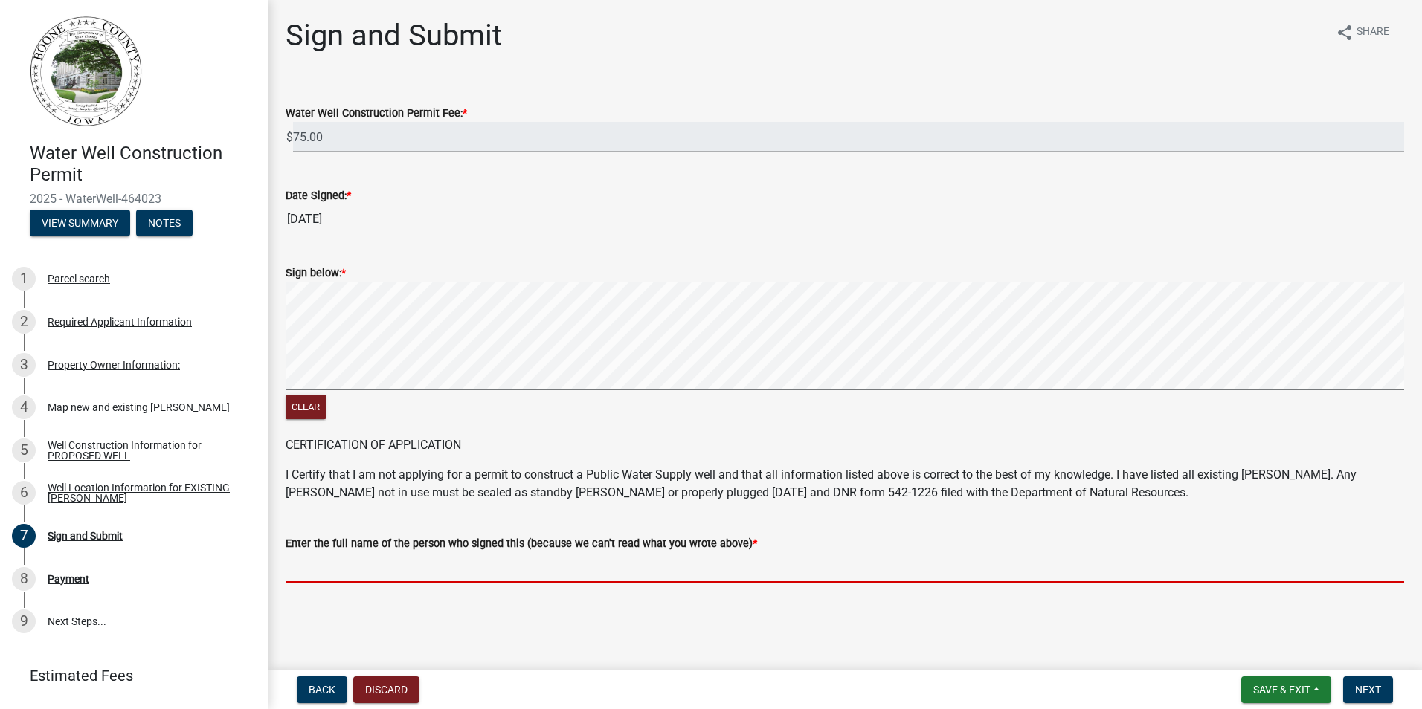
click at [686, 558] on input "Enter the full name of the person who signed this (because we can't read what y…" at bounding box center [845, 567] width 1118 height 30
click at [1356, 690] on span "Next" at bounding box center [1368, 690] width 26 height 12
click at [652, 573] on input "Enter the full name of the person who signed this (because we can't read what y…" at bounding box center [845, 567] width 1118 height 30
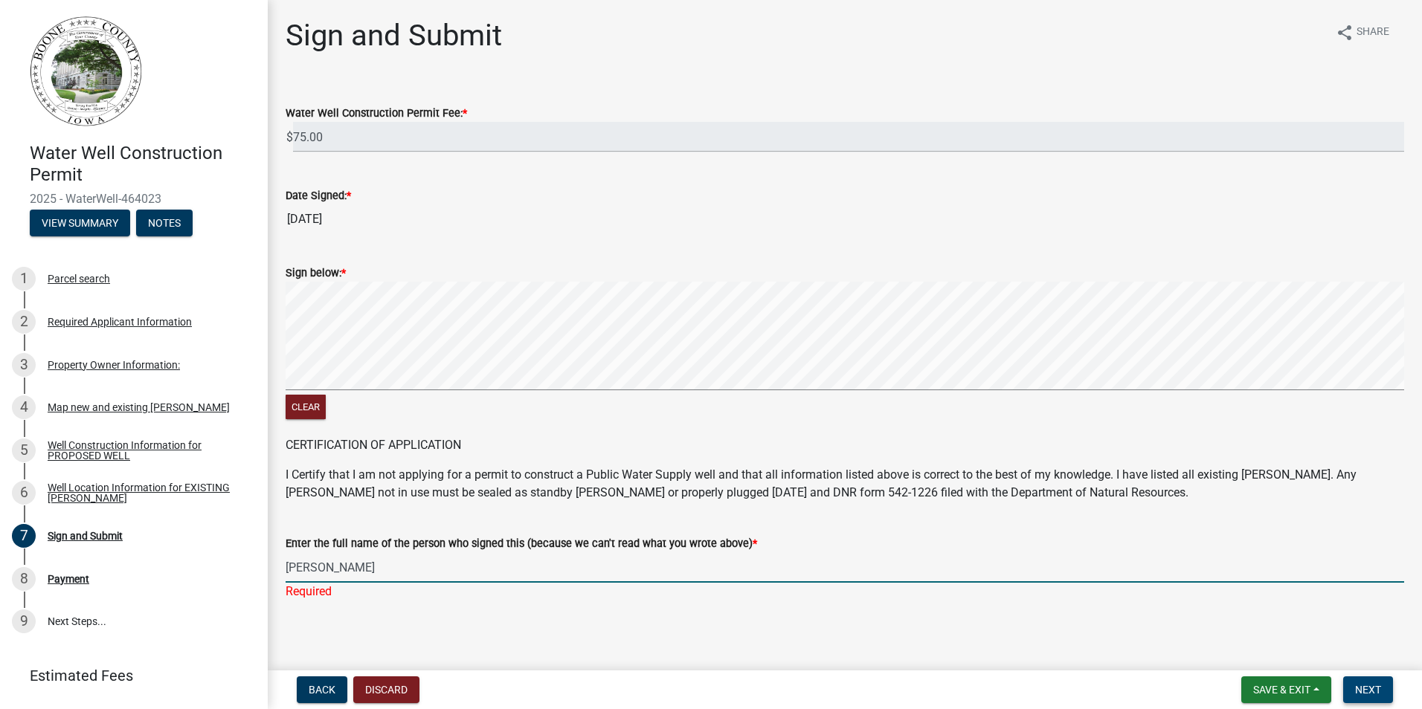
type input "[PERSON_NAME]"
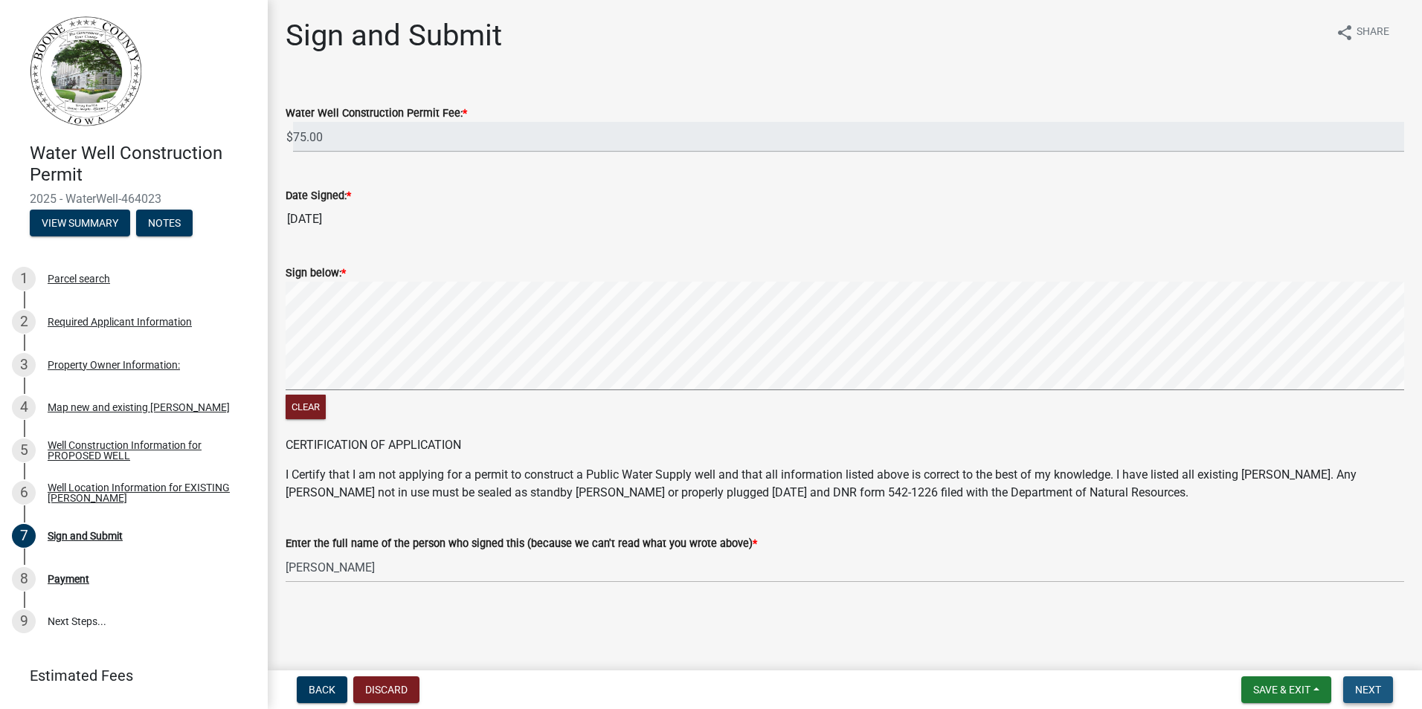
click at [1358, 689] on span "Next" at bounding box center [1368, 690] width 26 height 12
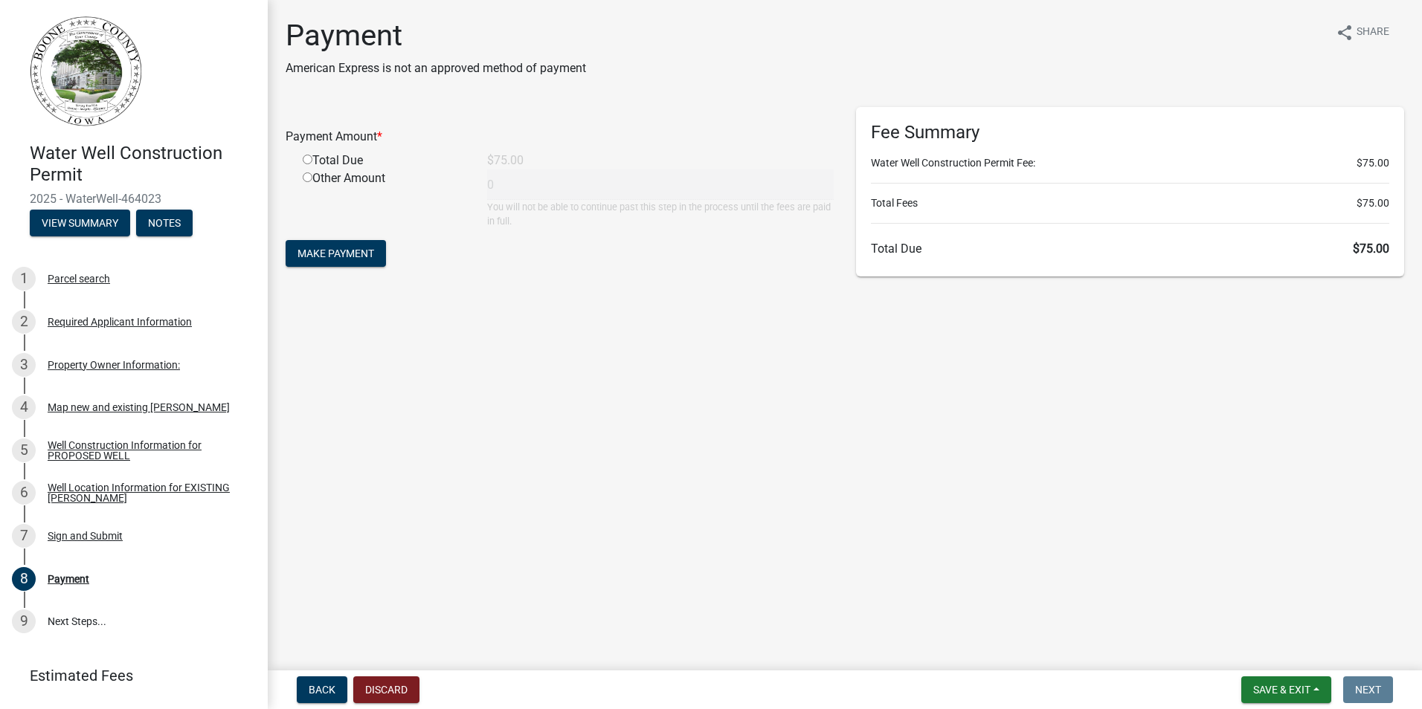
click at [312, 162] on div "Total Due" at bounding box center [383, 161] width 184 height 18
click at [303, 159] on input "radio" at bounding box center [308, 160] width 10 height 10
radio input "true"
type input "75"
click at [332, 253] on span "Make Payment" at bounding box center [335, 254] width 77 height 12
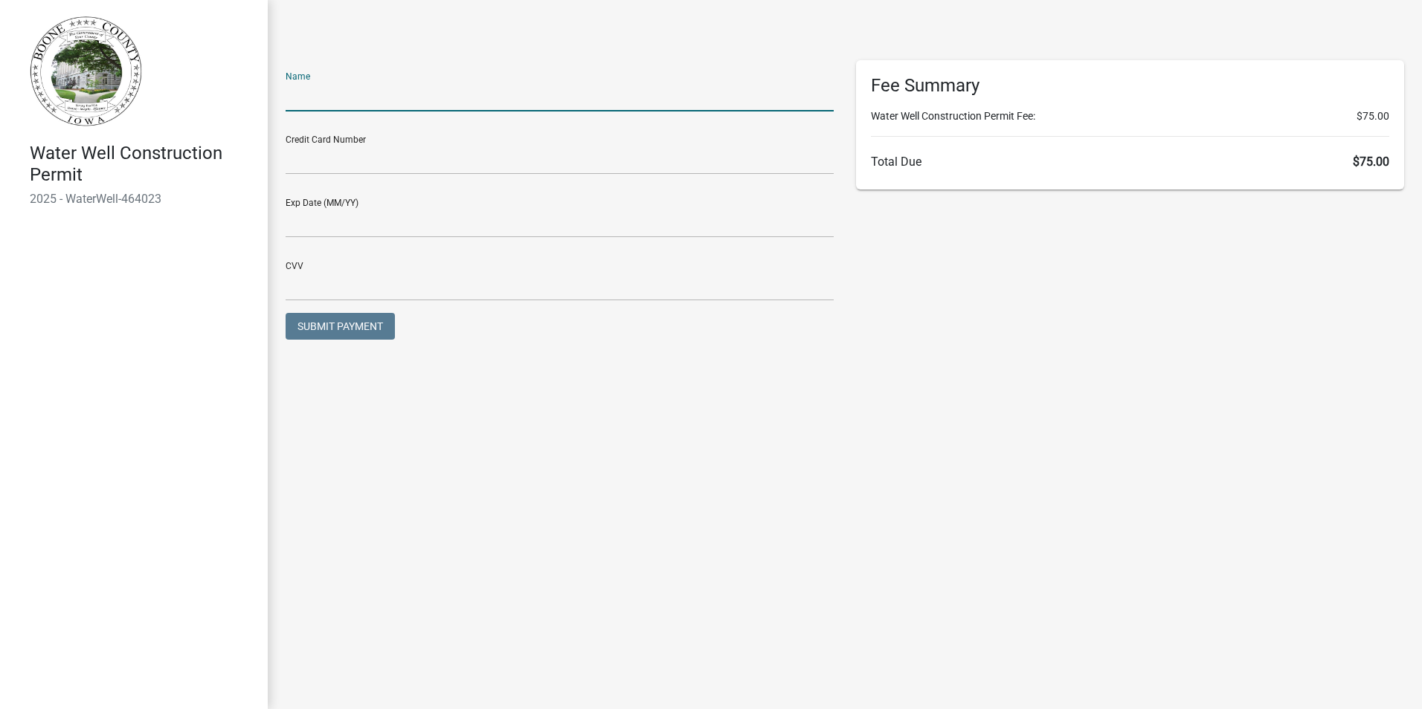
click at [332, 94] on input "text" at bounding box center [560, 96] width 548 height 30
type input "A"
type input "[PERSON_NAME]"
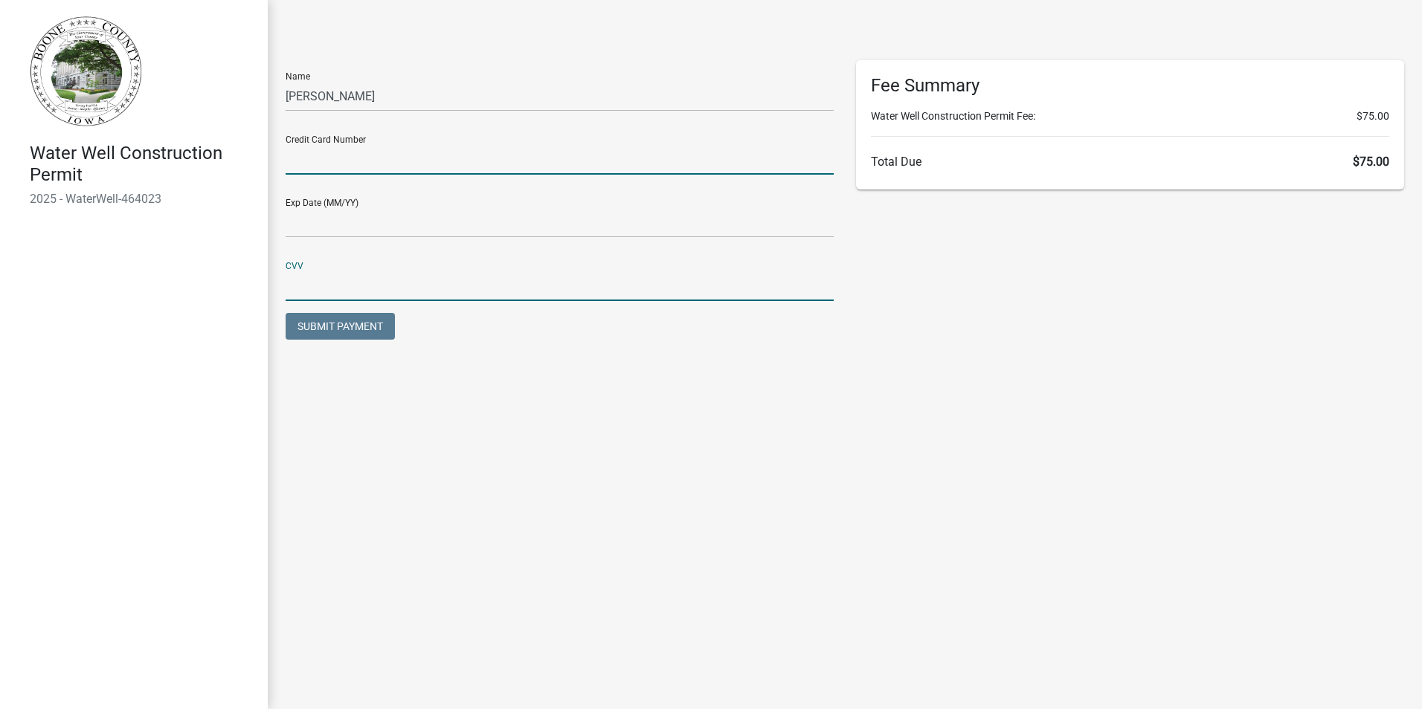
click at [293, 160] on input "text" at bounding box center [560, 159] width 548 height 30
type input "[CREDIT_CARD_NUMBER]"
click at [285, 213] on div "Exp Date (MM/YY)" at bounding box center [559, 218] width 570 height 63
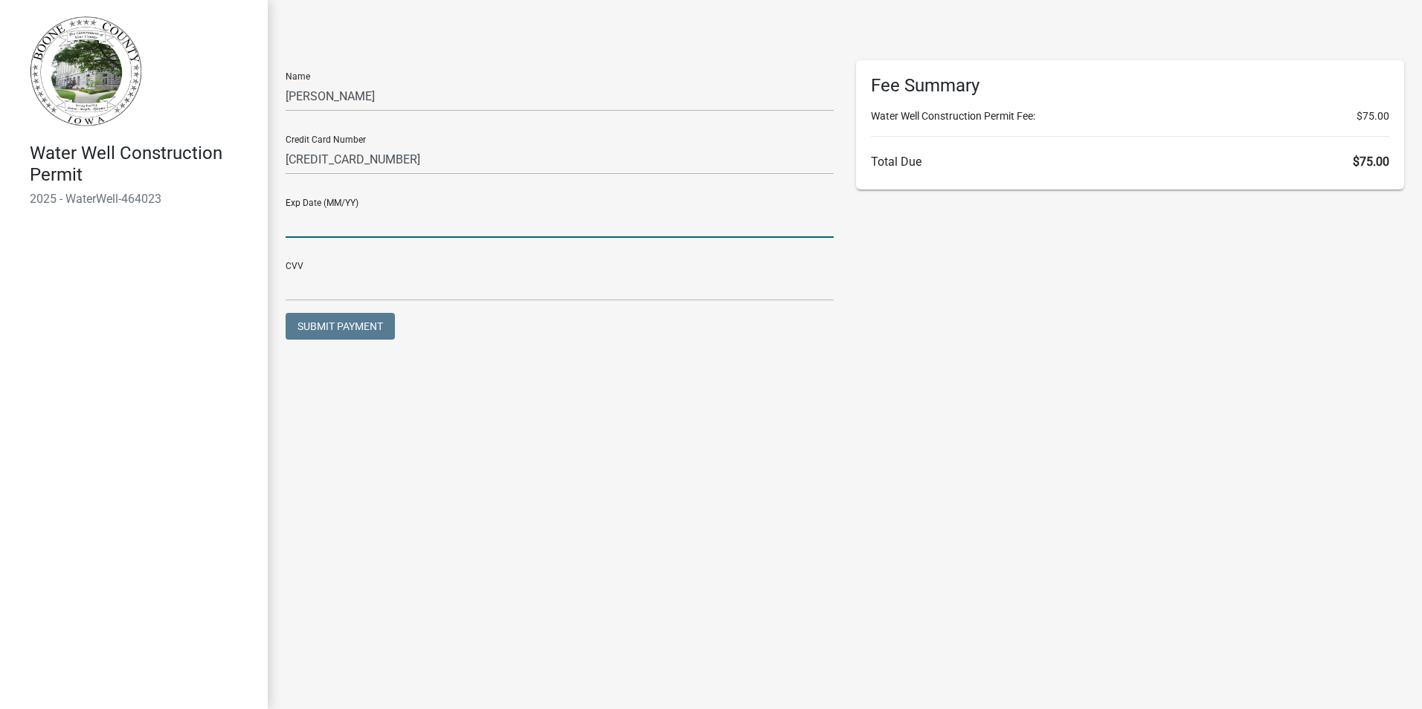
click at [289, 216] on input "text" at bounding box center [560, 222] width 548 height 30
type input "0729"
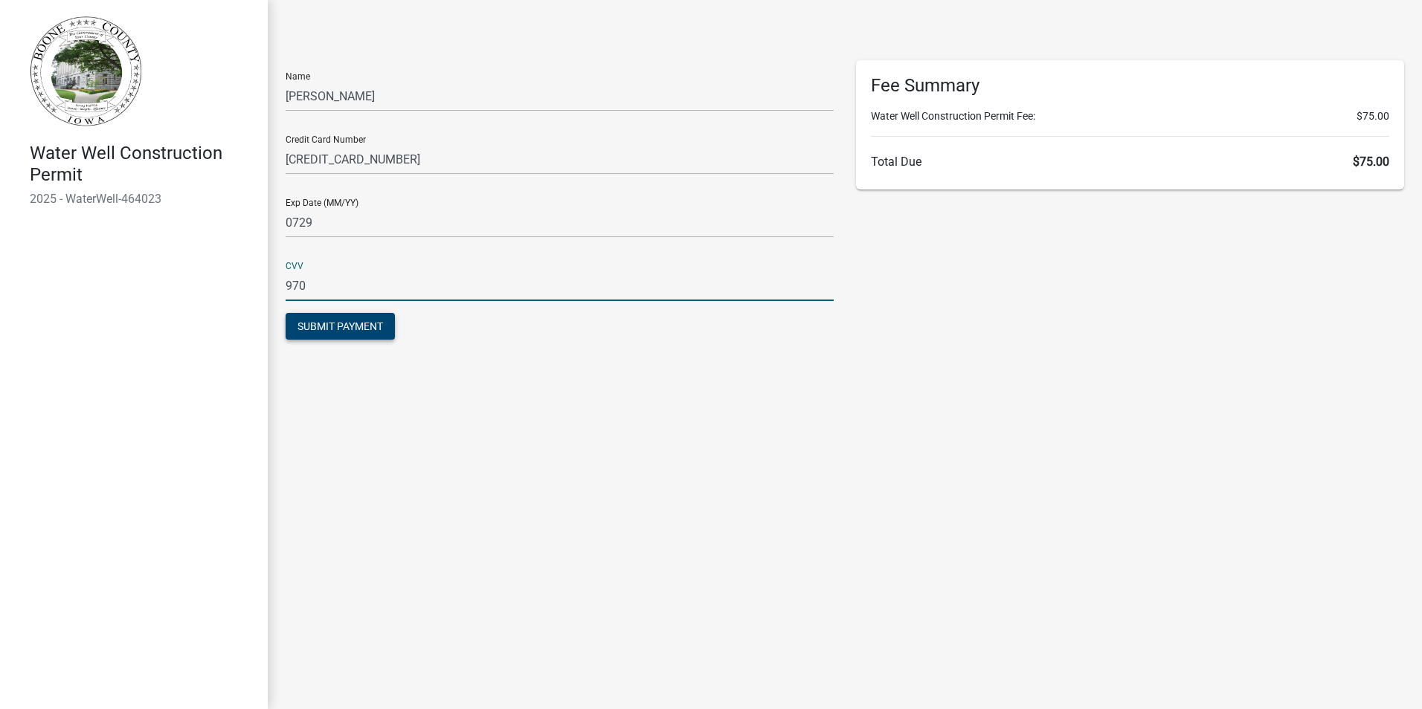
type input "970"
click at [305, 325] on span "Submit Payment" at bounding box center [340, 326] width 86 height 12
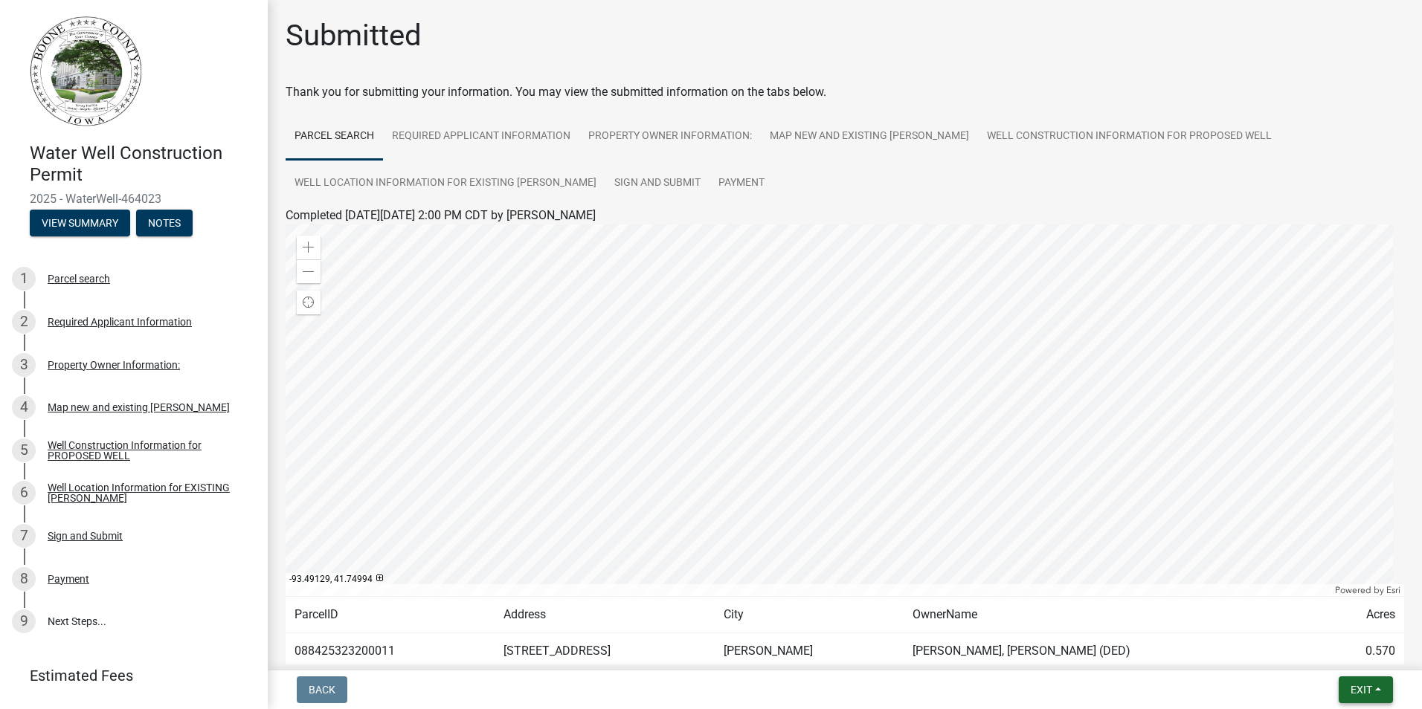
click at [1348, 688] on button "Exit" at bounding box center [1365, 690] width 54 height 27
click at [1338, 658] on button "Save & Exit" at bounding box center [1333, 652] width 119 height 36
